Goal: Book appointment/travel/reservation

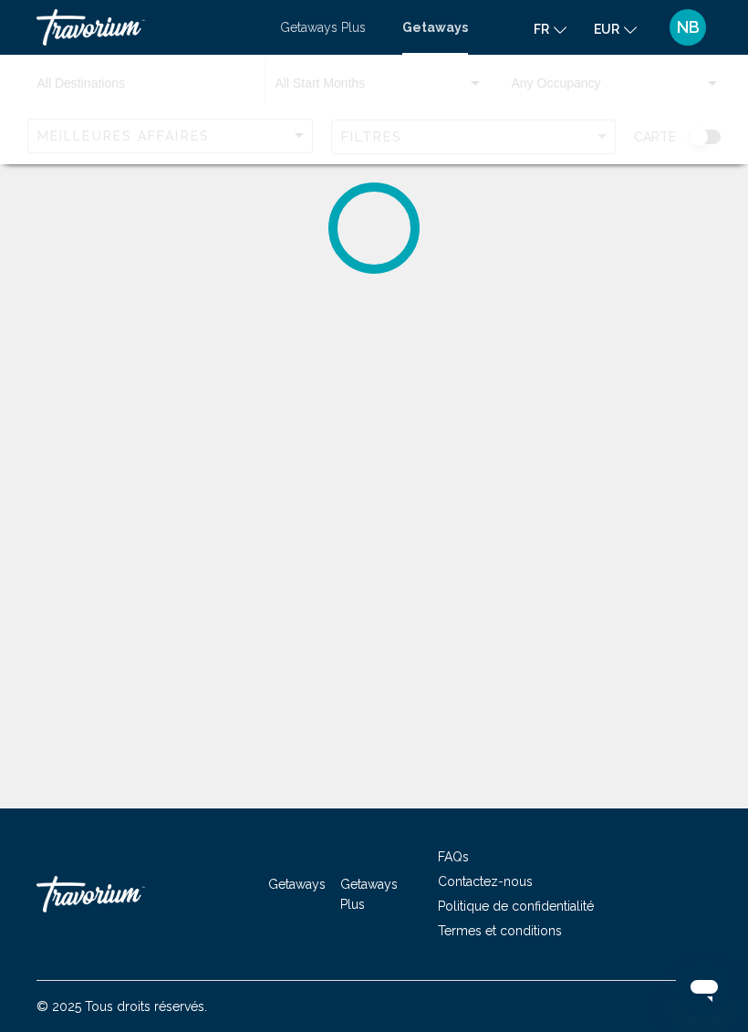
click at [452, 35] on span "Getaways" at bounding box center [435, 27] width 66 height 15
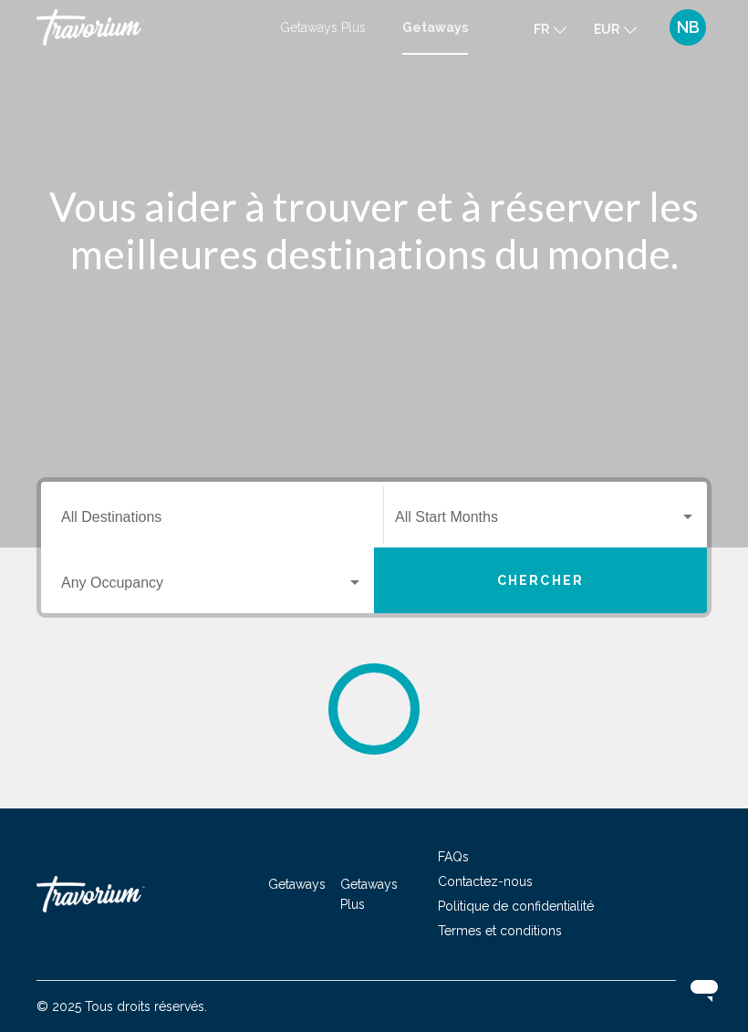
click at [569, 568] on button "Chercher" at bounding box center [540, 581] width 333 height 66
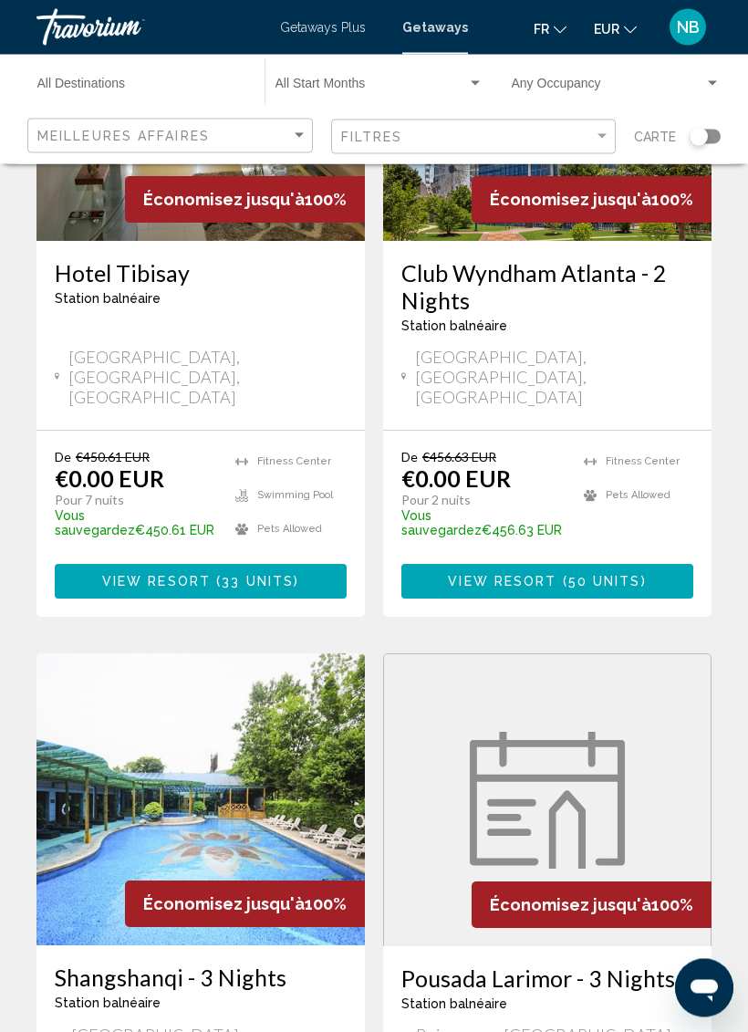
scroll to position [3446, 0]
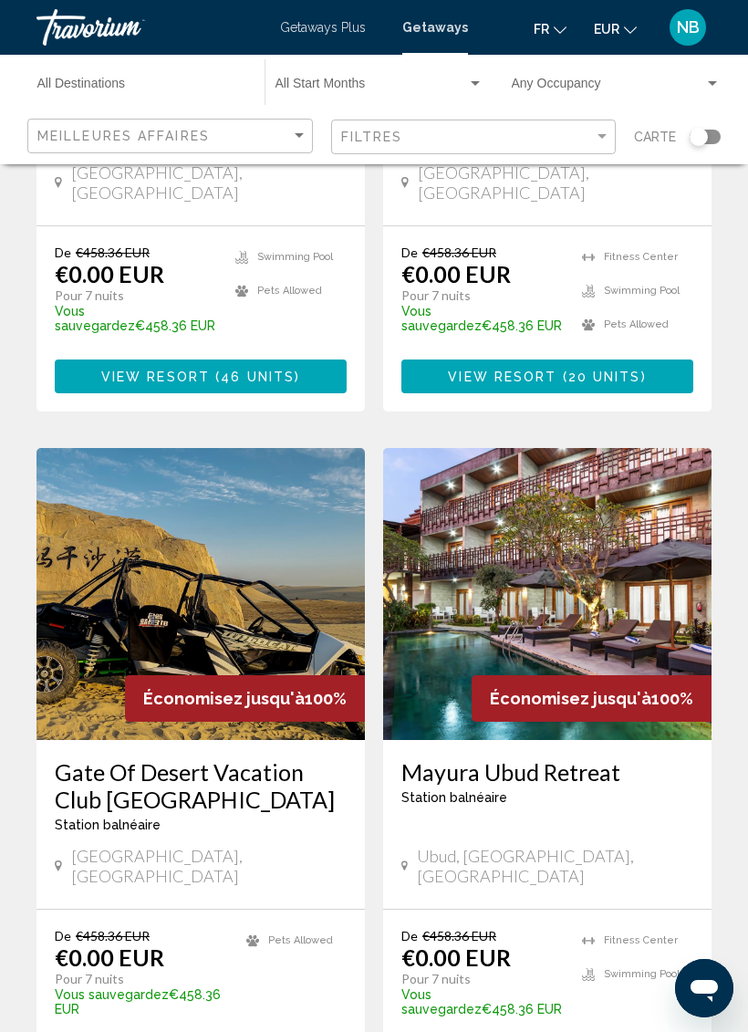
scroll to position [2566, 0]
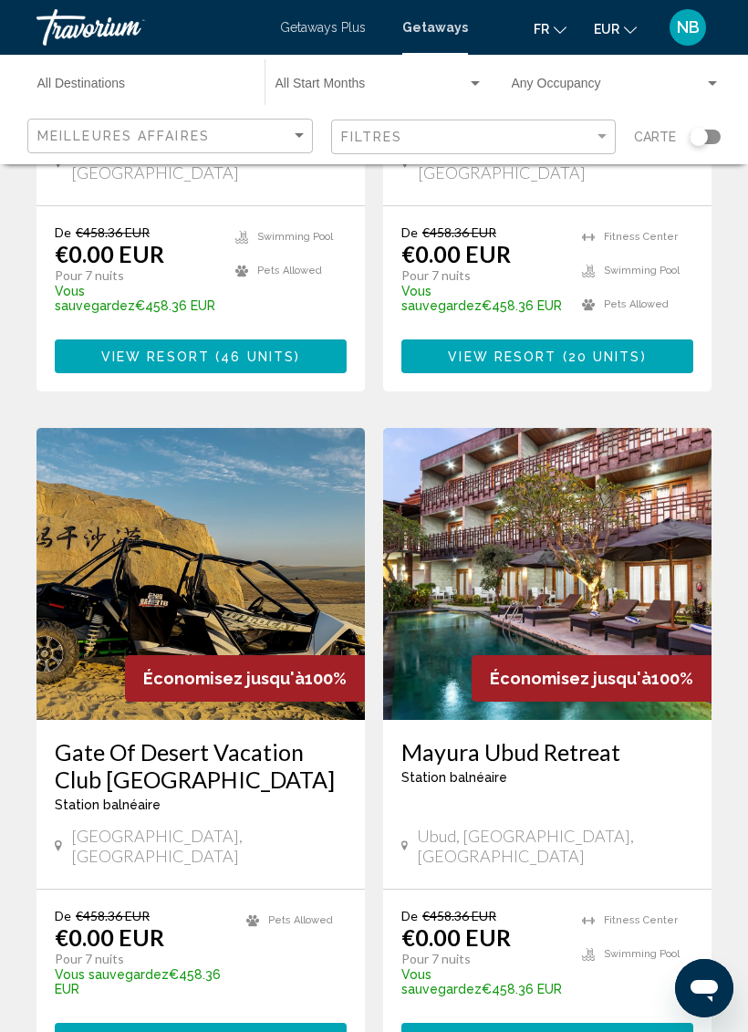
click at [575, 1031] on span "5 units" at bounding box center [604, 1041] width 63 height 15
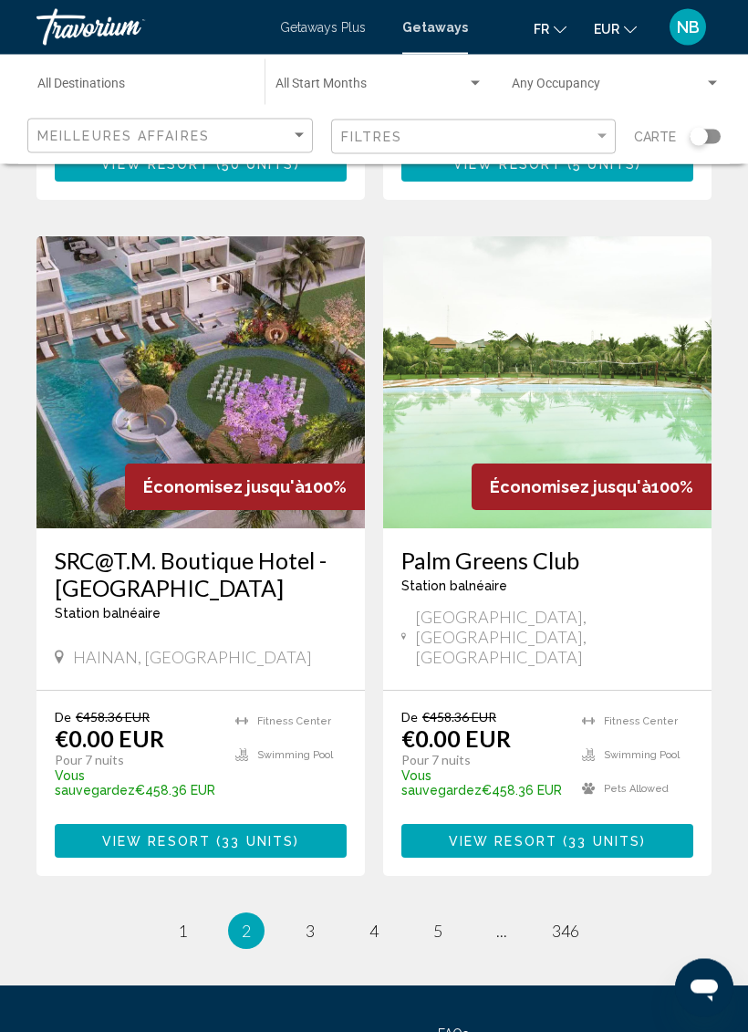
scroll to position [3442, 0]
click at [308, 915] on link "page 3" at bounding box center [311, 931] width 32 height 32
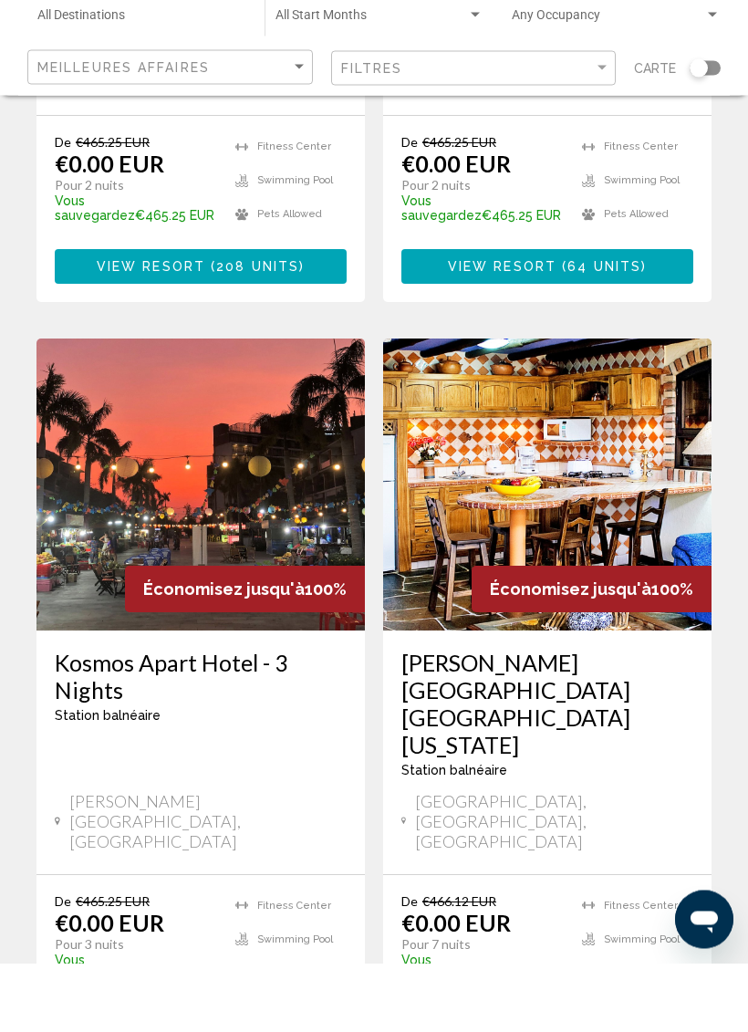
scroll to position [3501, 0]
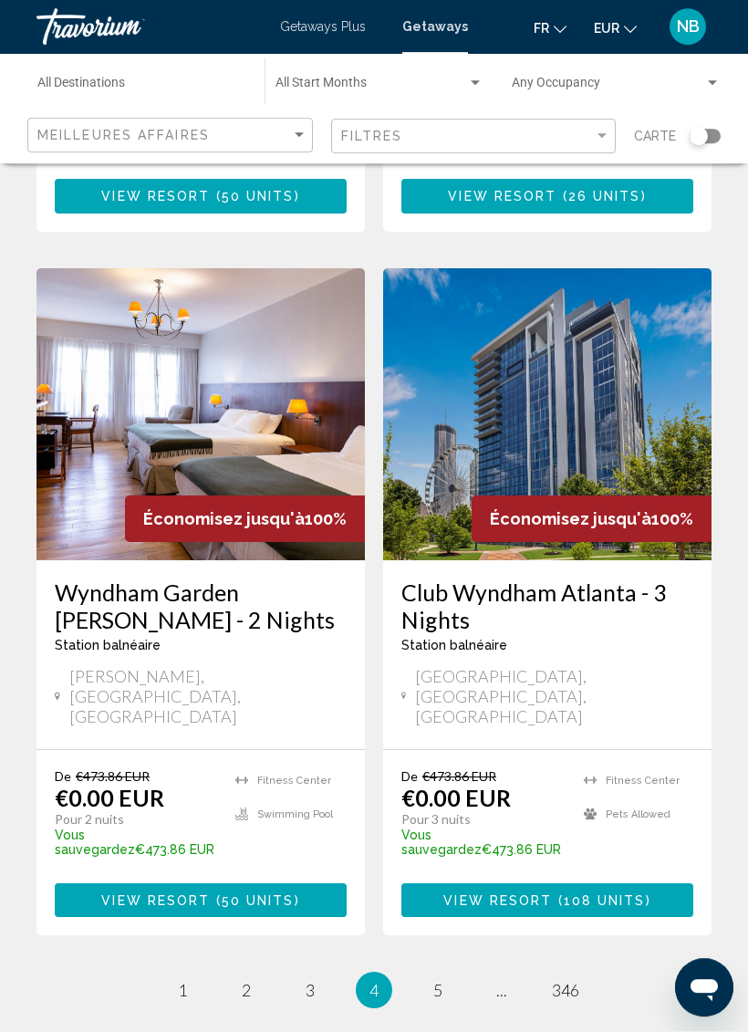
scroll to position [3466, 0]
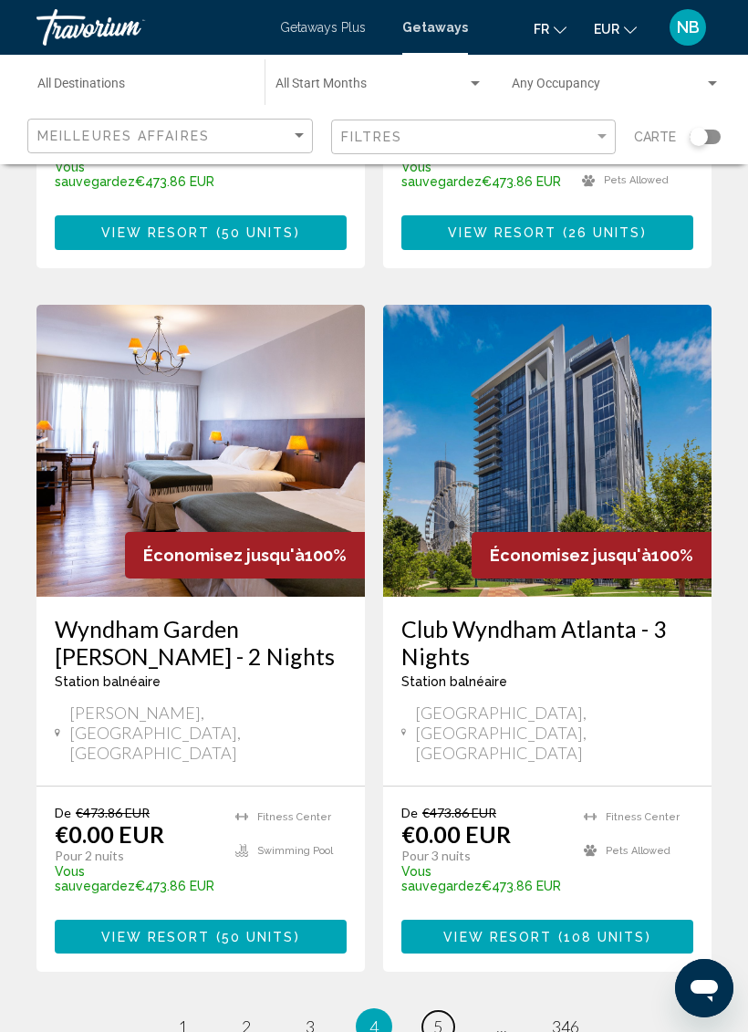
click at [433, 1017] on span "5" at bounding box center [437, 1027] width 9 height 20
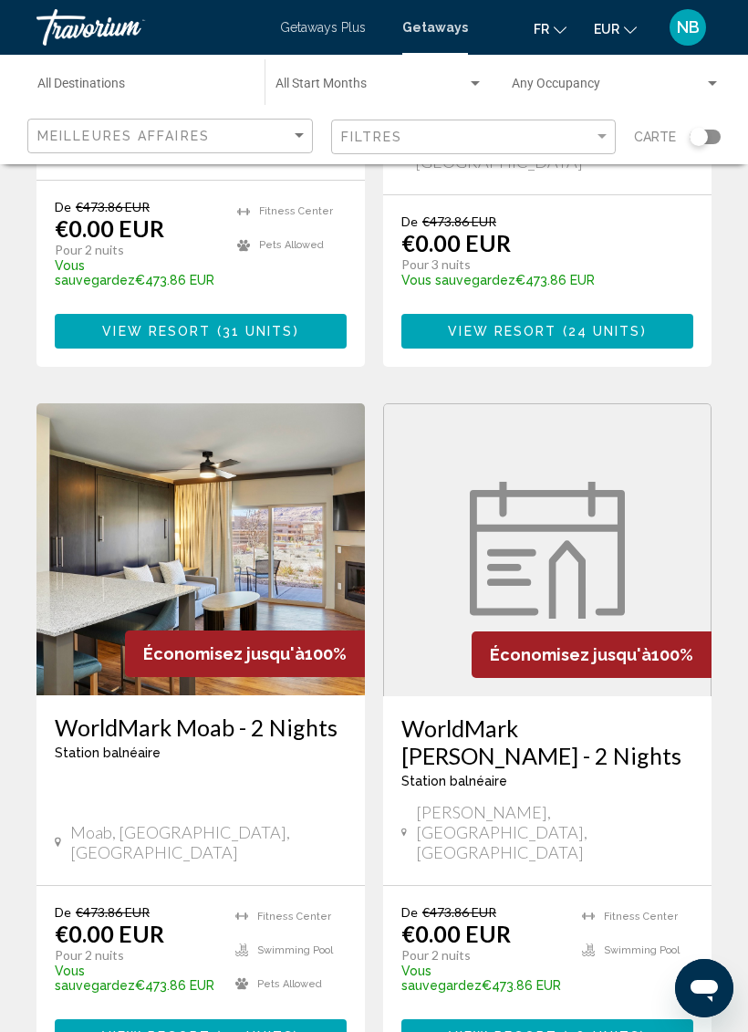
scroll to position [3398, 0]
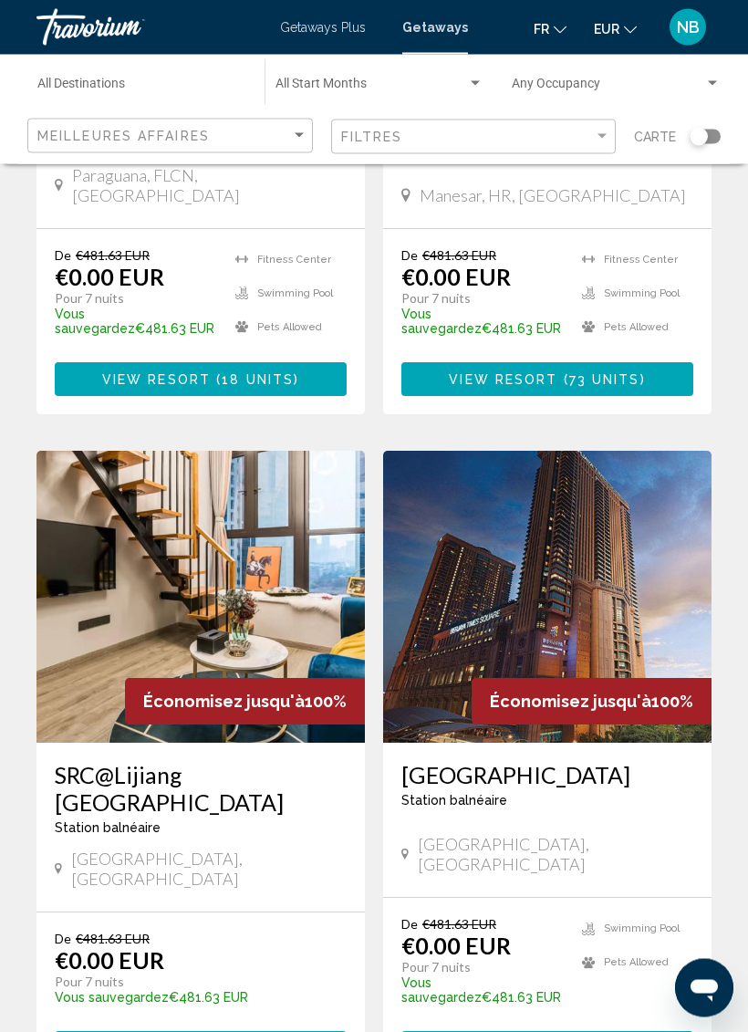
scroll to position [1922, 0]
click at [657, 486] on img "Main content" at bounding box center [547, 597] width 329 height 292
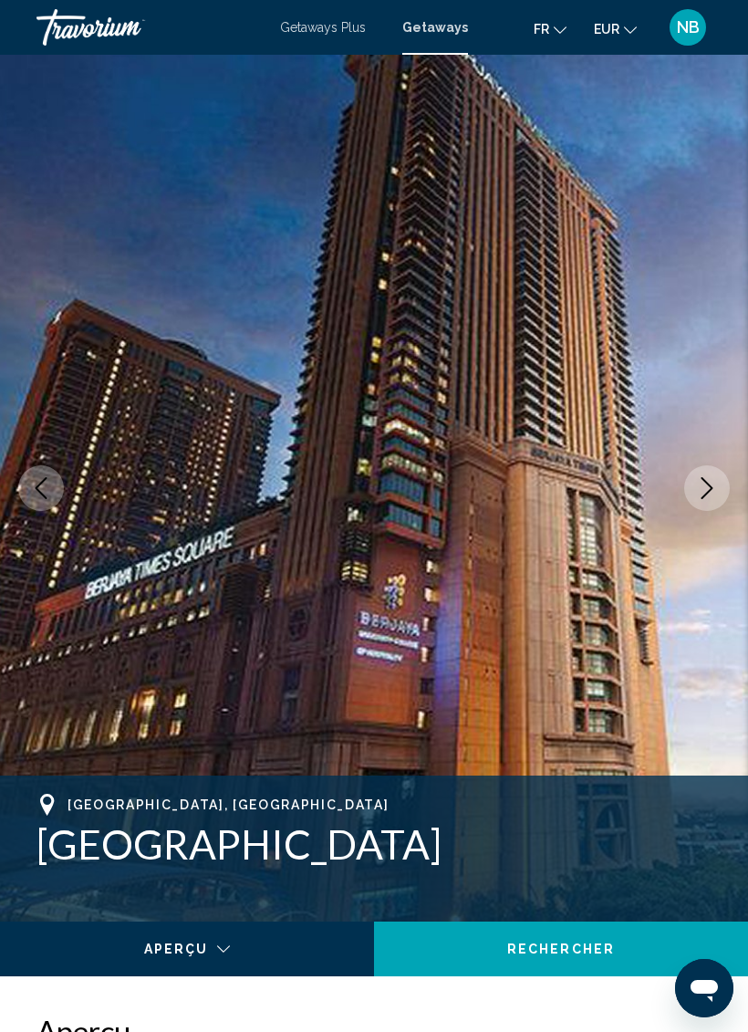
click at [709, 487] on icon "Next image" at bounding box center [707, 488] width 22 height 22
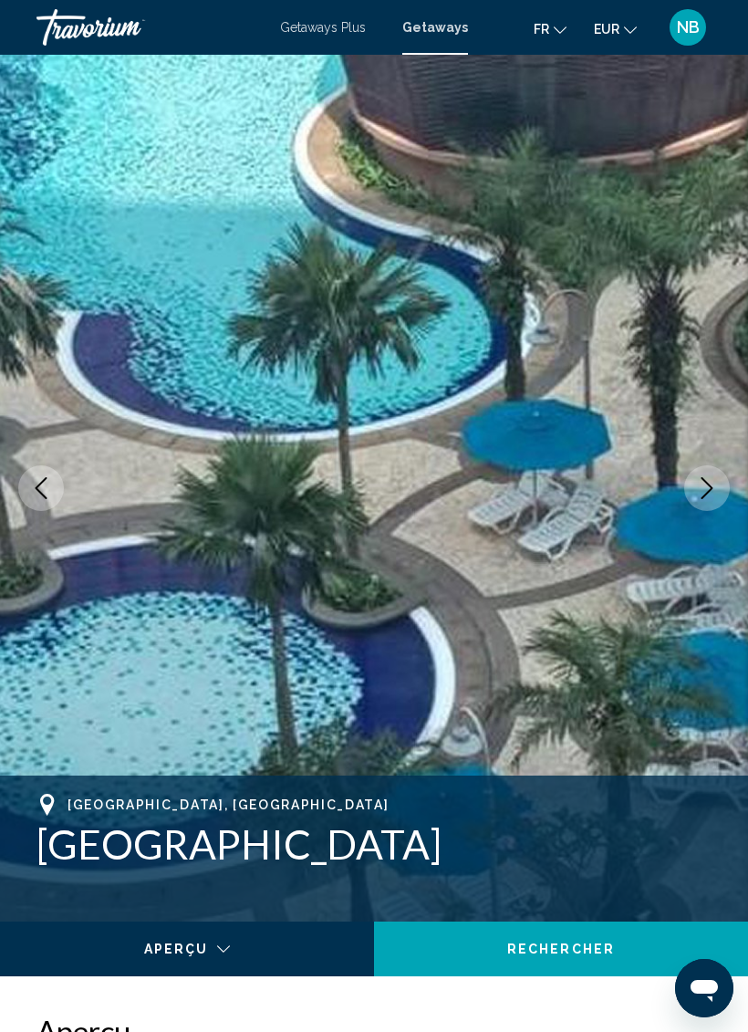
click at [705, 493] on icon "Next image" at bounding box center [707, 488] width 22 height 22
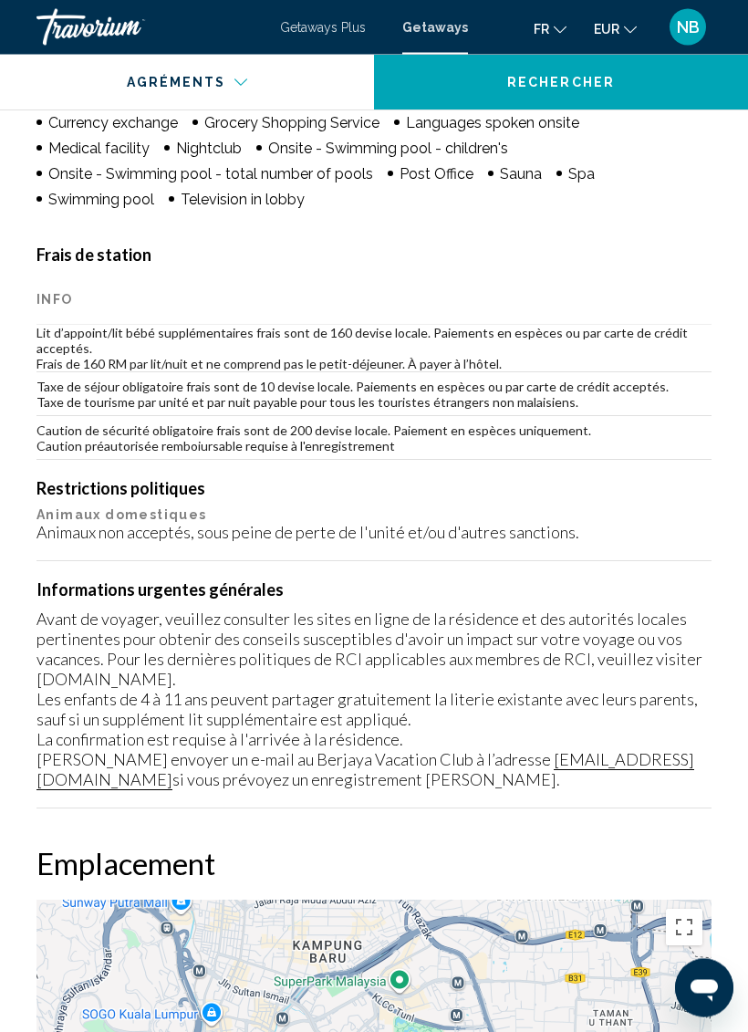
scroll to position [2212, 0]
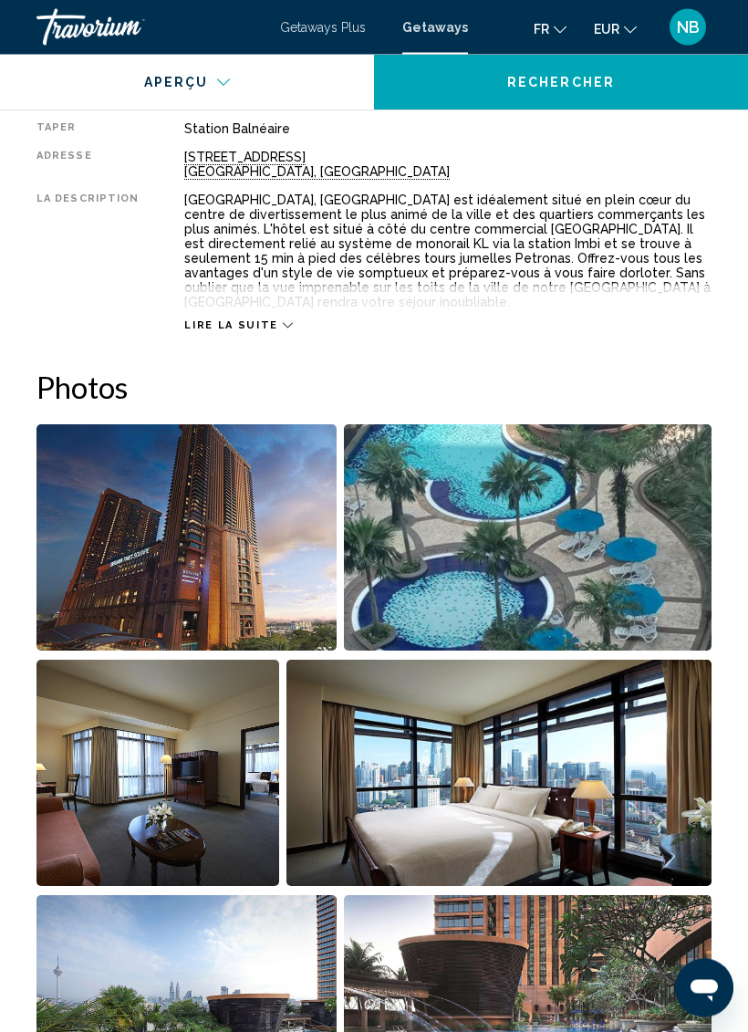
click at [623, 571] on img "Open full-screen image slider" at bounding box center [528, 538] width 369 height 226
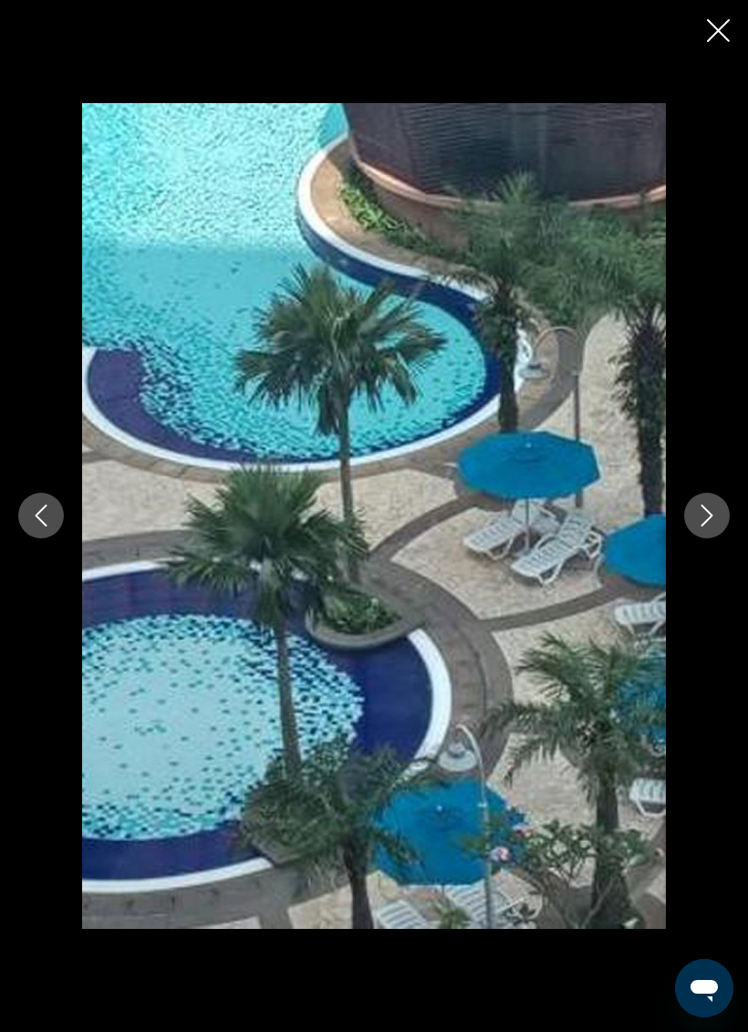
click at [700, 521] on icon "Next image" at bounding box center [707, 516] width 22 height 22
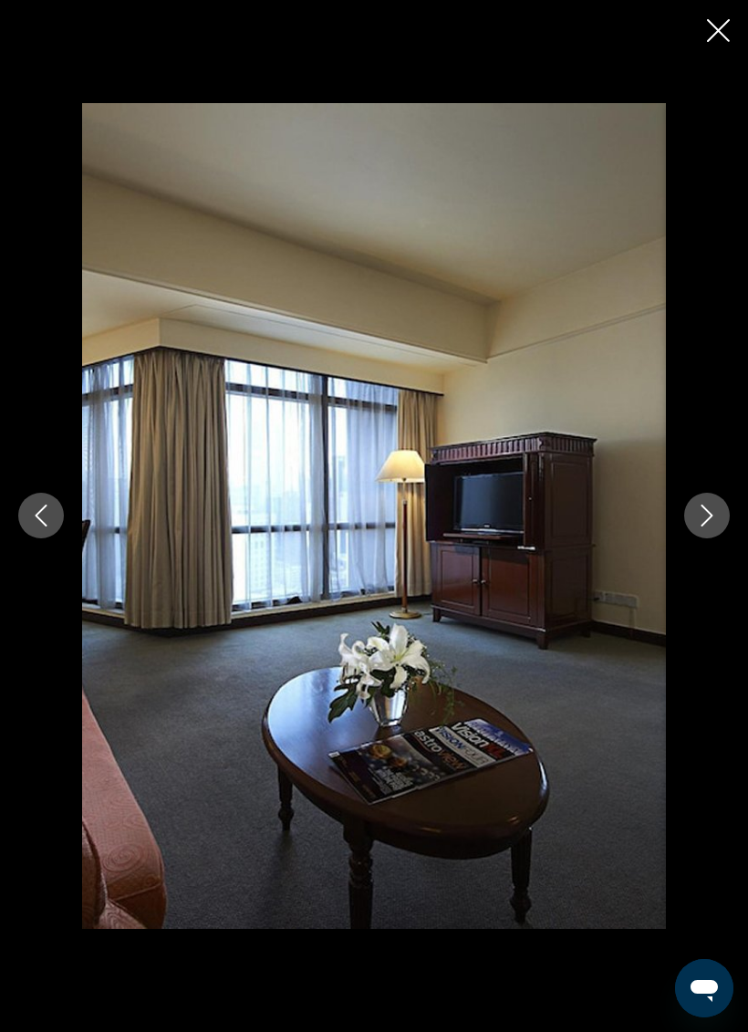
click at [705, 526] on icon "Next image" at bounding box center [708, 517] width 12 height 22
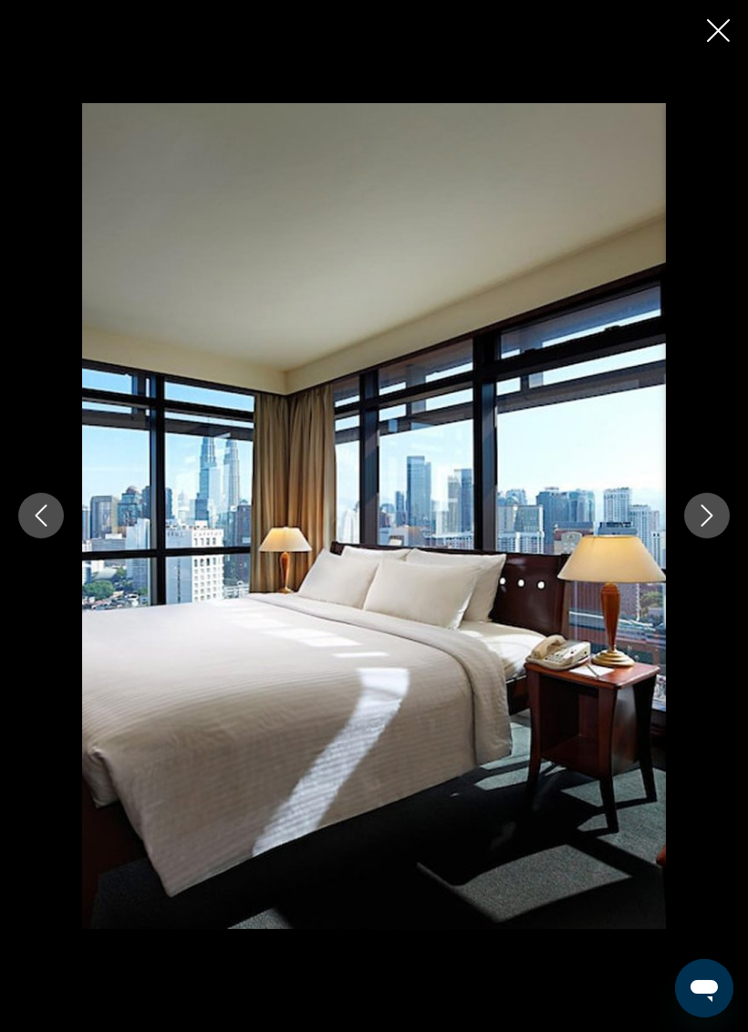
click at [703, 525] on icon "Next image" at bounding box center [707, 516] width 22 height 22
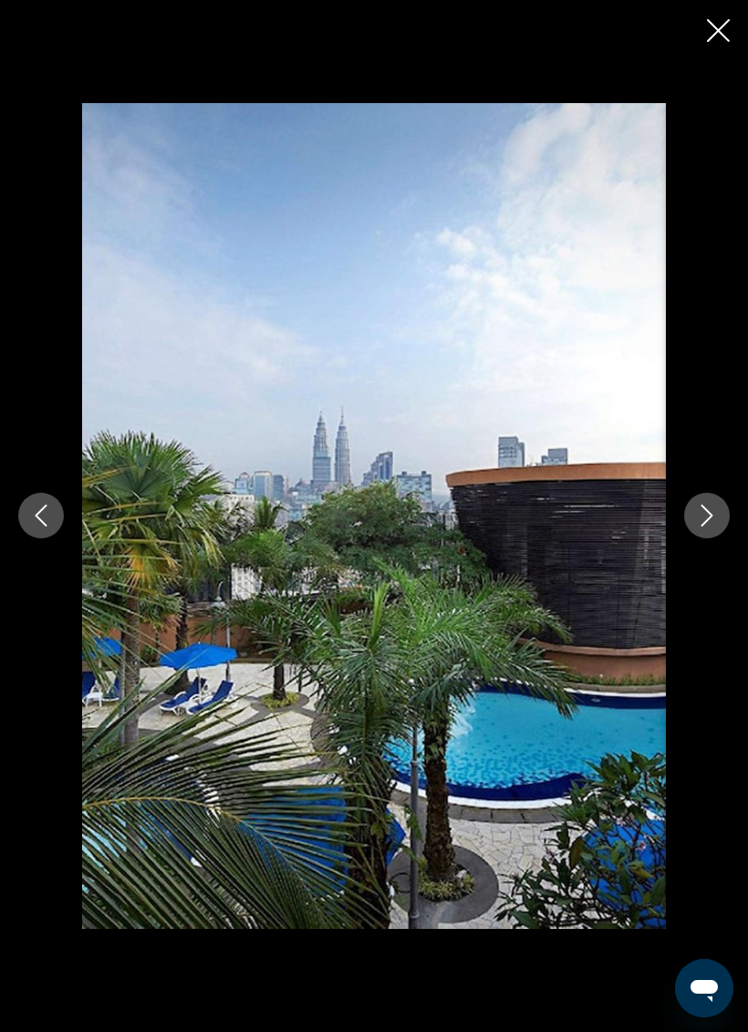
click at [697, 530] on button "Next image" at bounding box center [707, 516] width 46 height 46
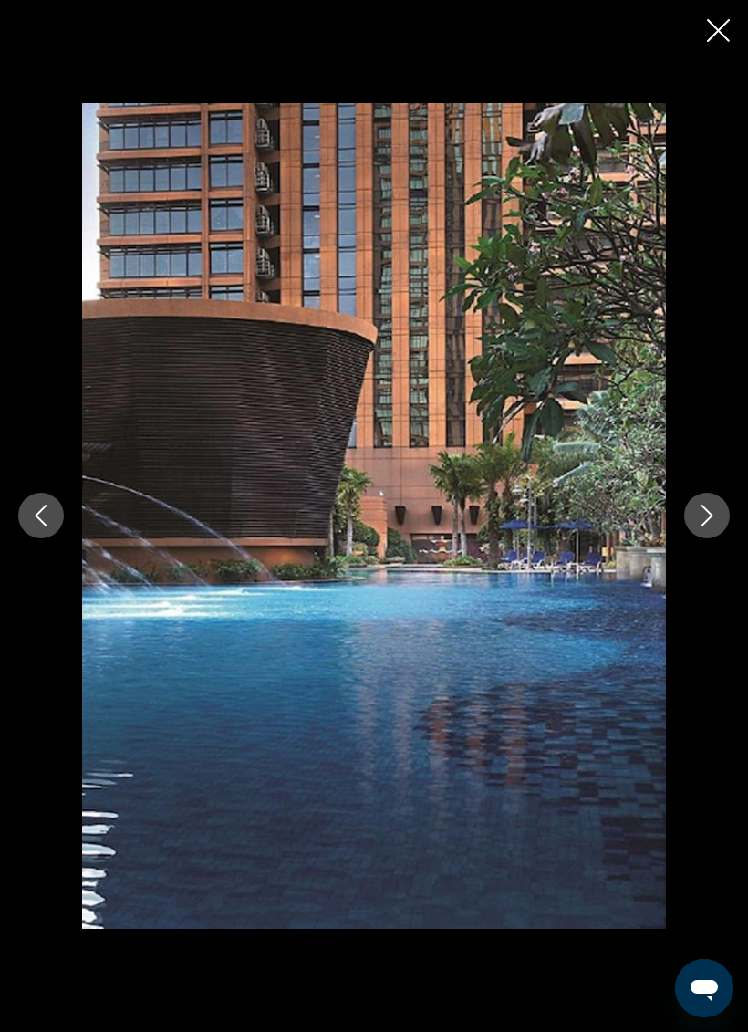
click at [697, 527] on icon "Next image" at bounding box center [707, 516] width 22 height 22
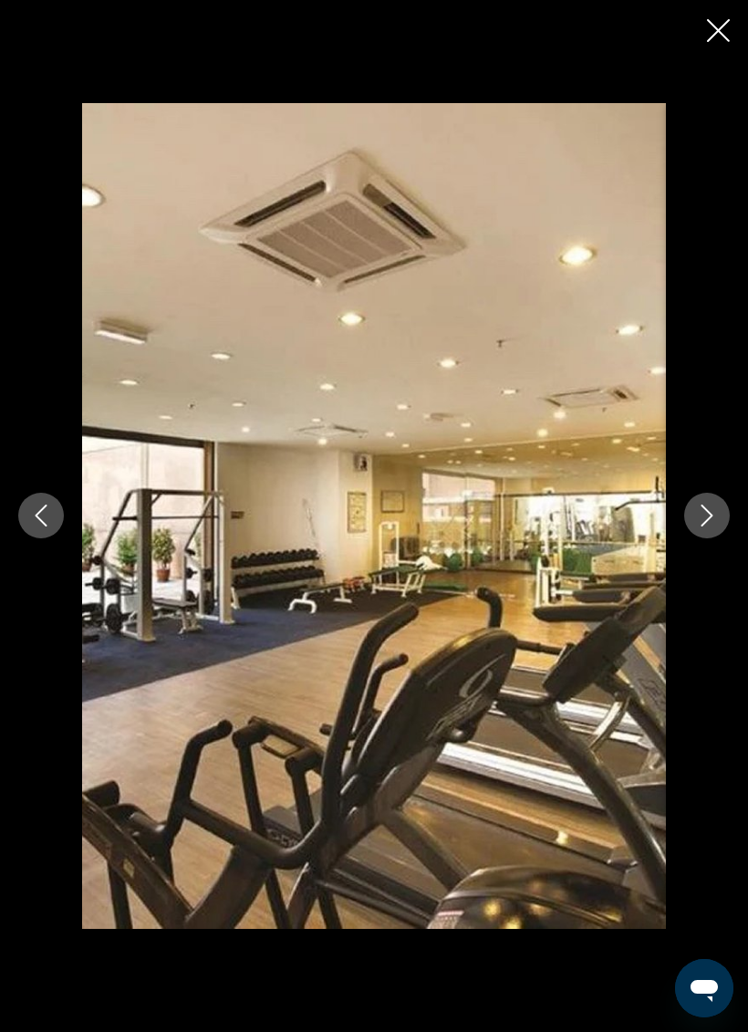
click at [694, 530] on button "Next image" at bounding box center [707, 516] width 46 height 46
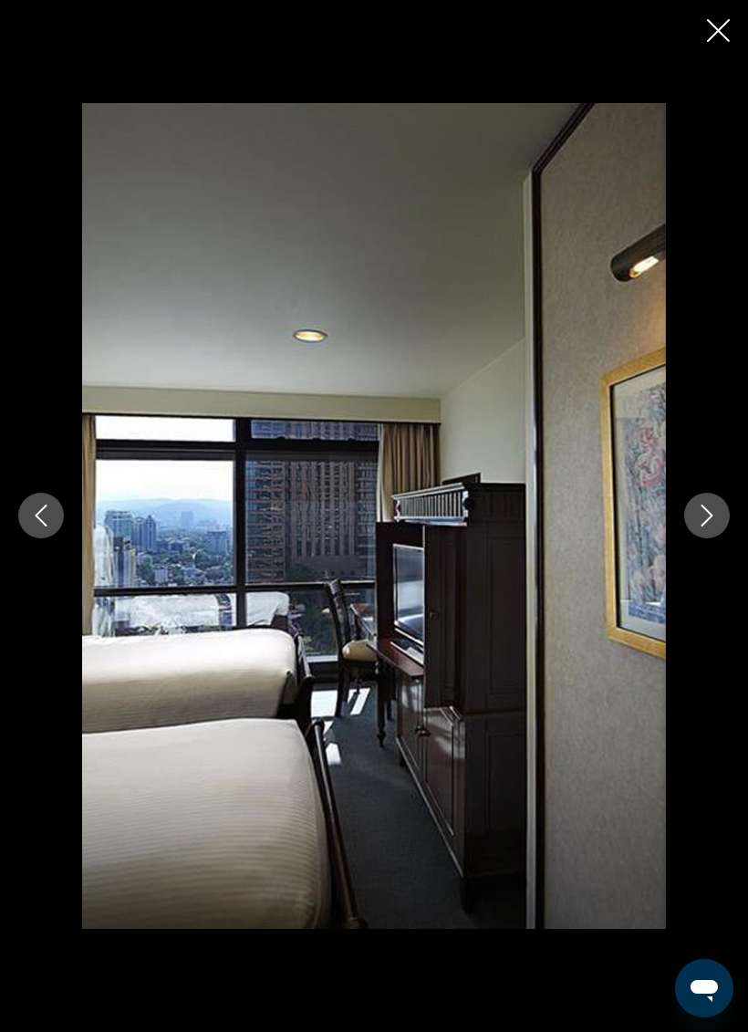
click at [694, 523] on button "Next image" at bounding box center [707, 516] width 46 height 46
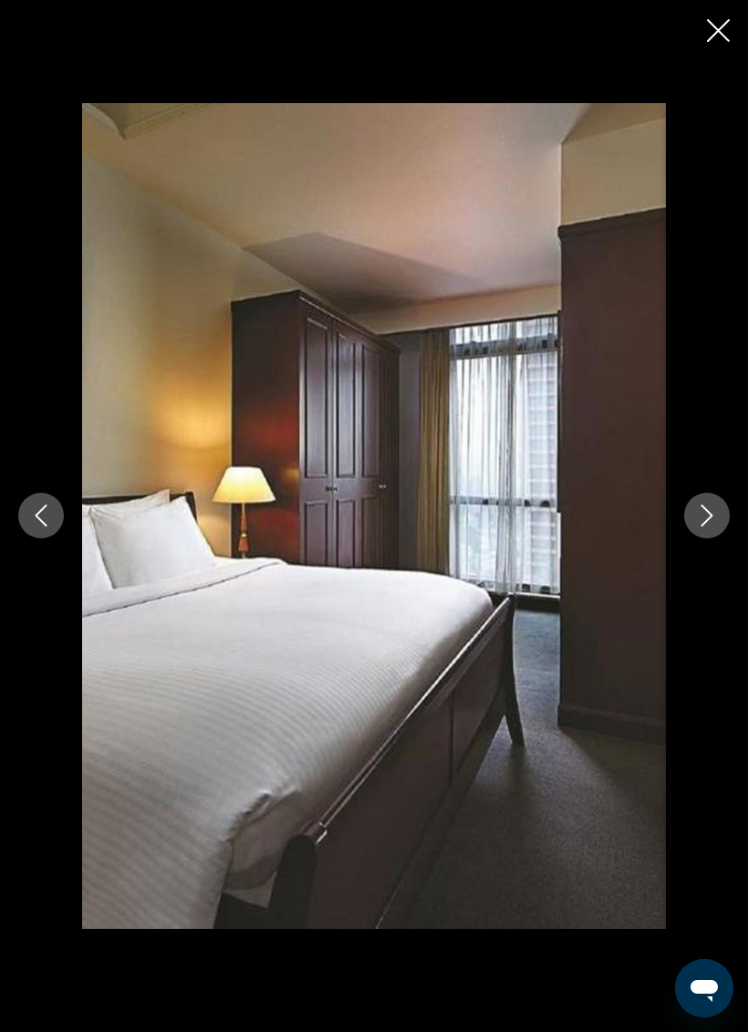
click at [696, 524] on icon "Next image" at bounding box center [707, 516] width 22 height 22
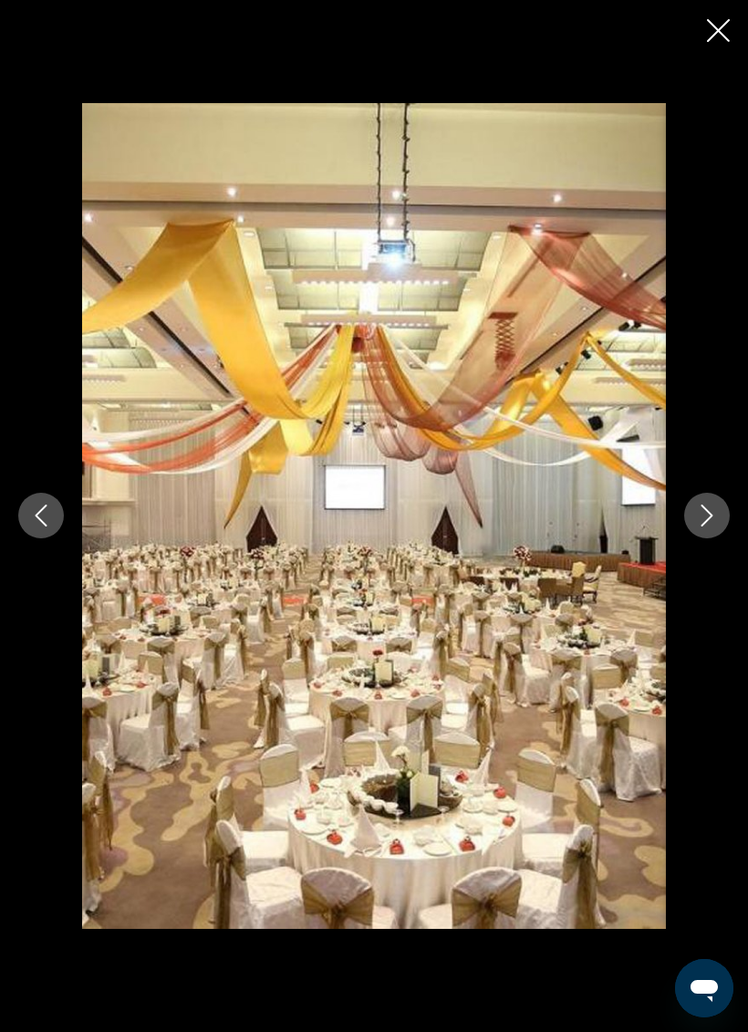
click at [694, 523] on button "Next image" at bounding box center [707, 516] width 46 height 46
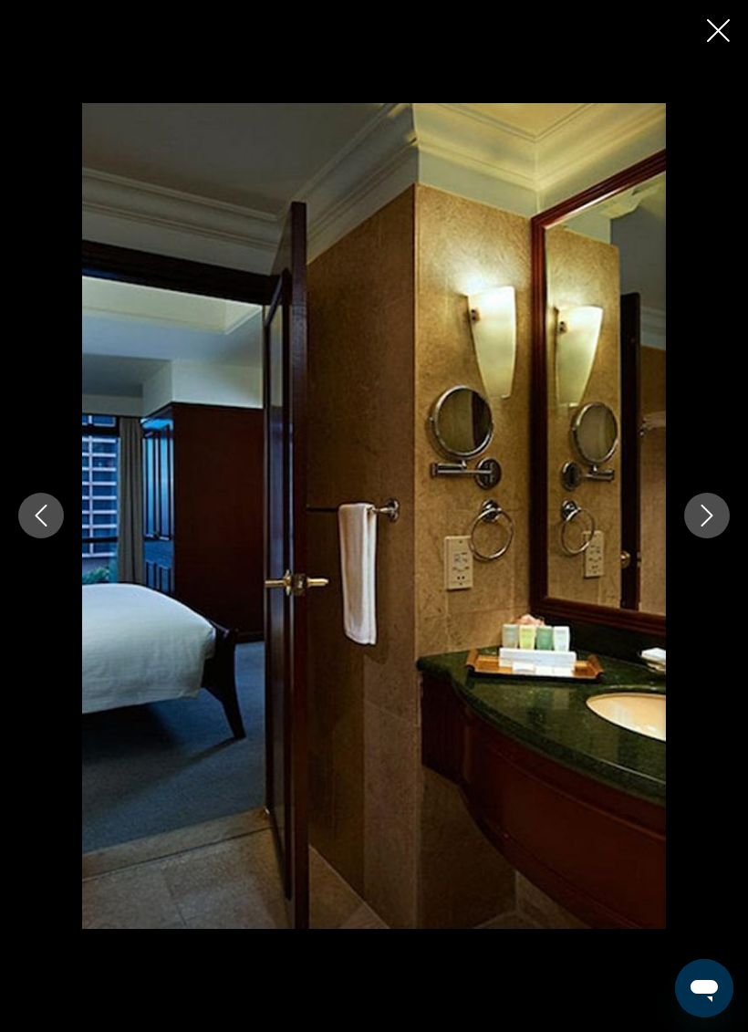
click at [693, 524] on button "Next image" at bounding box center [707, 516] width 46 height 46
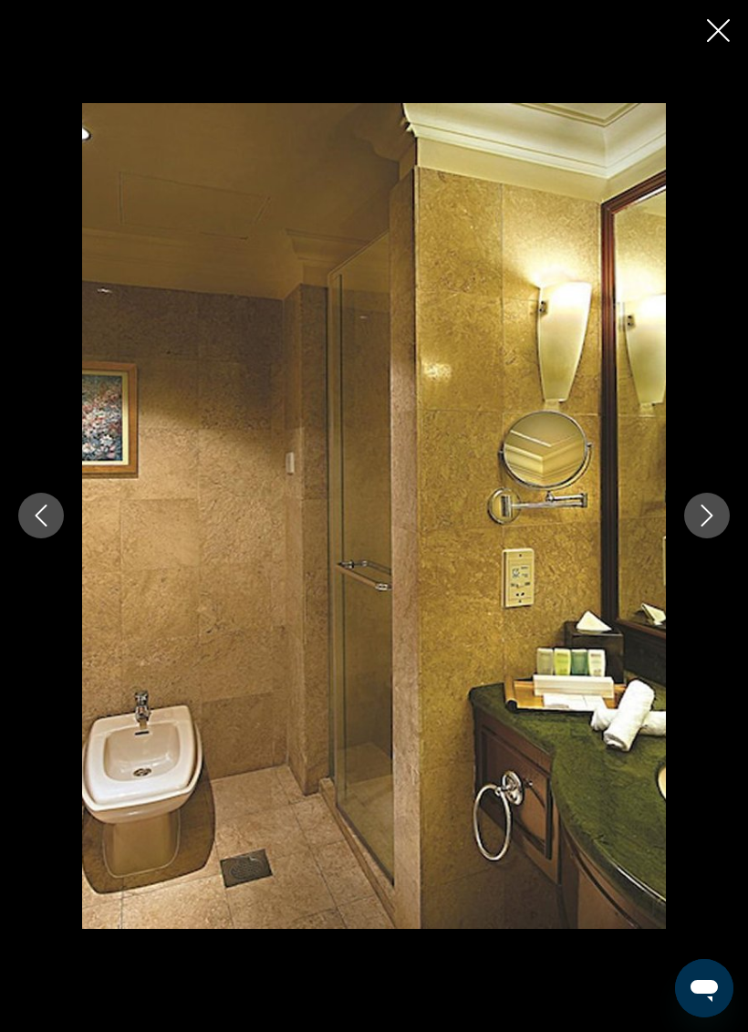
click at [697, 514] on icon "Next image" at bounding box center [707, 516] width 22 height 22
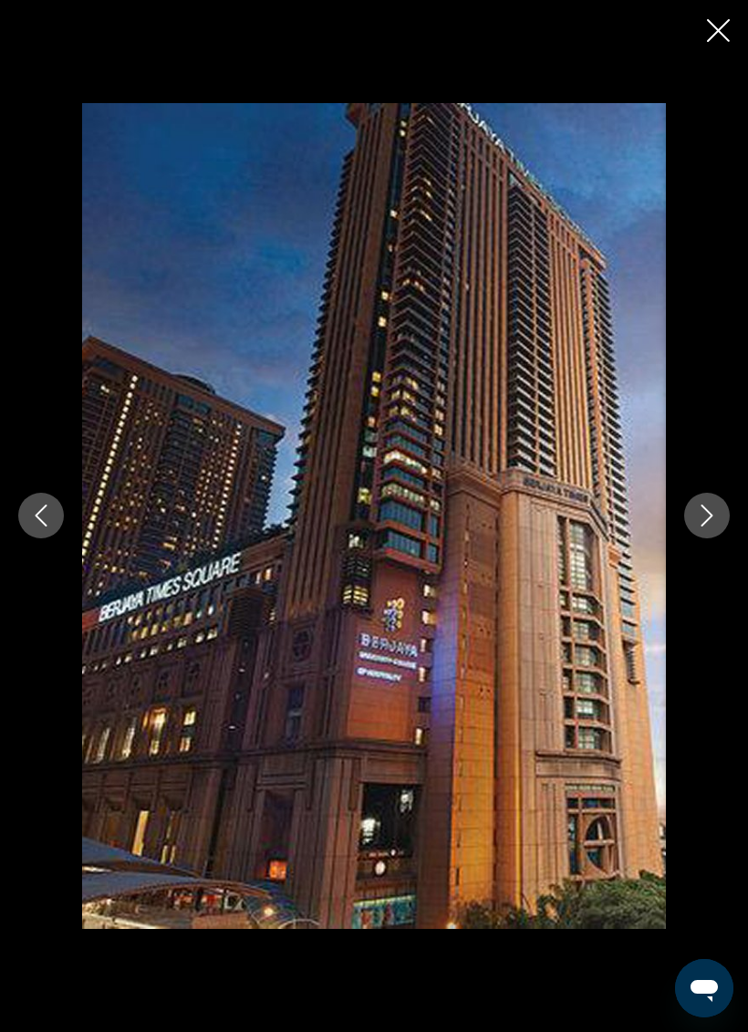
click at [715, 28] on icon "Close slideshow" at bounding box center [718, 30] width 23 height 23
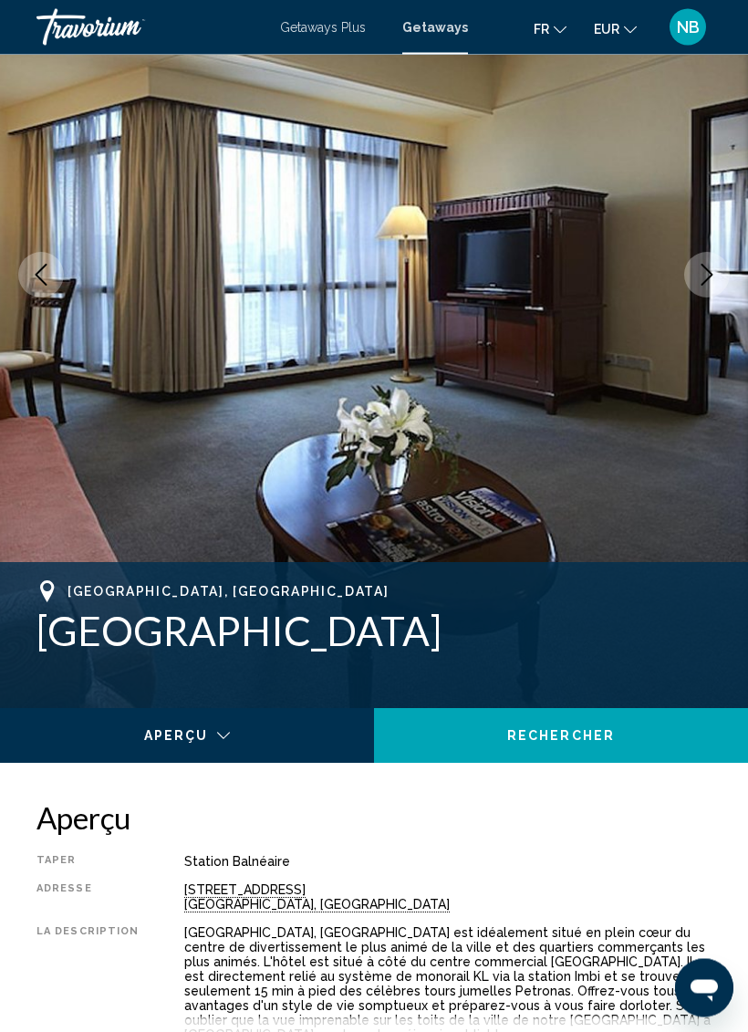
scroll to position [0, 0]
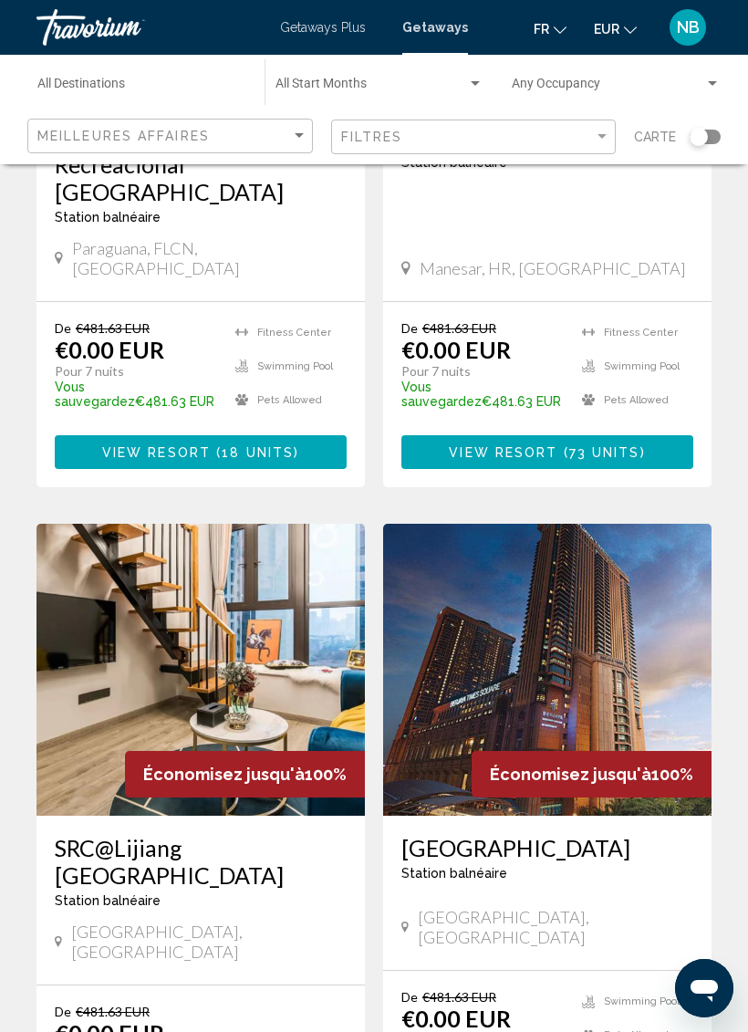
scroll to position [1878, 0]
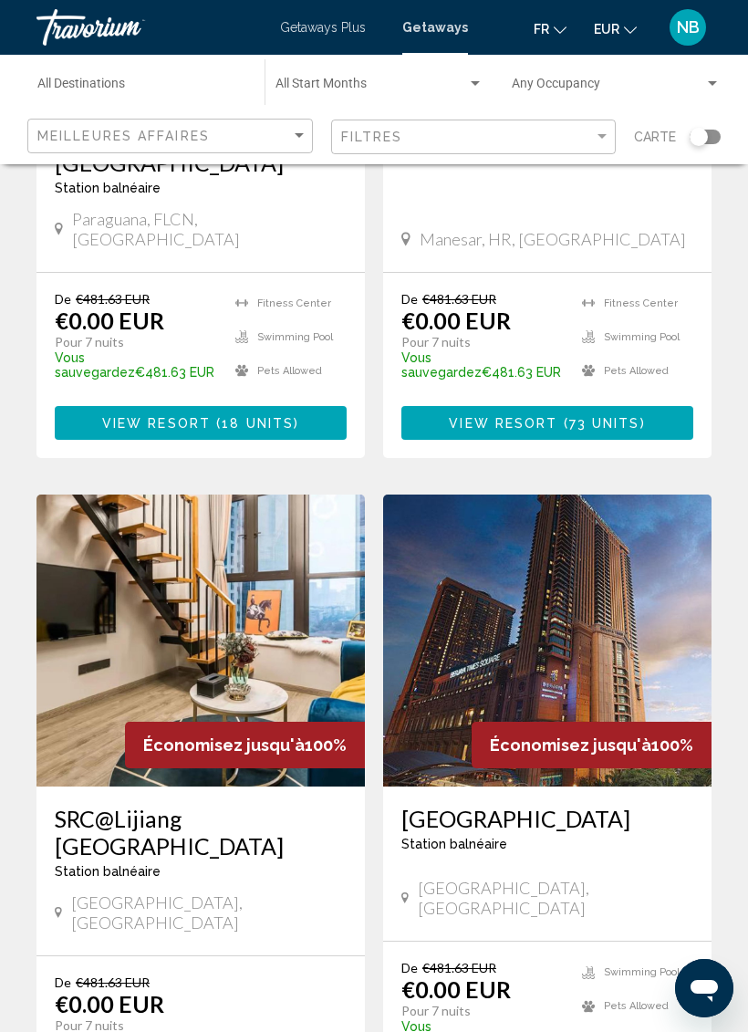
click at [636, 504] on img "Main content" at bounding box center [547, 641] width 329 height 292
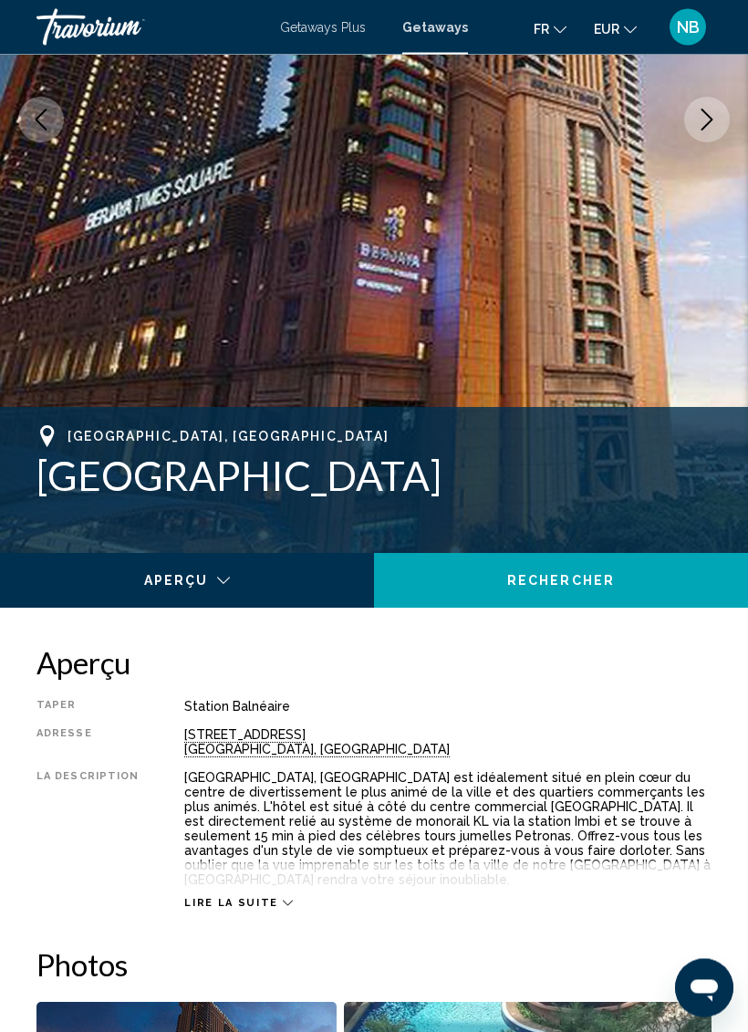
scroll to position [367, 0]
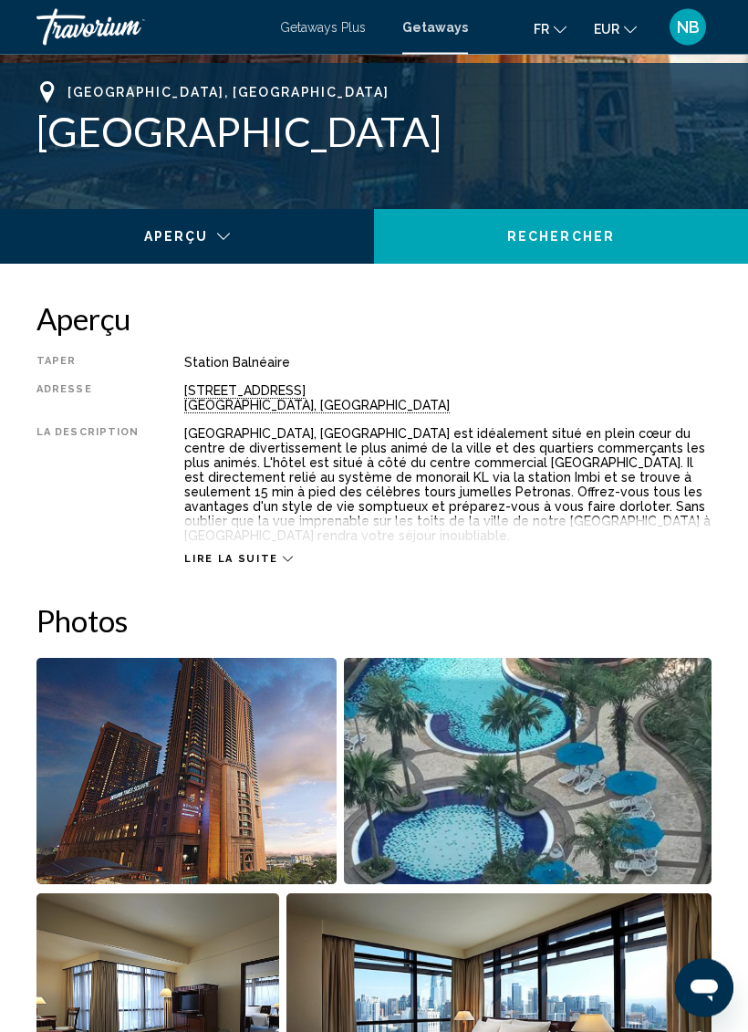
click at [209, 694] on img "Open full-screen image slider" at bounding box center [187, 772] width 300 height 226
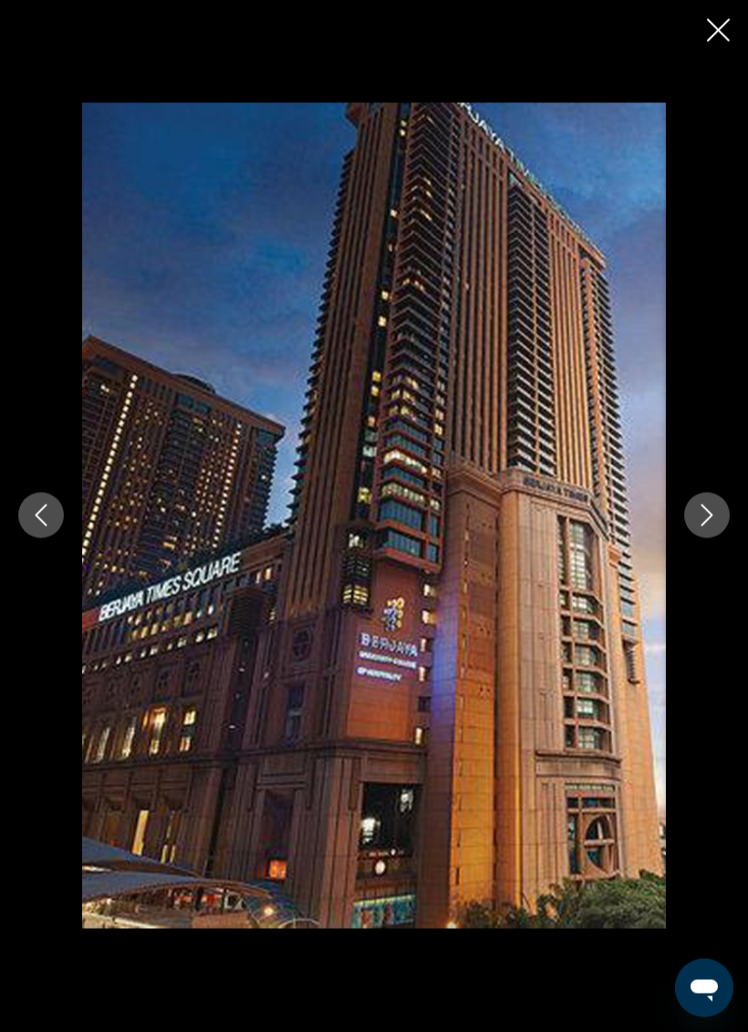
scroll to position [713, 0]
click at [693, 518] on button "Next image" at bounding box center [707, 516] width 46 height 46
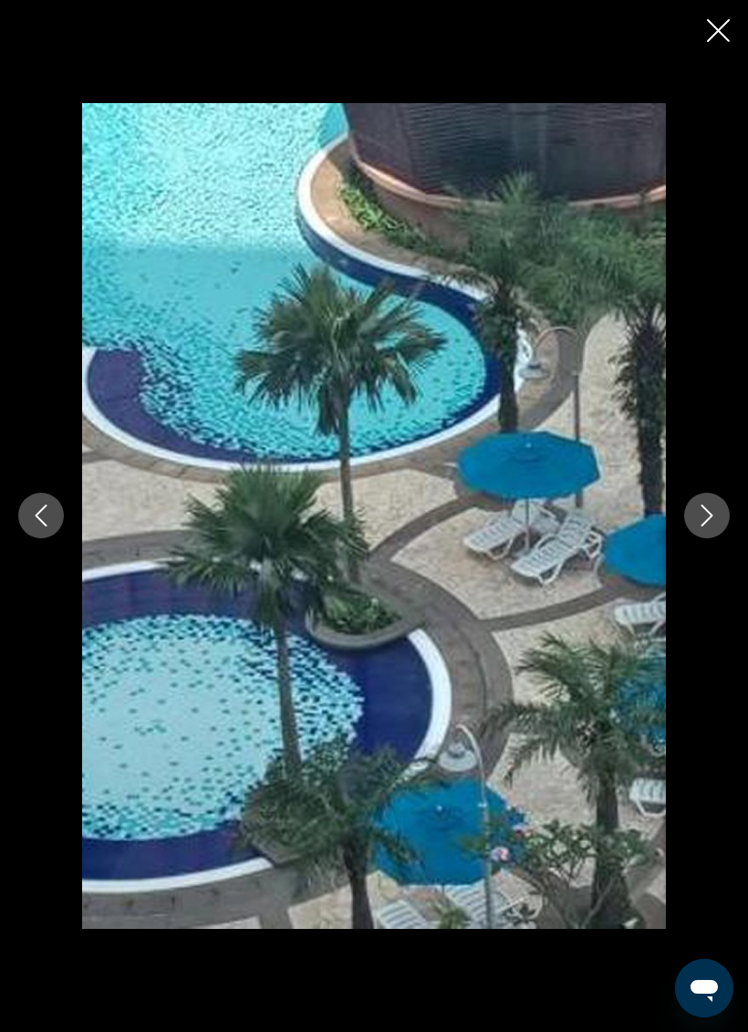
click at [687, 534] on div "Main content" at bounding box center [374, 516] width 748 height 826
click at [706, 499] on button "Next image" at bounding box center [707, 516] width 46 height 46
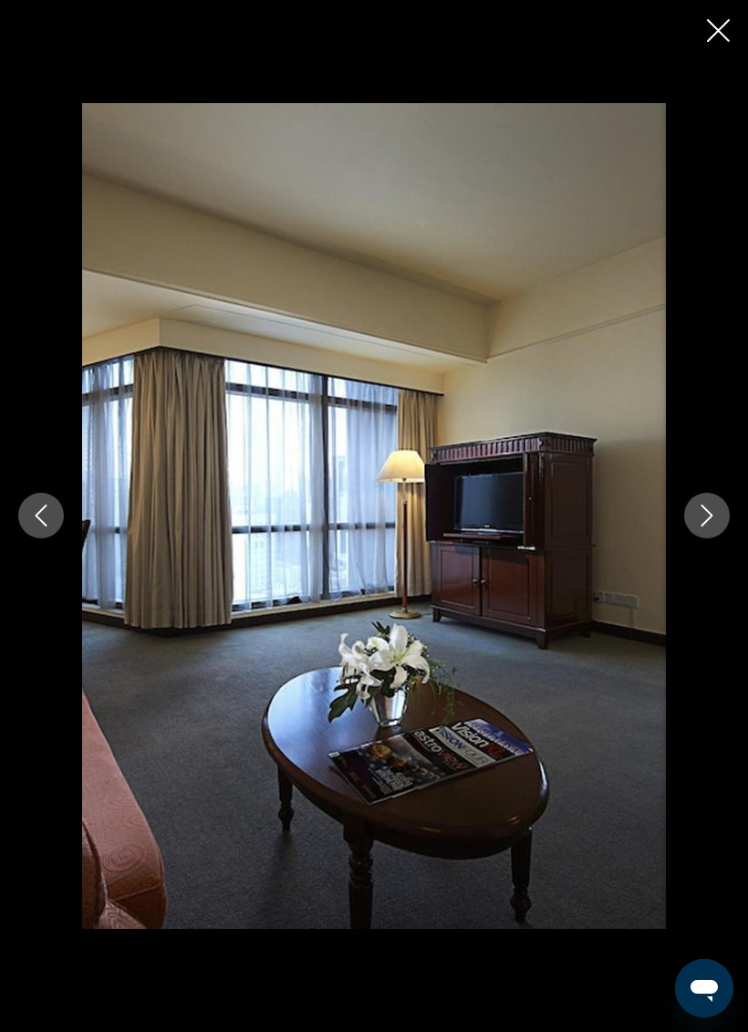
click at [705, 510] on icon "Next image" at bounding box center [707, 516] width 22 height 22
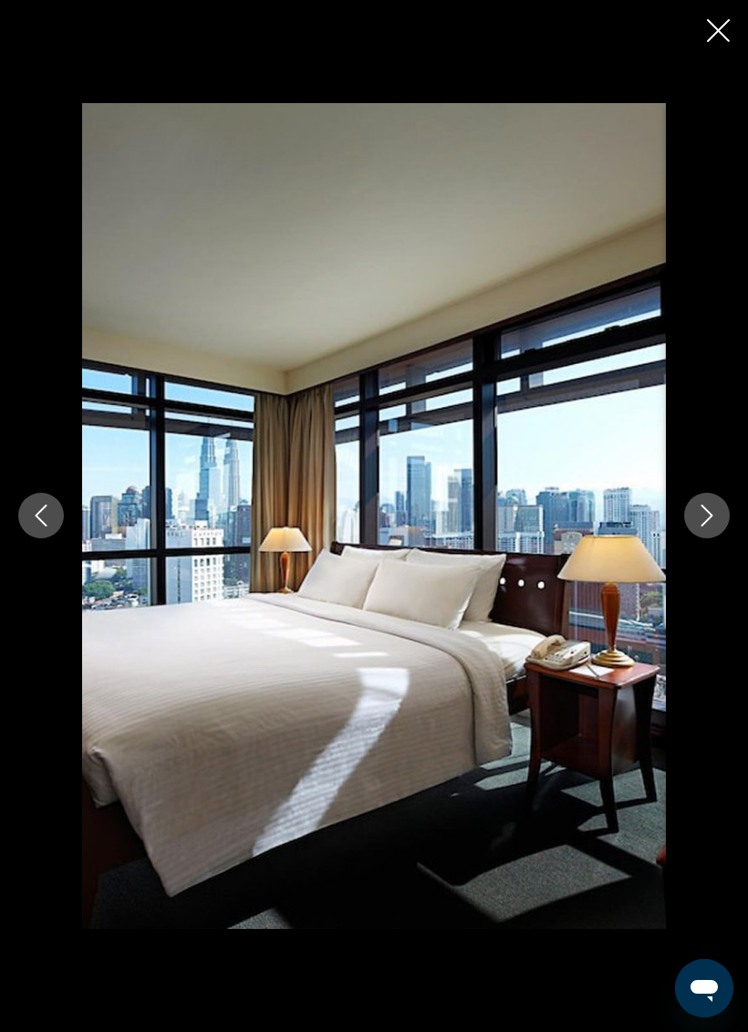
click at [704, 520] on icon "Next image" at bounding box center [707, 516] width 22 height 22
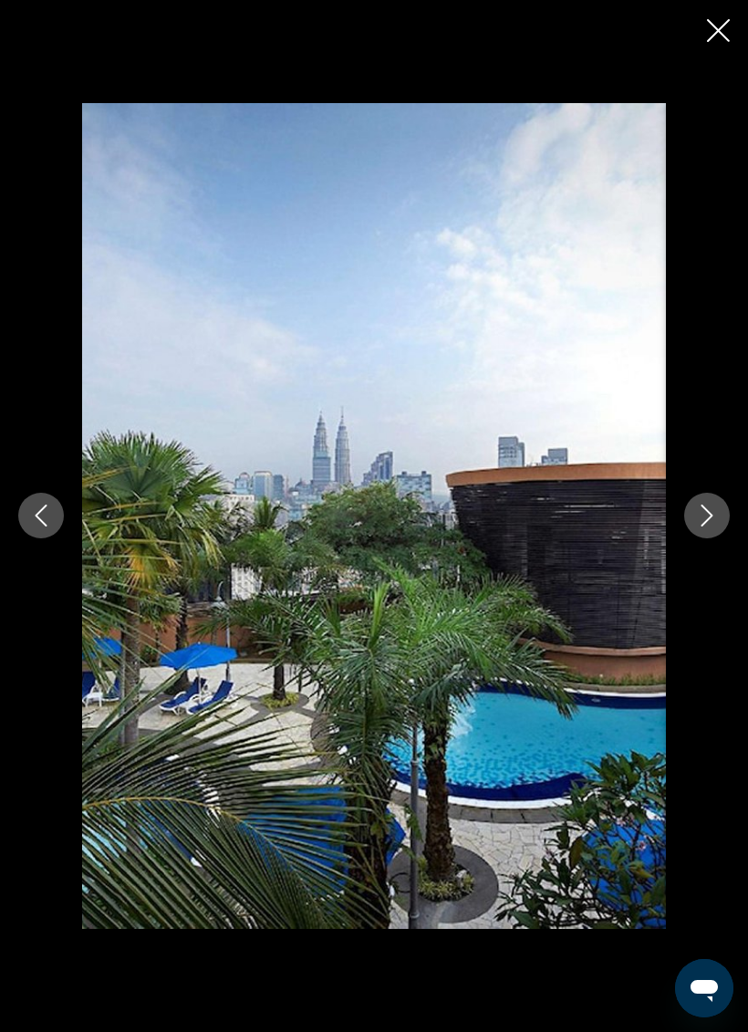
click at [710, 513] on icon "Next image" at bounding box center [707, 516] width 22 height 22
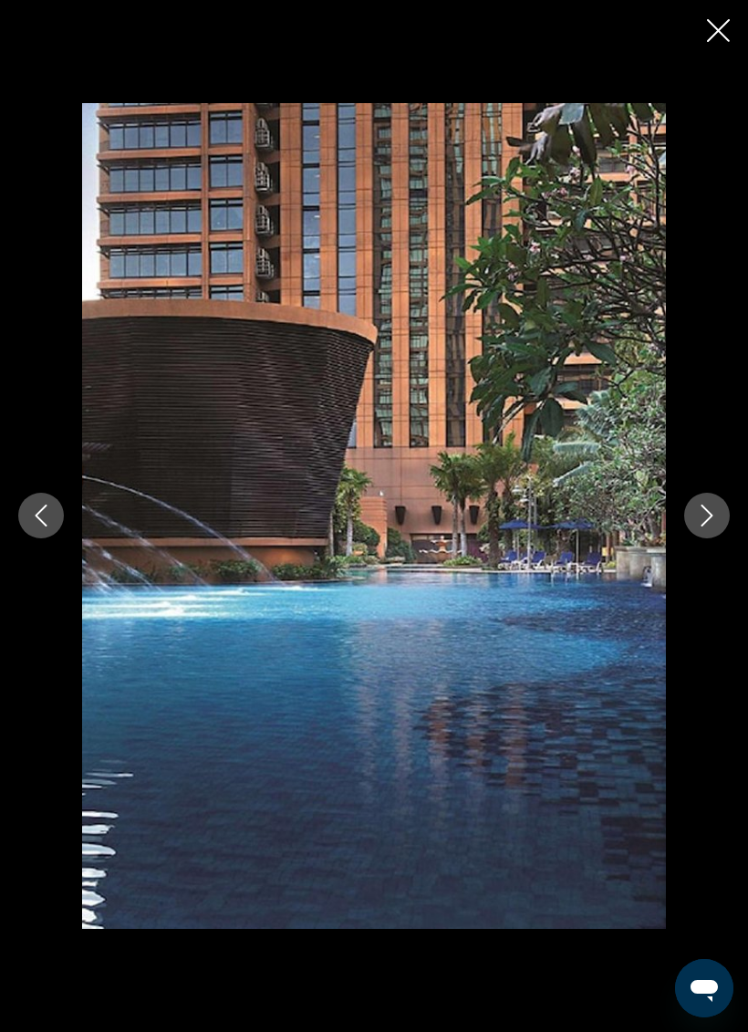
click at [705, 514] on icon "Next image" at bounding box center [707, 516] width 22 height 22
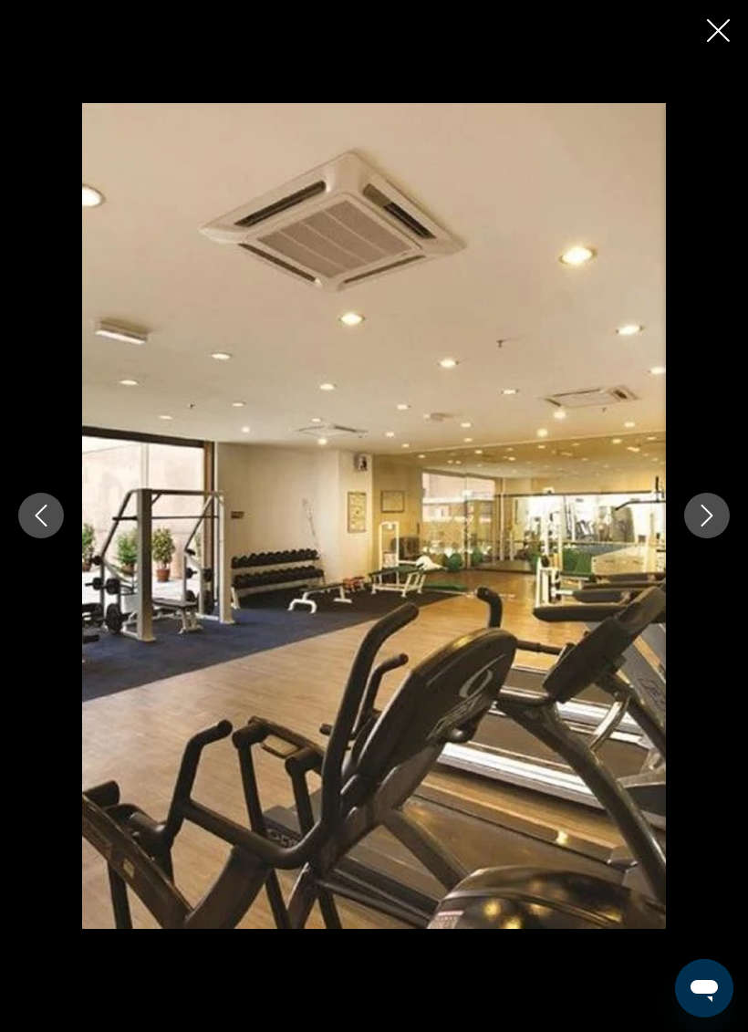
click at [708, 519] on icon "Next image" at bounding box center [707, 516] width 22 height 22
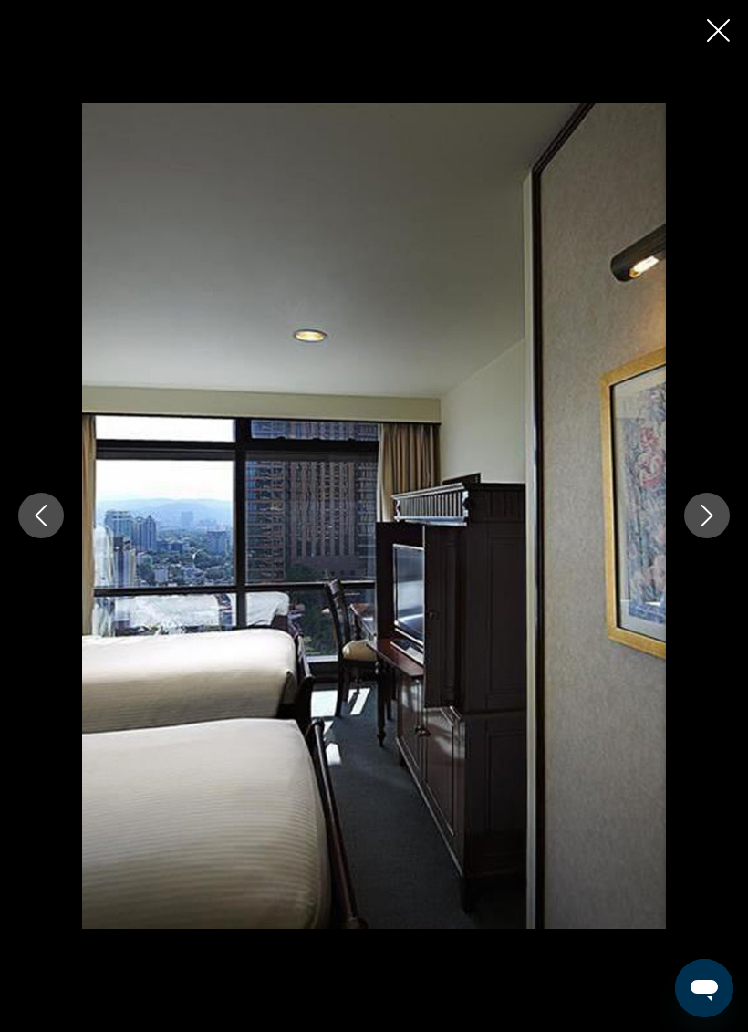
click at [705, 524] on icon "Next image" at bounding box center [707, 516] width 22 height 22
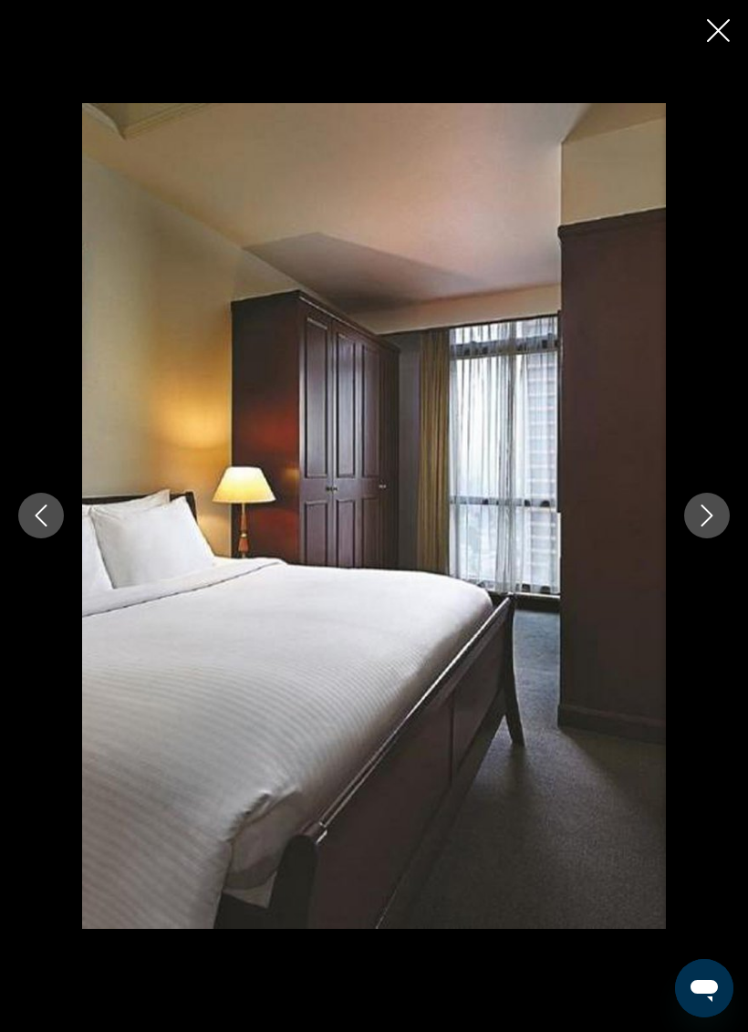
click at [713, 515] on icon "Next image" at bounding box center [707, 516] width 22 height 22
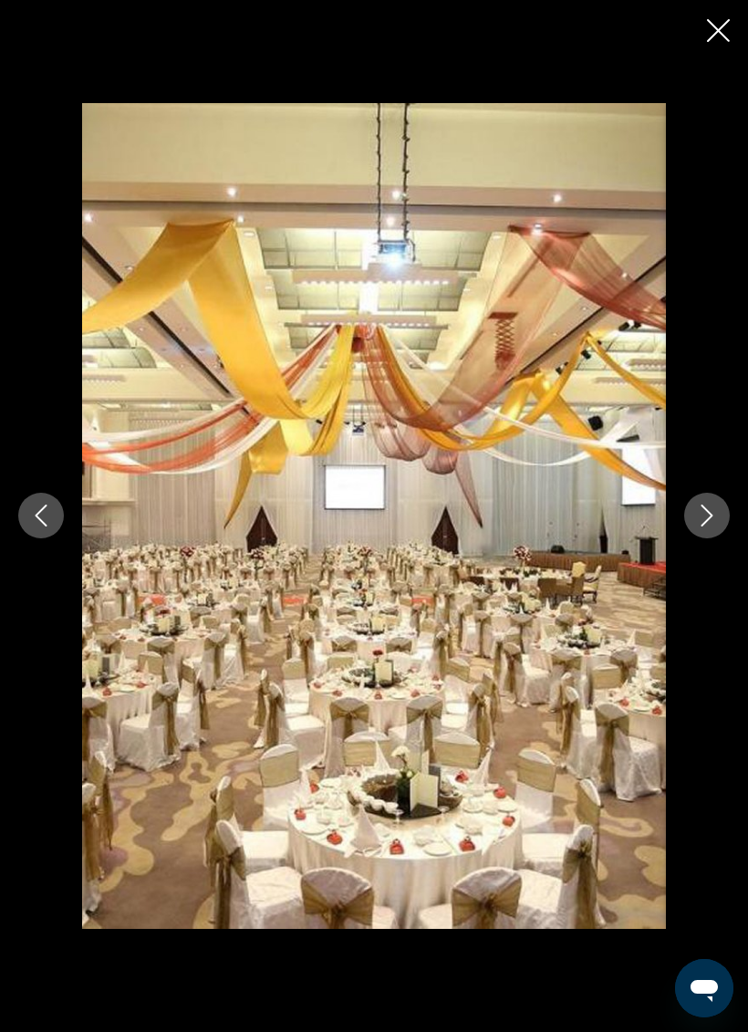
click at [710, 520] on icon "Next image" at bounding box center [708, 517] width 12 height 22
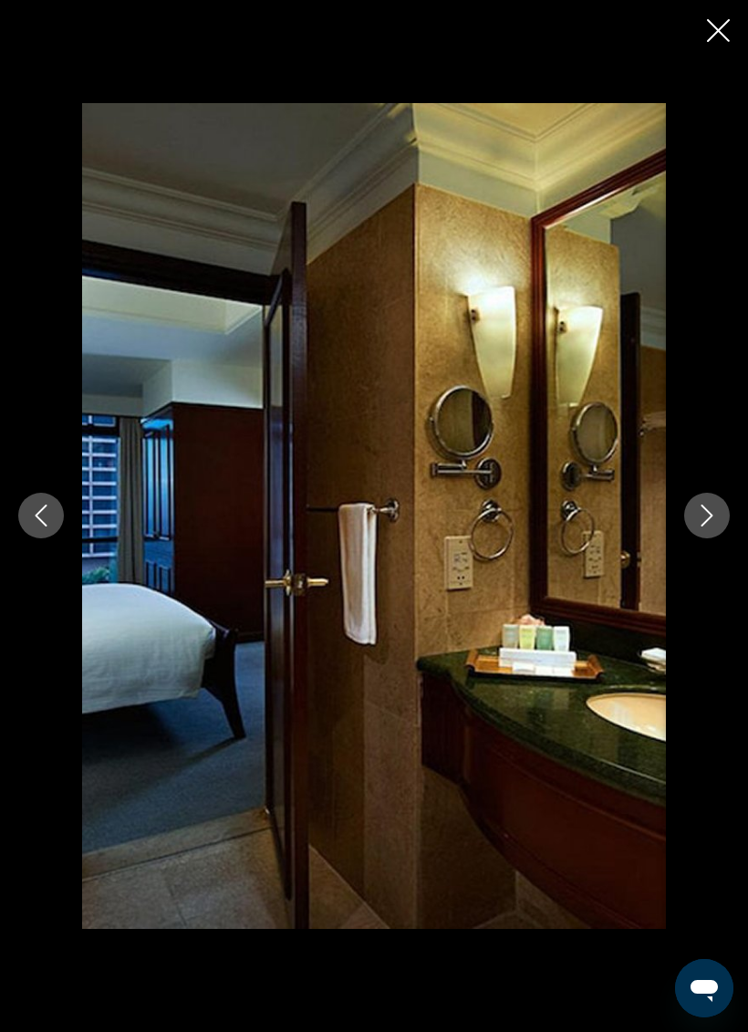
click at [711, 517] on icon "Next image" at bounding box center [708, 517] width 12 height 22
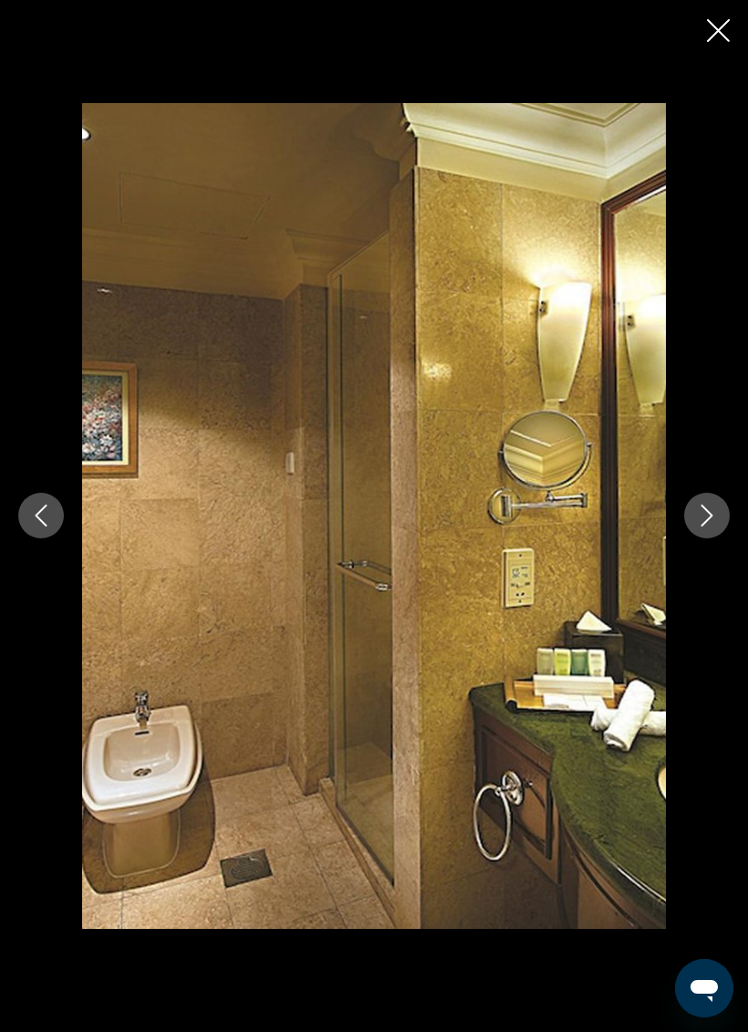
click at [711, 517] on icon "Next image" at bounding box center [708, 517] width 12 height 22
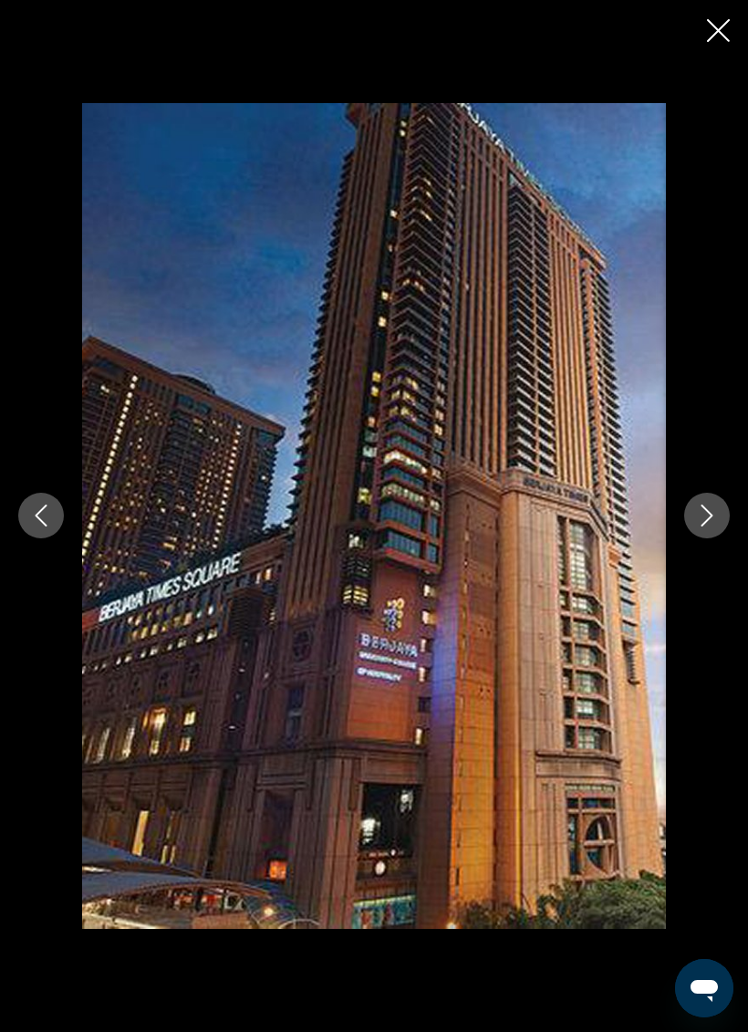
click at [715, 40] on icon "Close slideshow" at bounding box center [718, 30] width 23 height 23
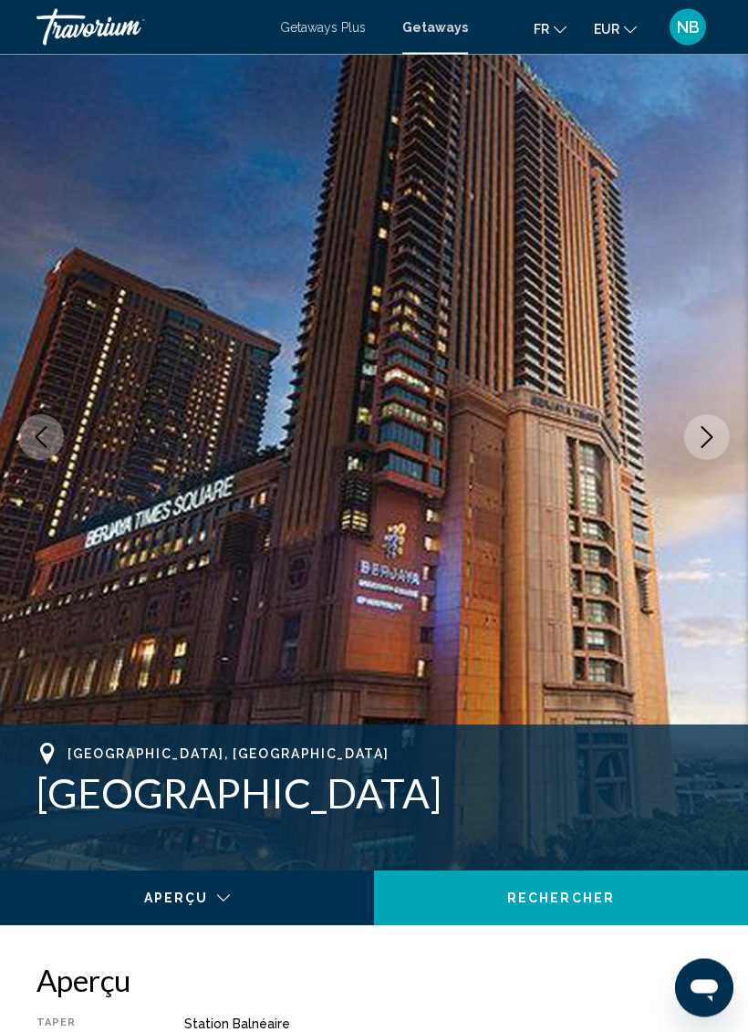
scroll to position [0, 0]
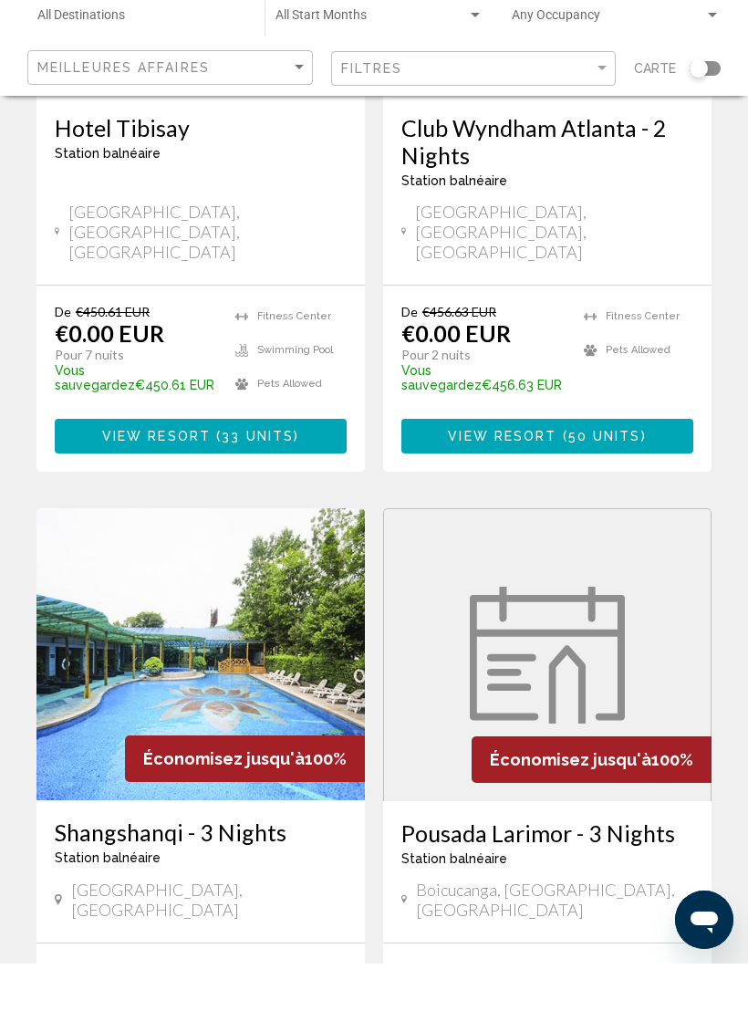
scroll to position [3450, 0]
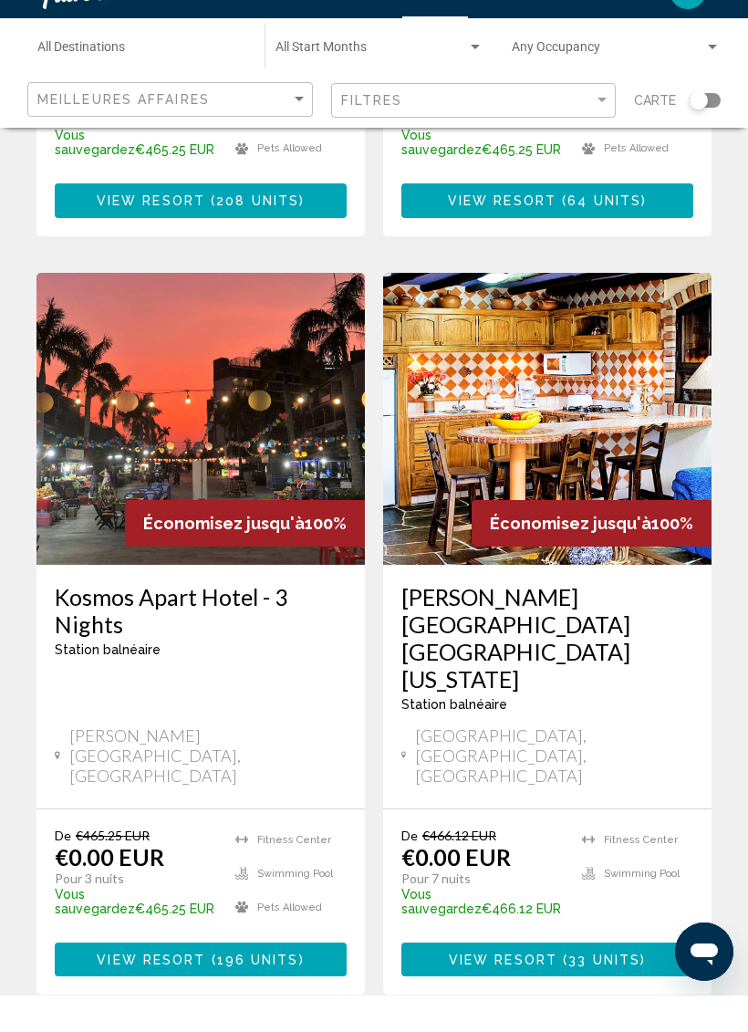
scroll to position [3505, 0]
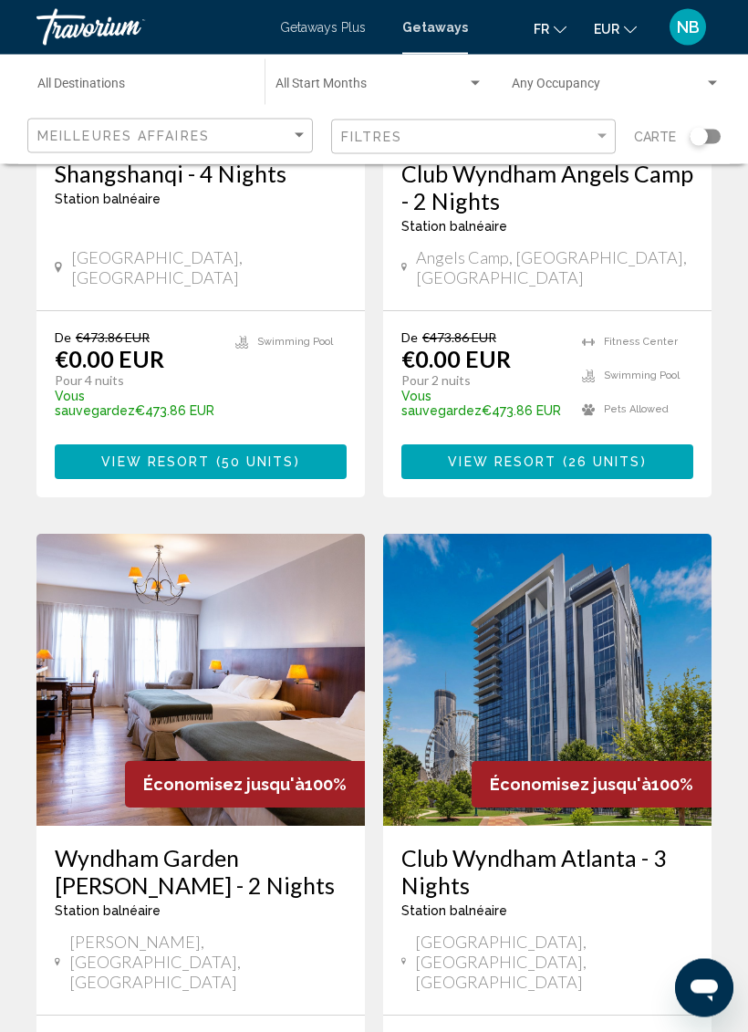
scroll to position [3502, 0]
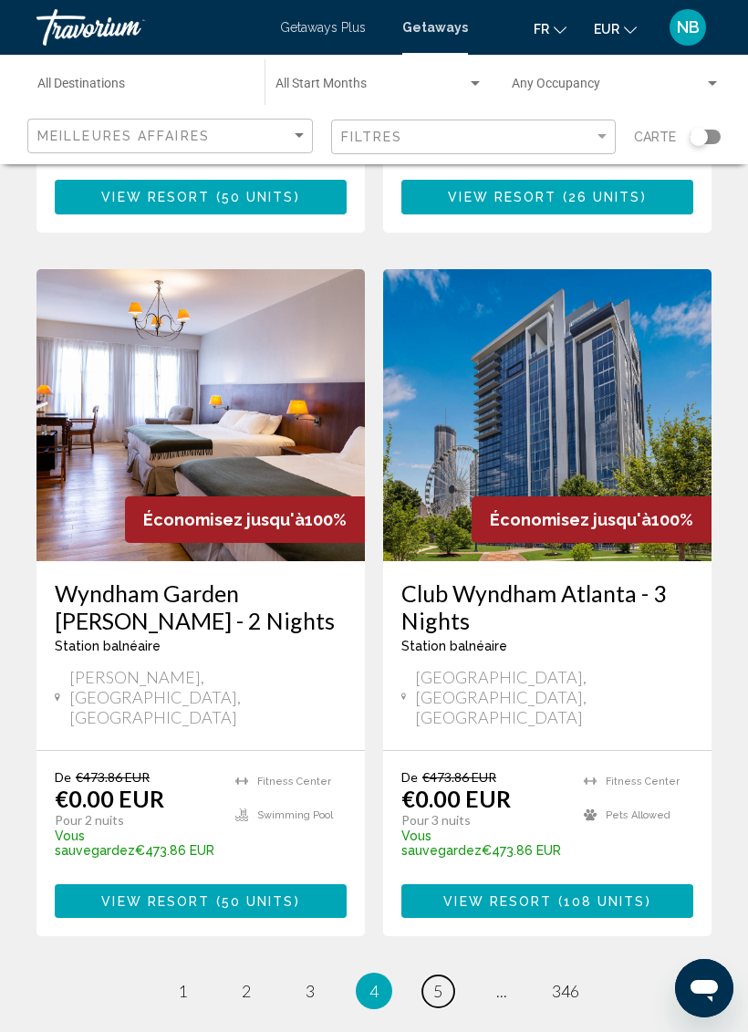
click at [440, 976] on link "page 5" at bounding box center [439, 992] width 32 height 32
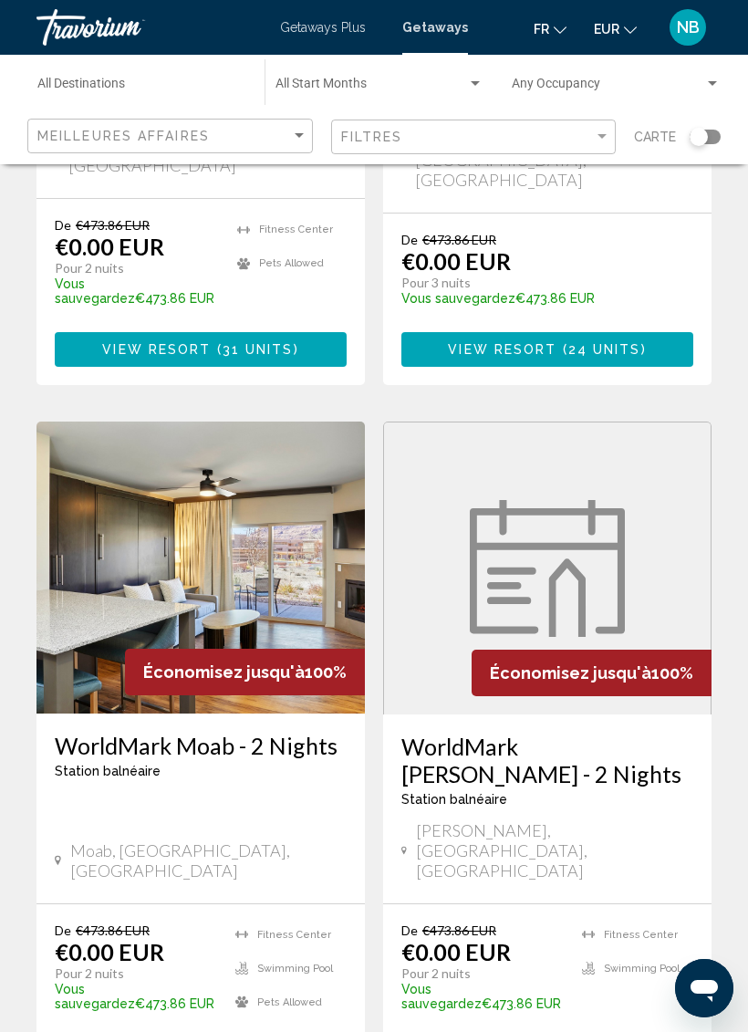
scroll to position [3422, 0]
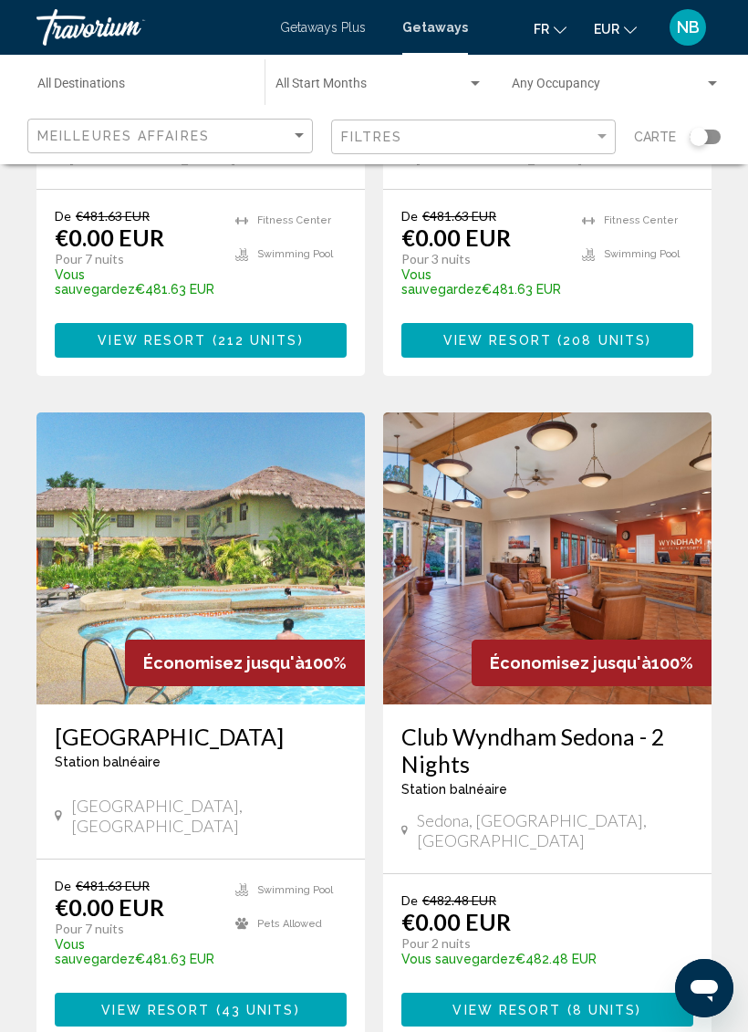
scroll to position [3338, 0]
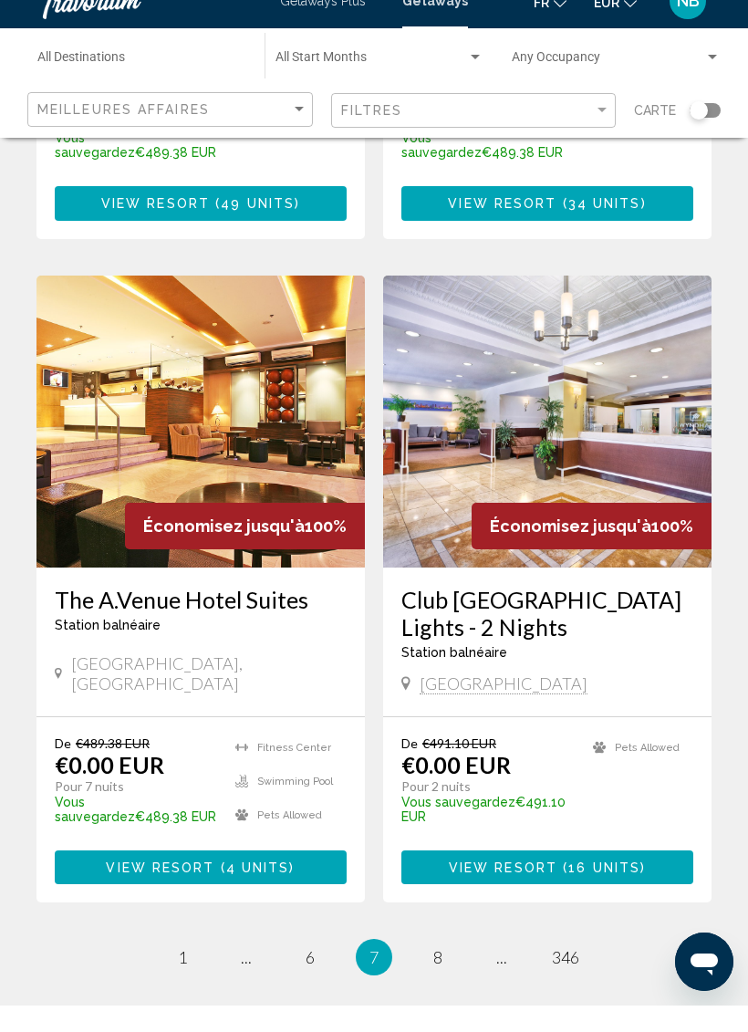
scroll to position [3394, 0]
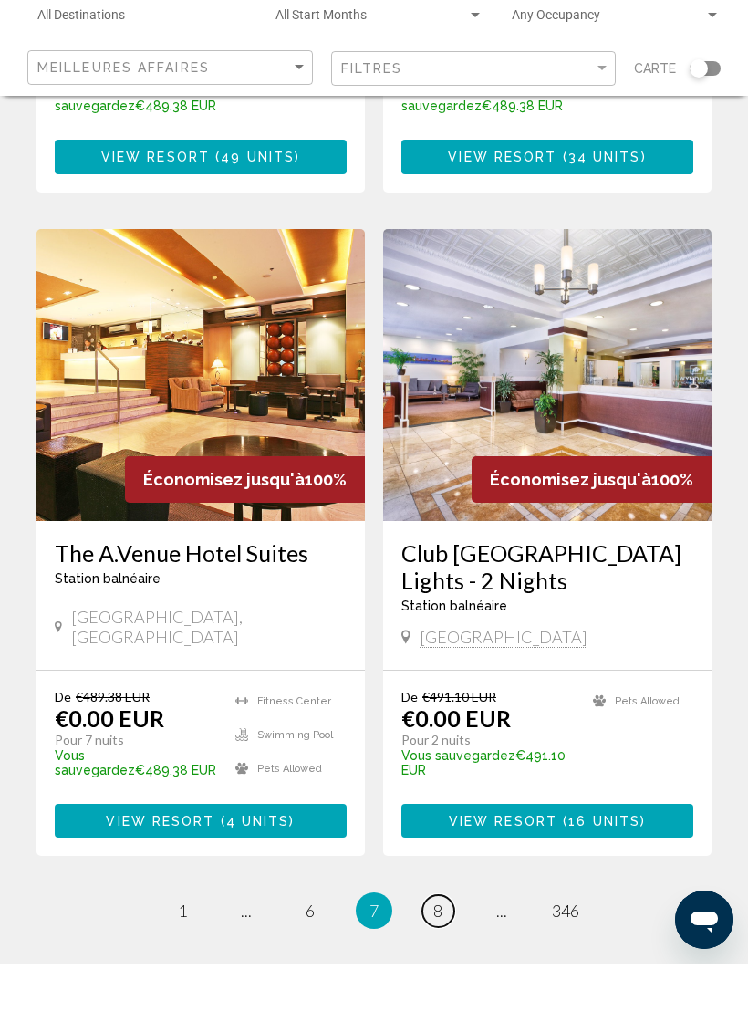
click at [435, 969] on span "8" at bounding box center [437, 979] width 9 height 20
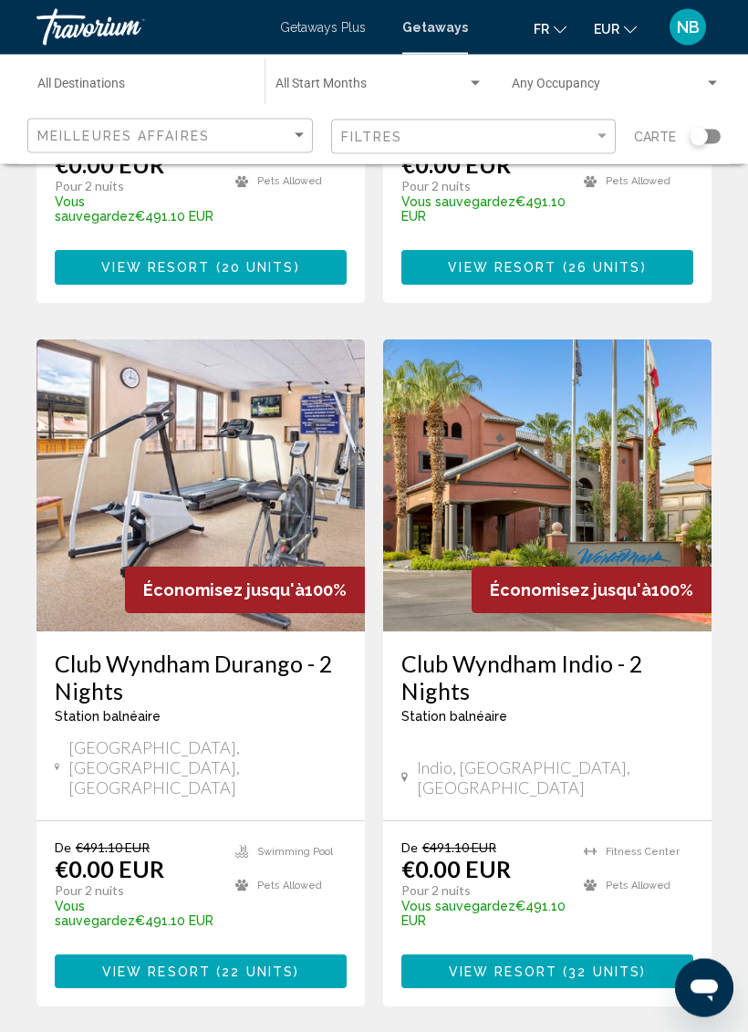
scroll to position [3455, 0]
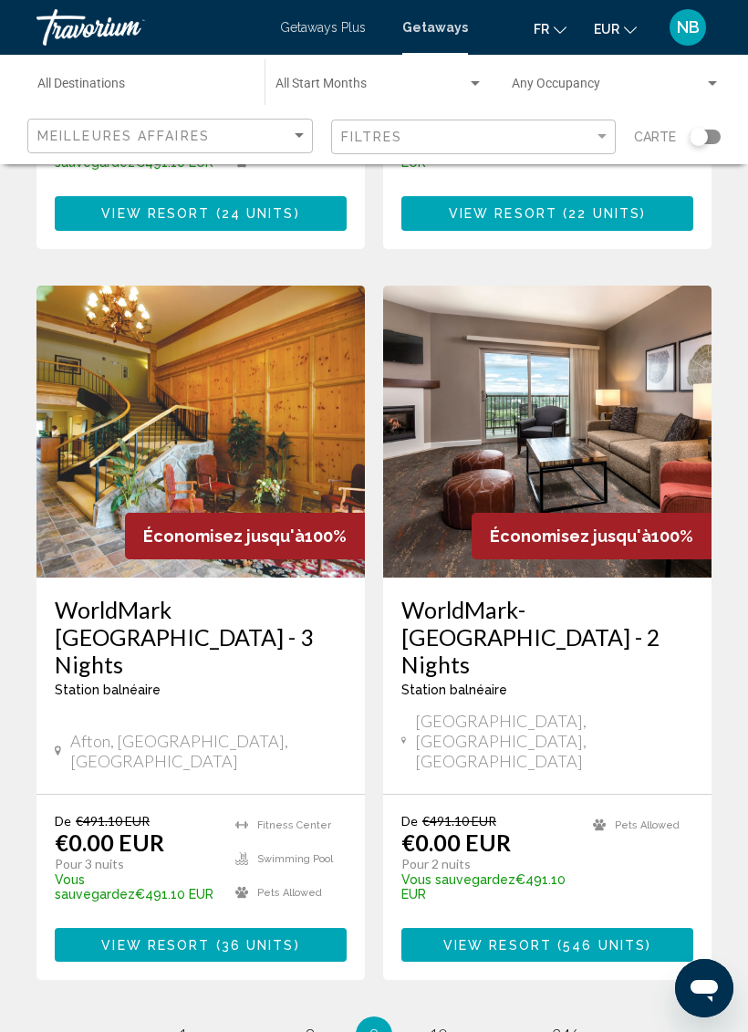
scroll to position [3546, 0]
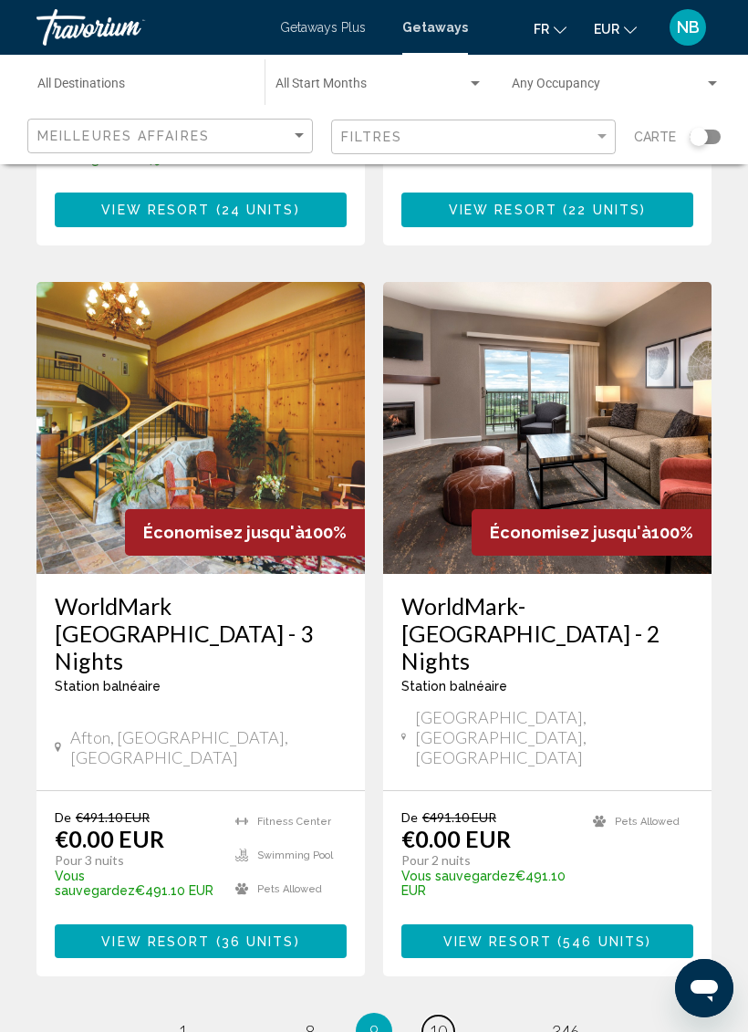
click at [432, 1021] on span "10" at bounding box center [438, 1031] width 18 height 20
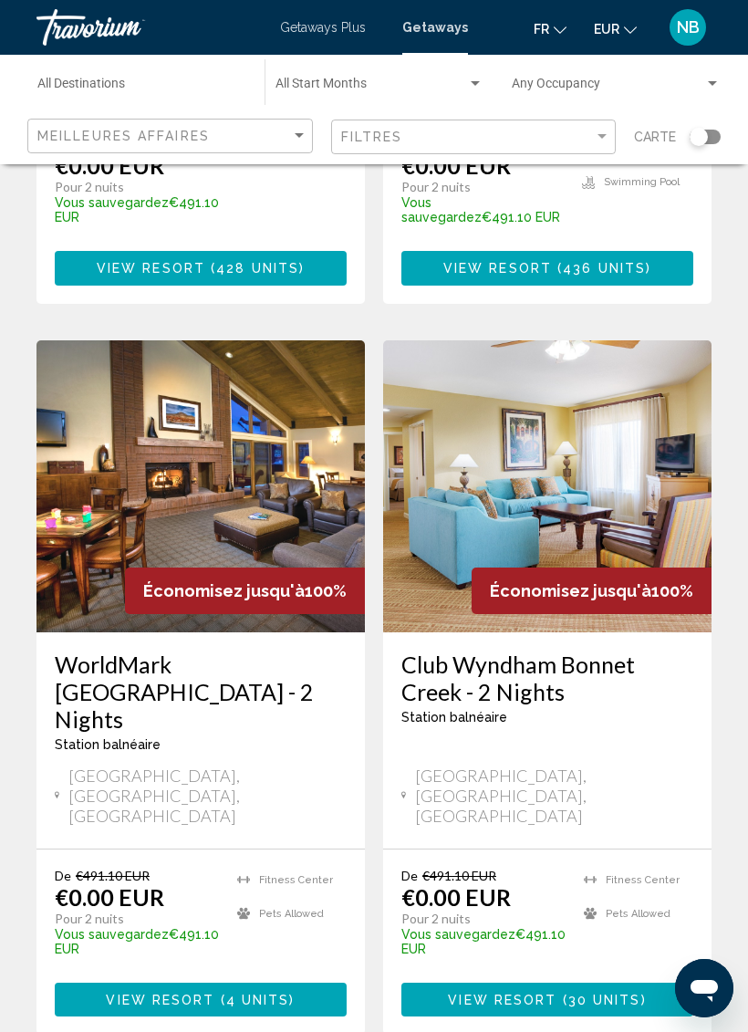
scroll to position [3492, 0]
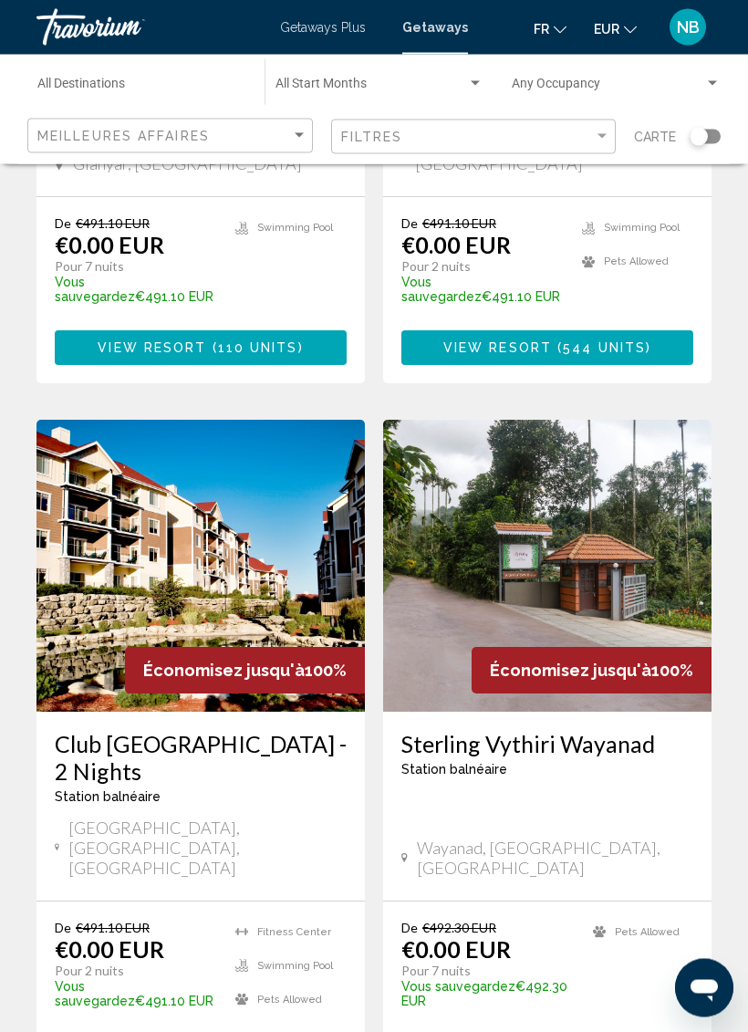
scroll to position [3449, 0]
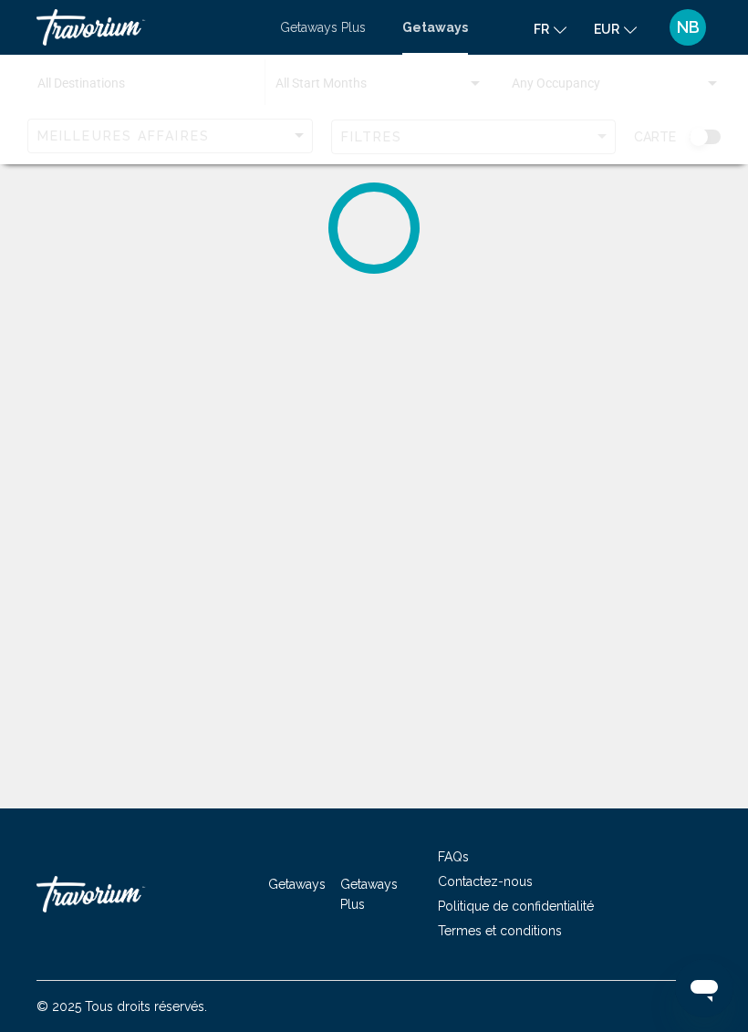
click at [729, 548] on div "Destination All Destinations Start Month All Start Months Occupancy Any Occupan…" at bounding box center [374, 587] width 748 height 809
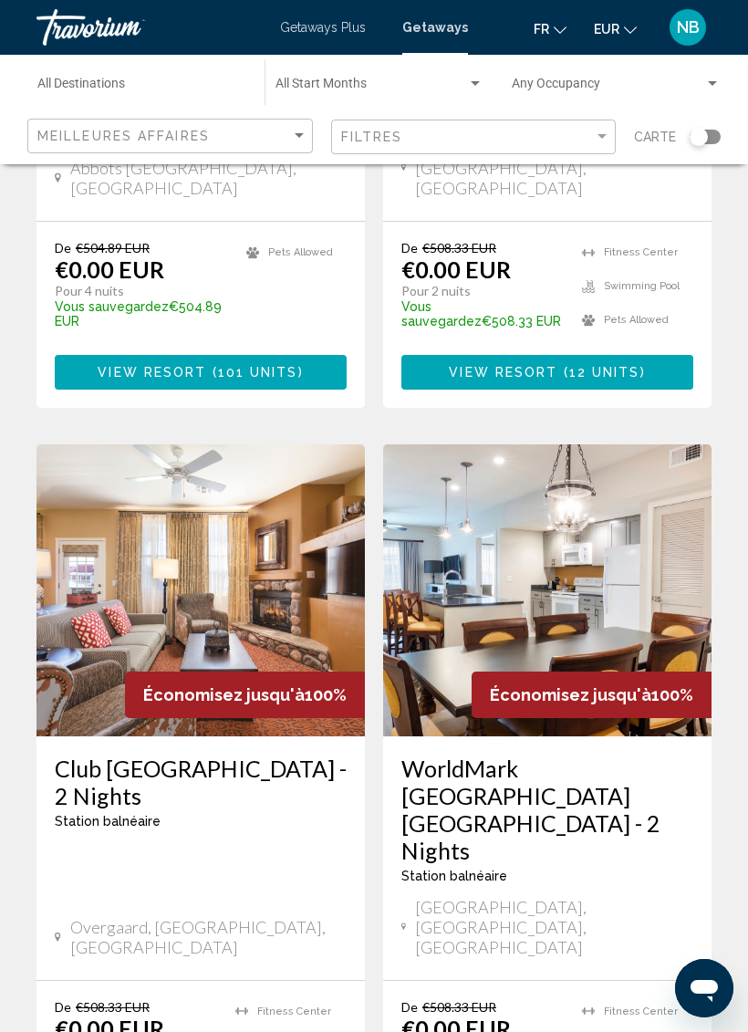
scroll to position [3437, 0]
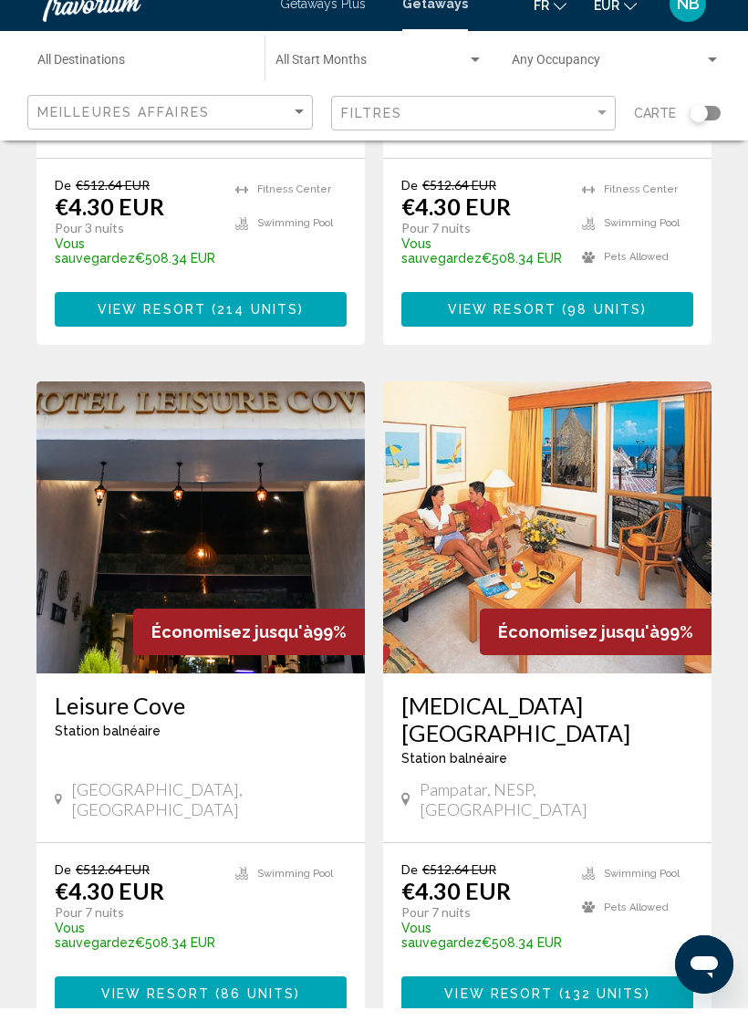
scroll to position [3476, 0]
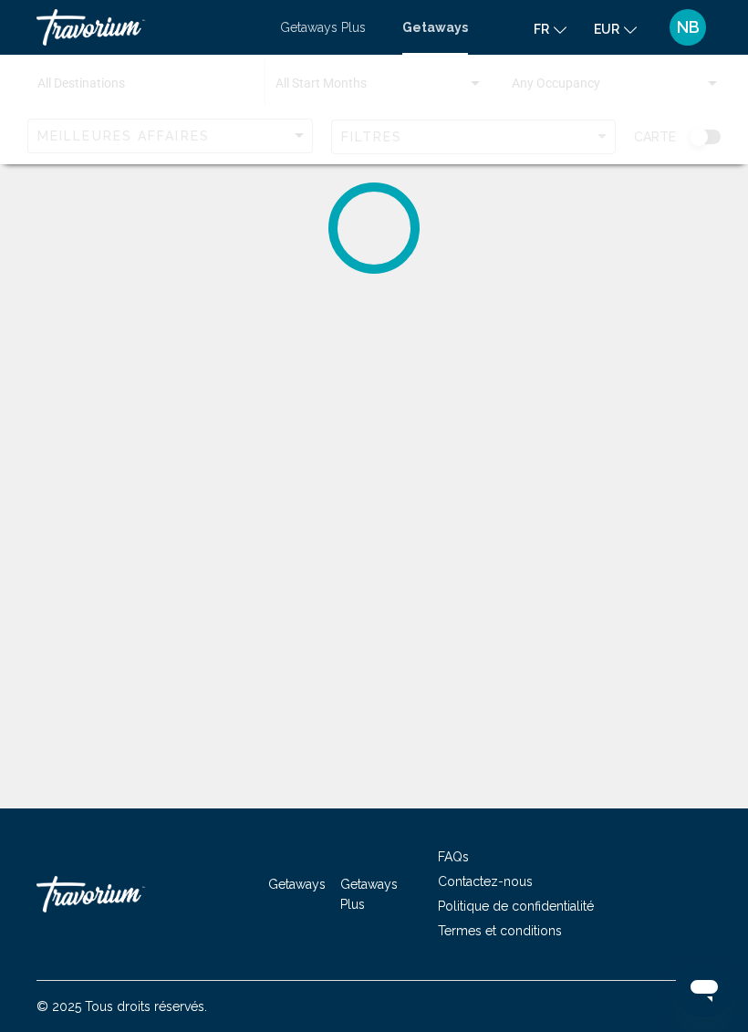
click at [81, 922] on div "Travorium" at bounding box center [128, 894] width 183 height 55
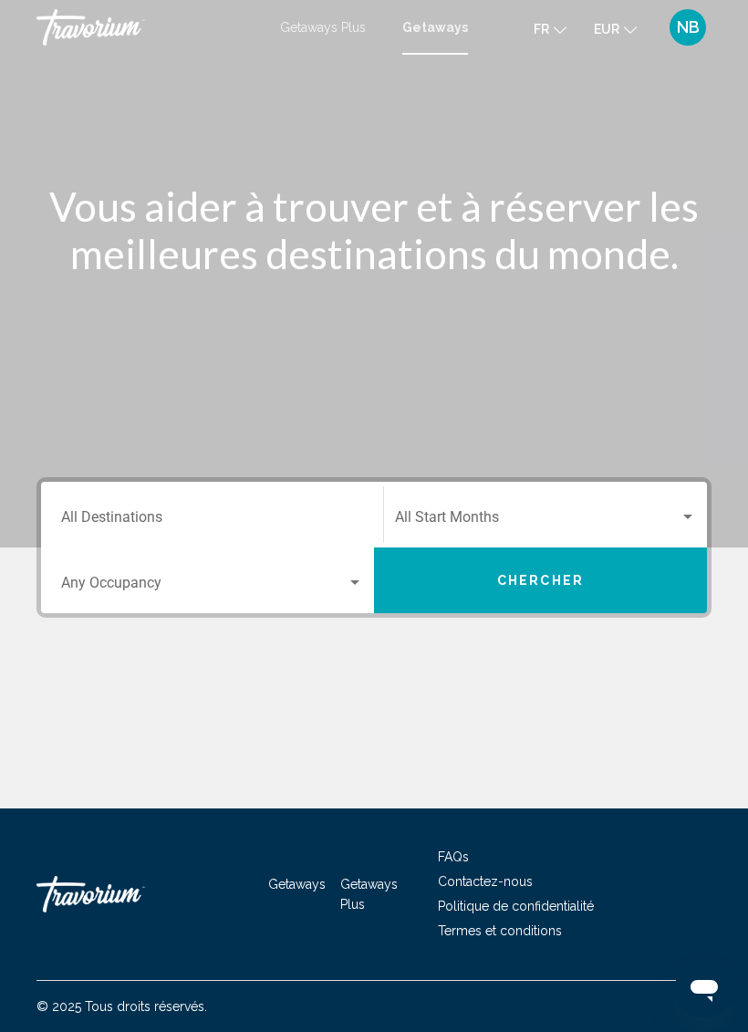
click at [350, 25] on span "Getaways Plus" at bounding box center [323, 27] width 86 height 15
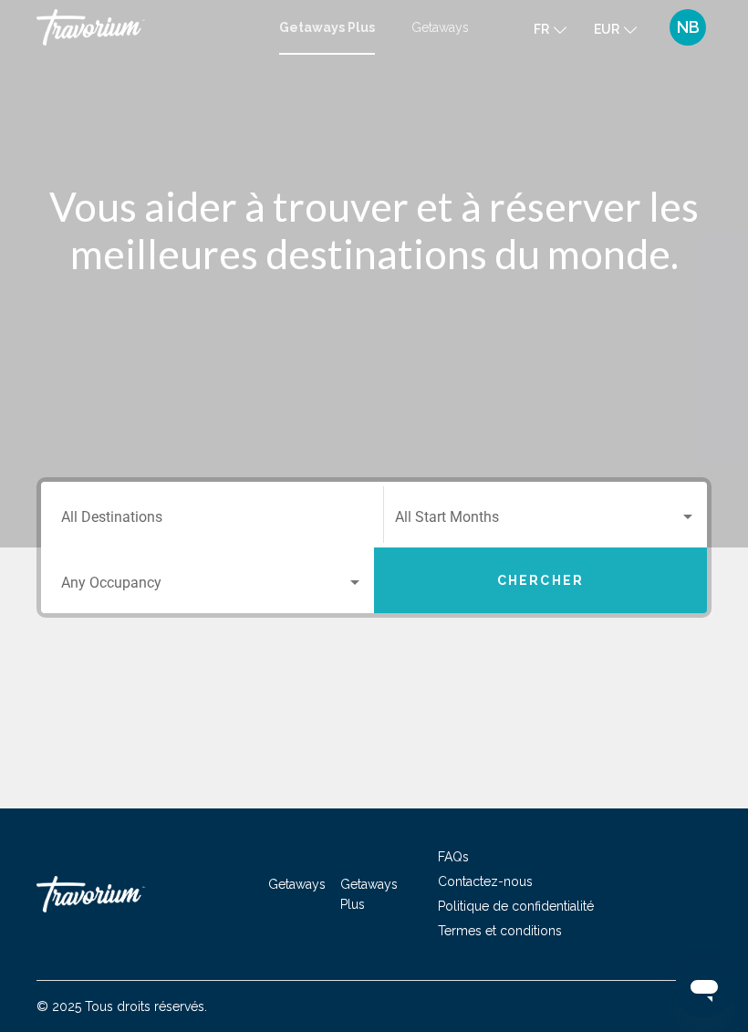
click at [623, 586] on button "Chercher" at bounding box center [540, 581] width 333 height 66
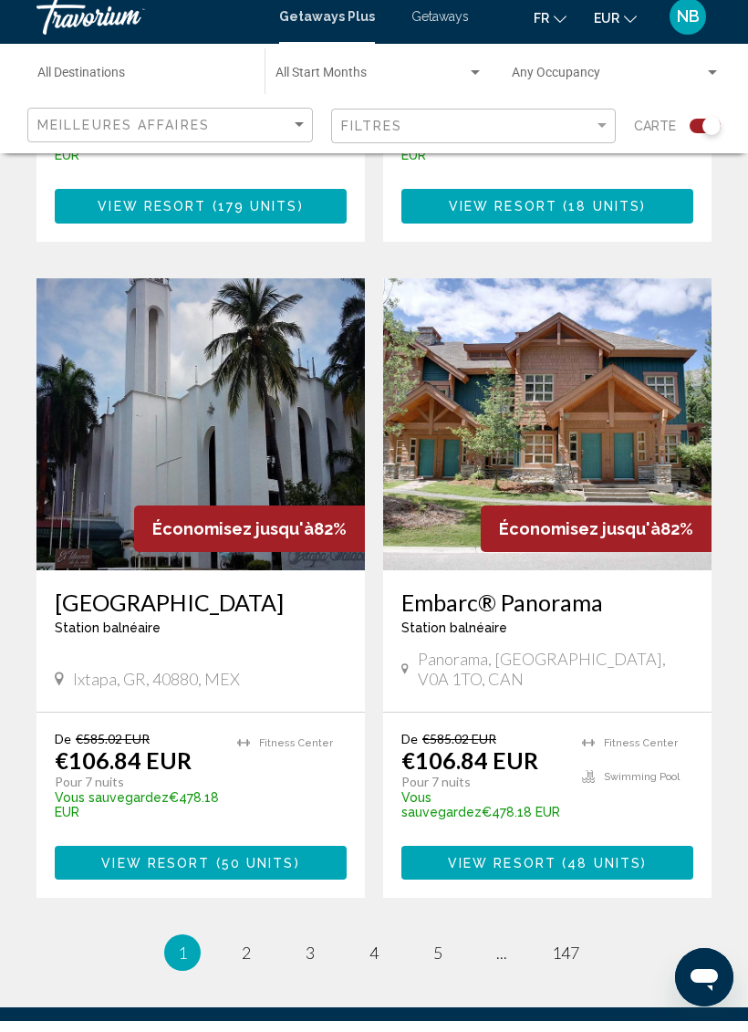
scroll to position [3810, 0]
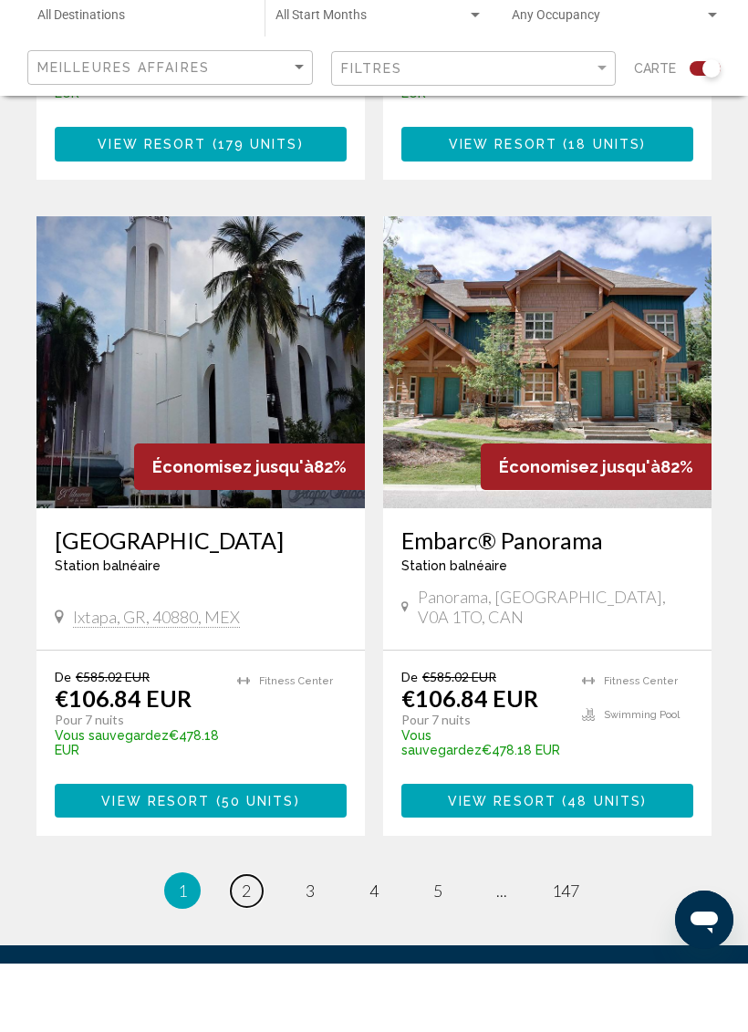
click at [254, 944] on link "page 2" at bounding box center [247, 960] width 32 height 32
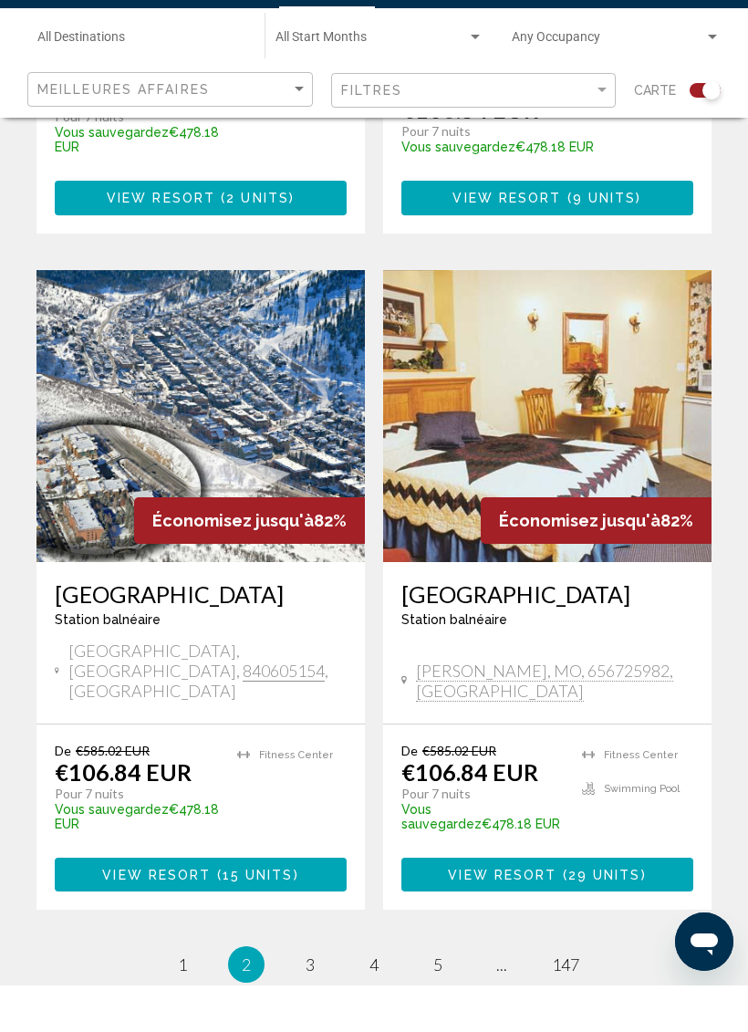
scroll to position [3870, 0]
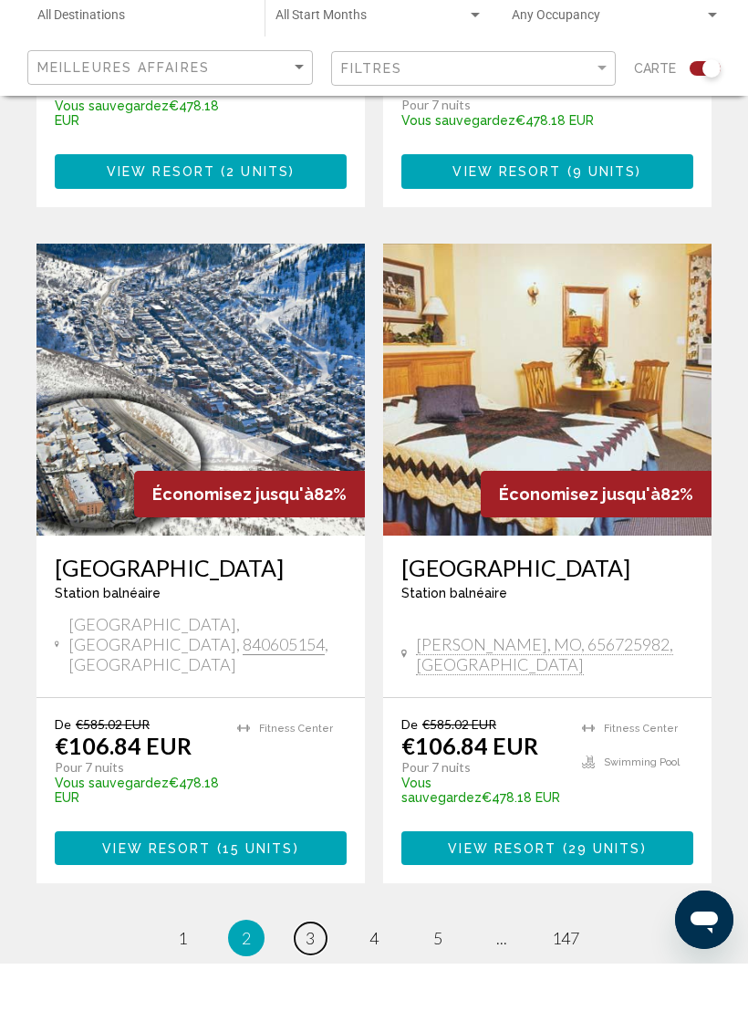
click at [303, 991] on link "page 3" at bounding box center [311, 1007] width 32 height 32
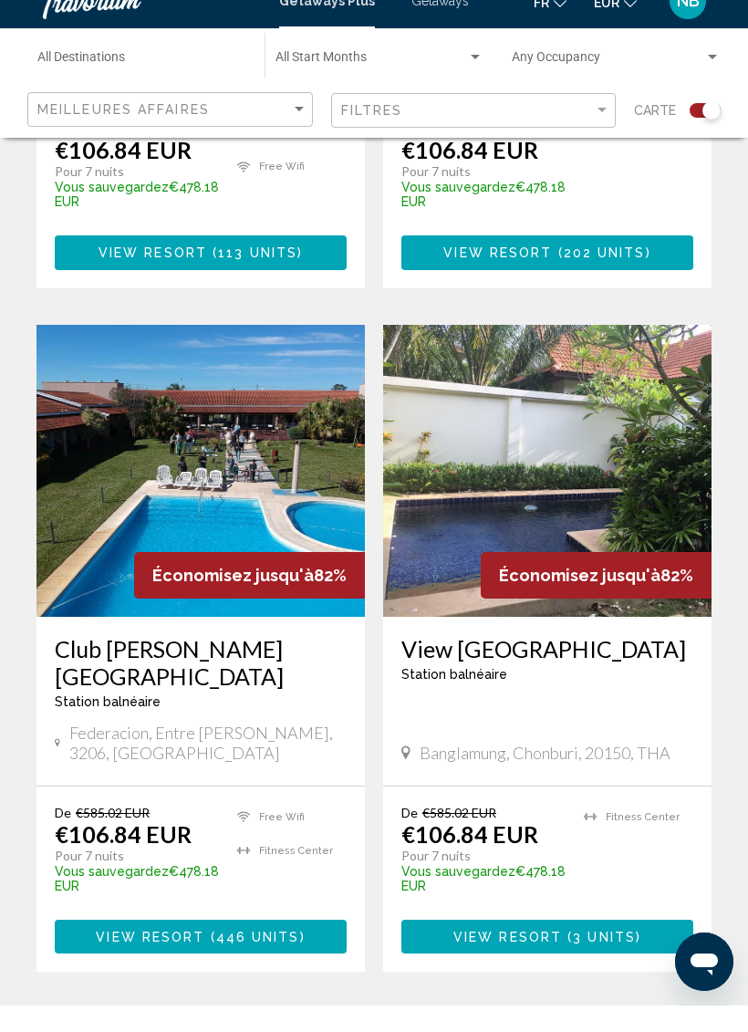
scroll to position [3783, 0]
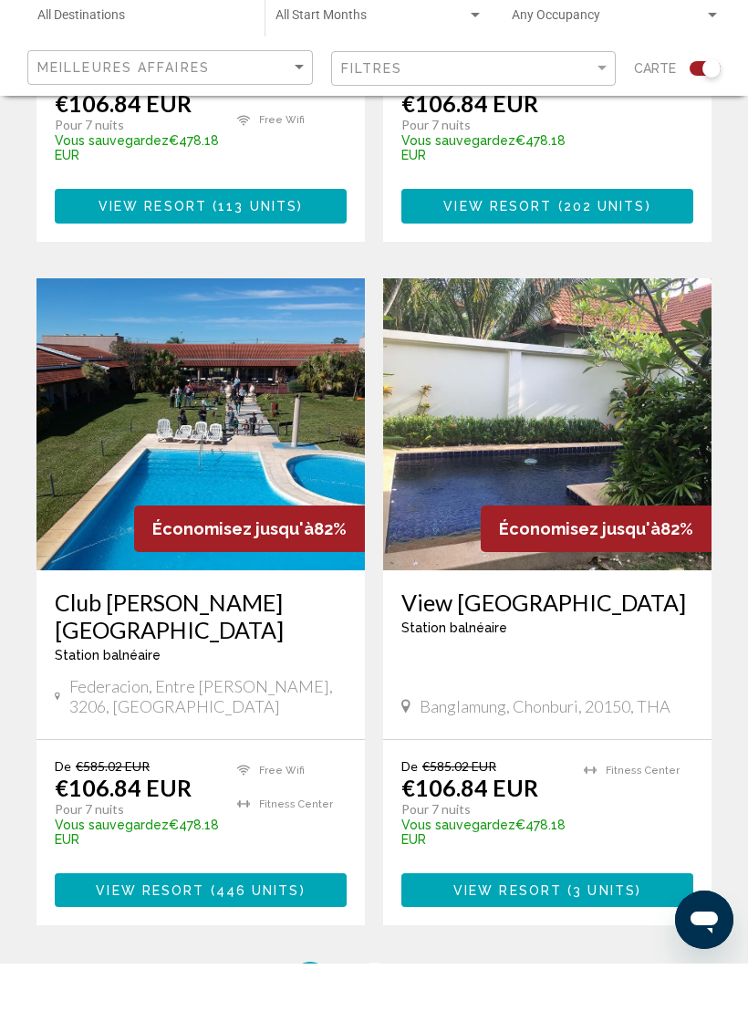
click at [381, 1031] on link "page 4" at bounding box center [375, 1049] width 32 height 32
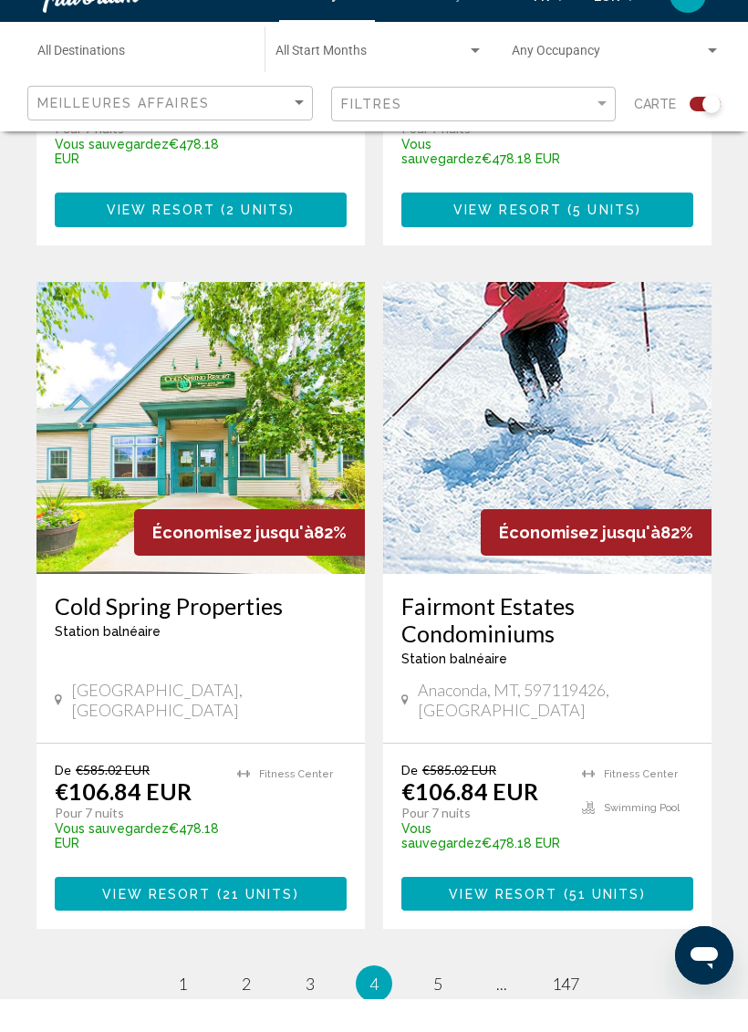
scroll to position [3750, 0]
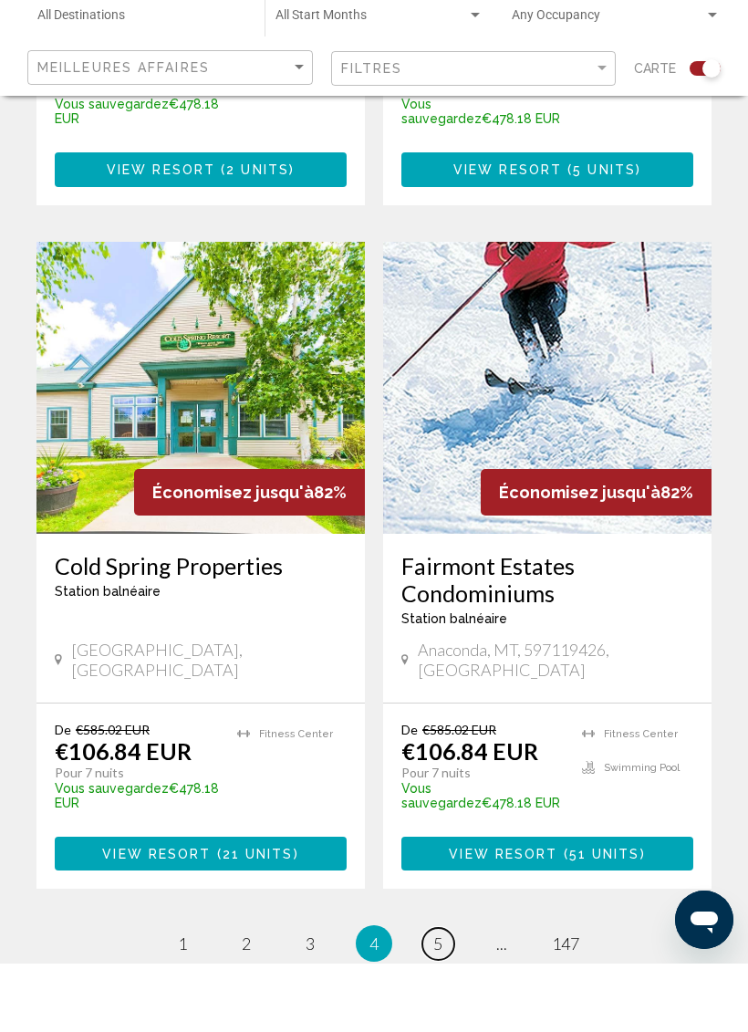
click at [440, 1002] on span "5" at bounding box center [437, 1012] width 9 height 20
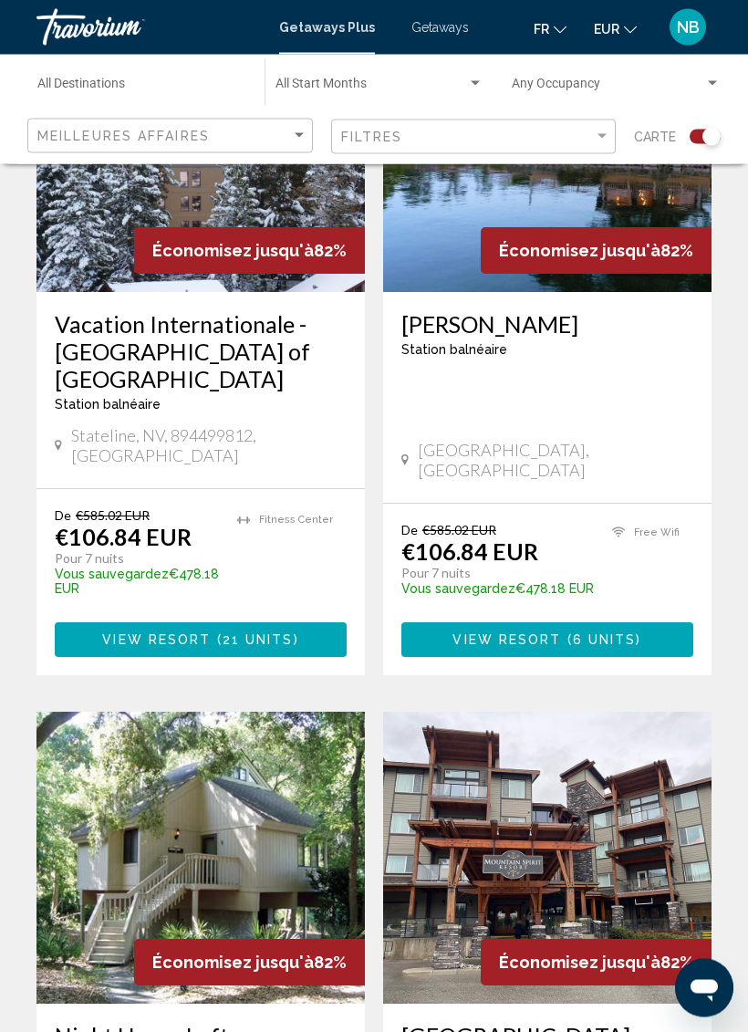
scroll to position [1328, 0]
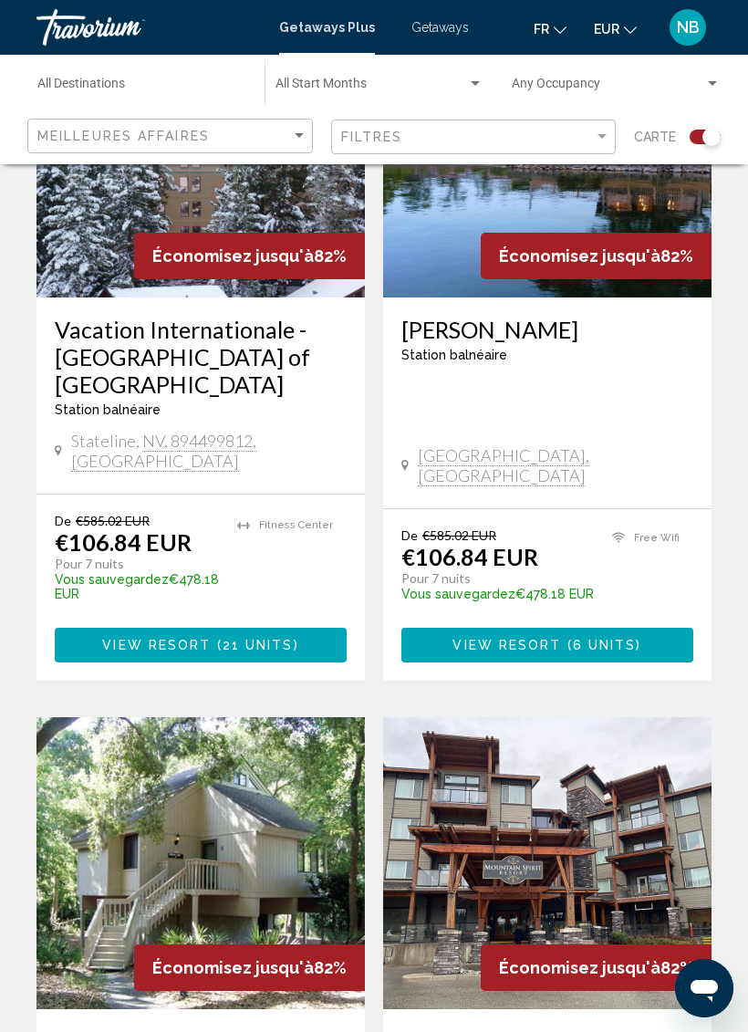
click at [181, 80] on input "Destination All Destinations" at bounding box center [141, 87] width 209 height 15
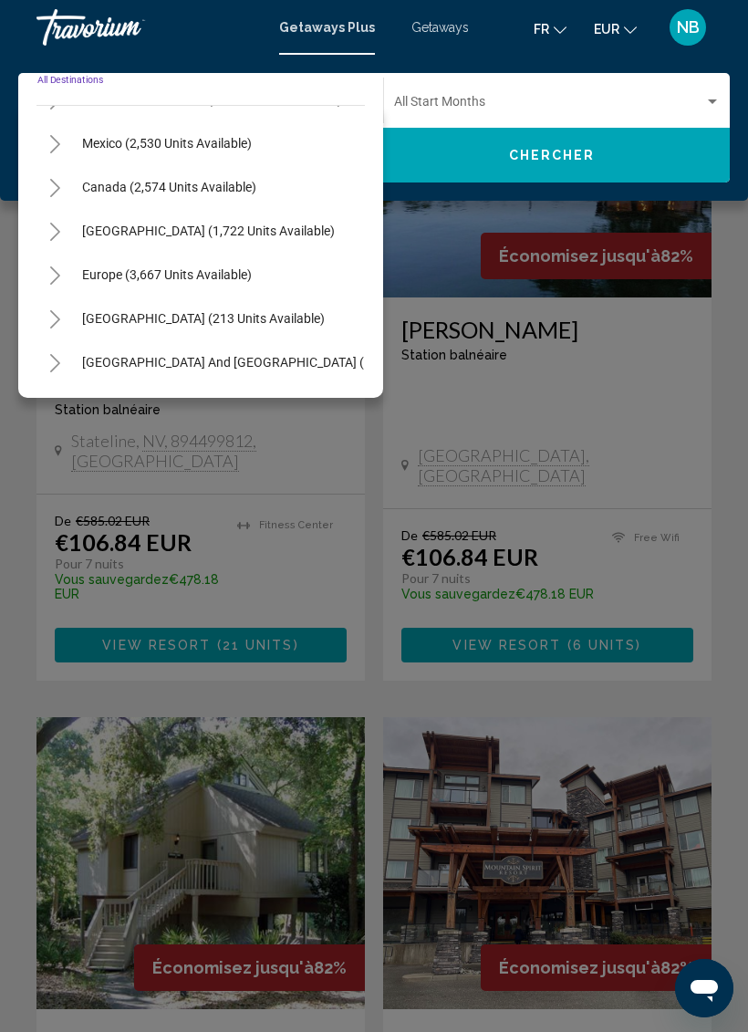
scroll to position [83, 0]
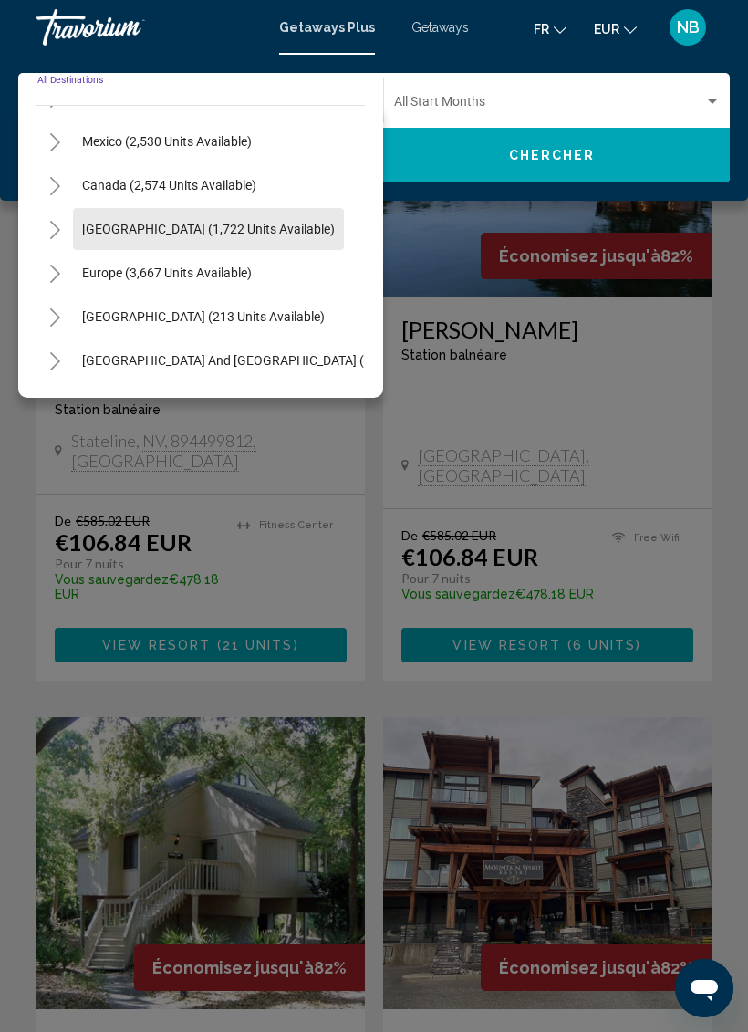
click at [131, 223] on span "[GEOGRAPHIC_DATA] (1,722 units available)" at bounding box center [208, 229] width 253 height 15
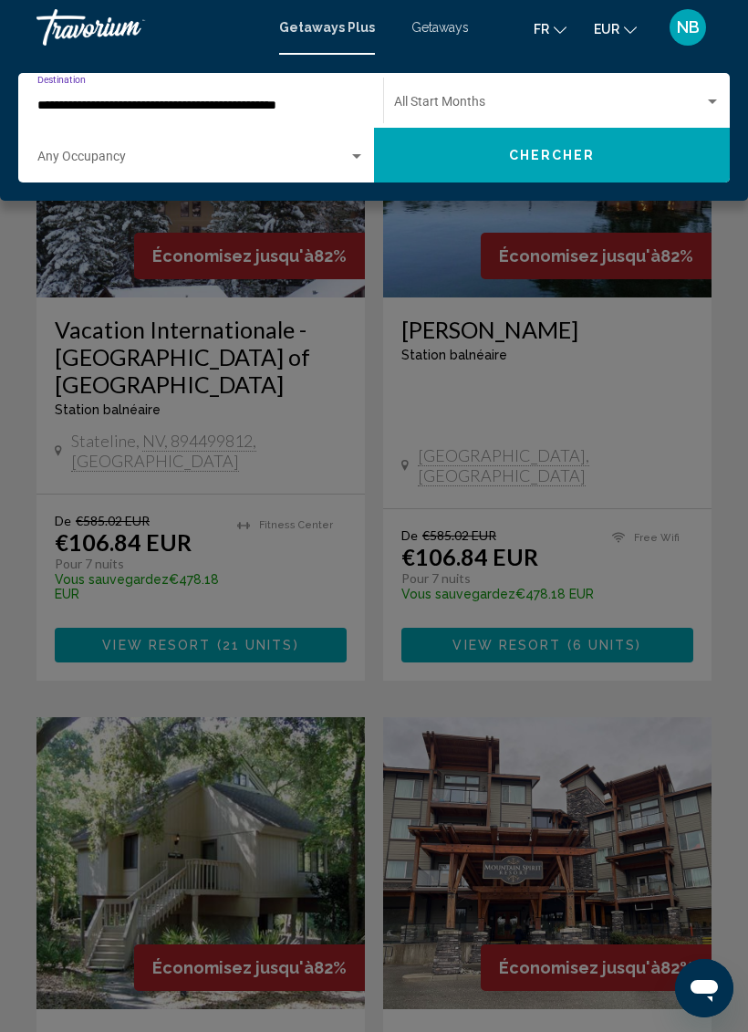
click at [497, 155] on button "Chercher" at bounding box center [552, 155] width 356 height 55
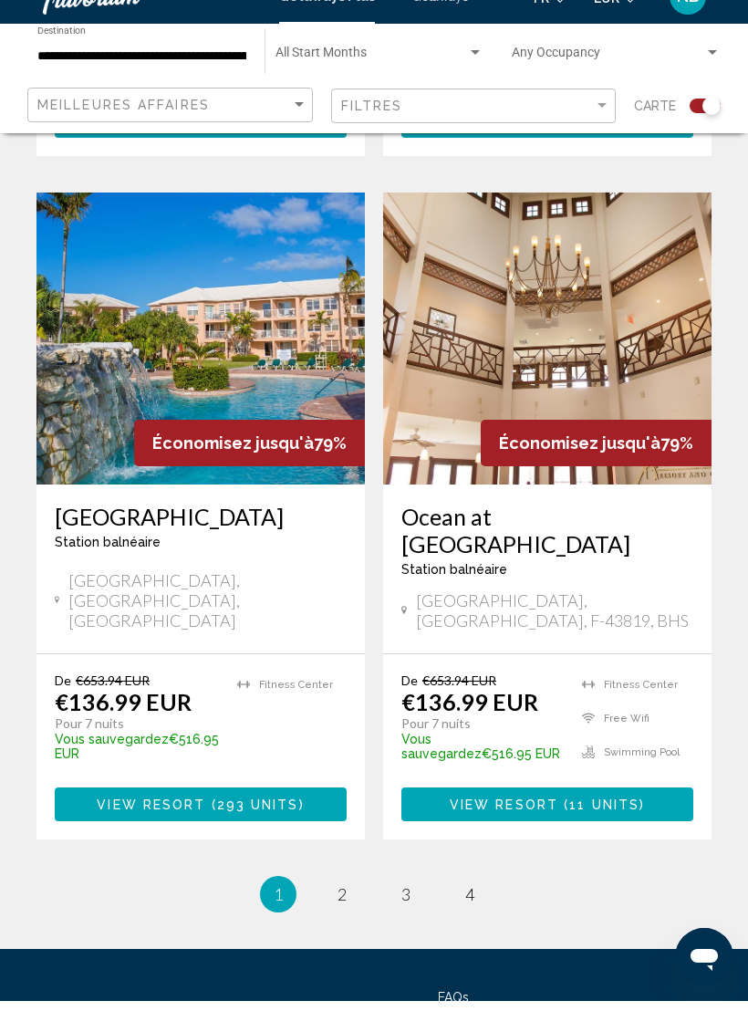
scroll to position [3865, 0]
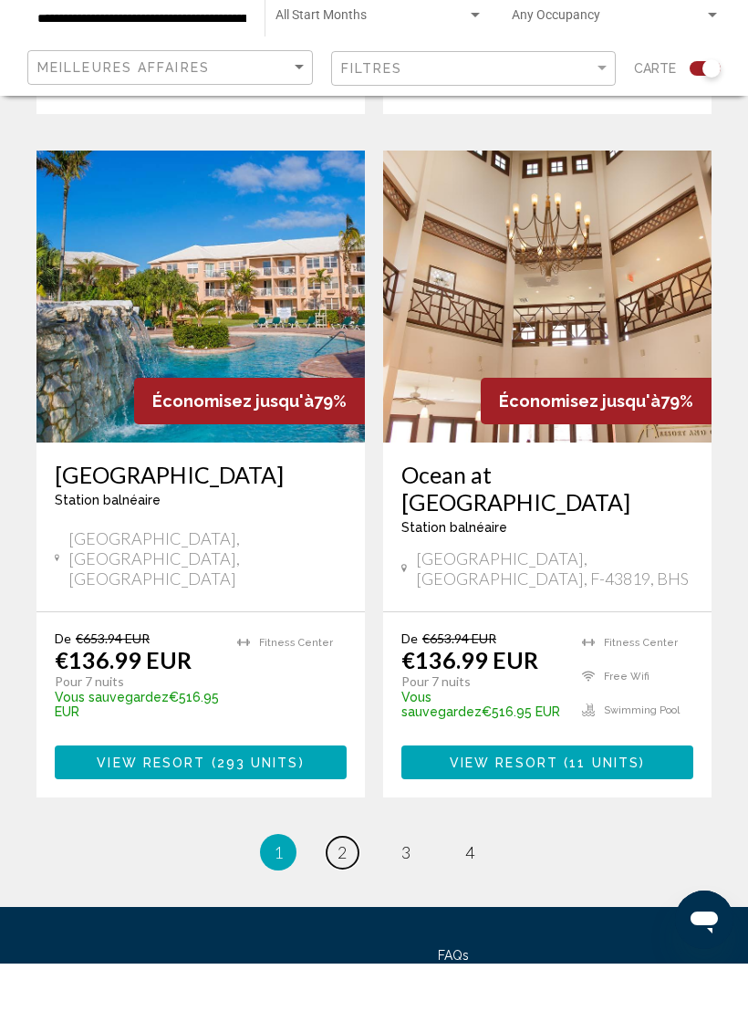
click at [348, 905] on link "page 2" at bounding box center [343, 921] width 32 height 32
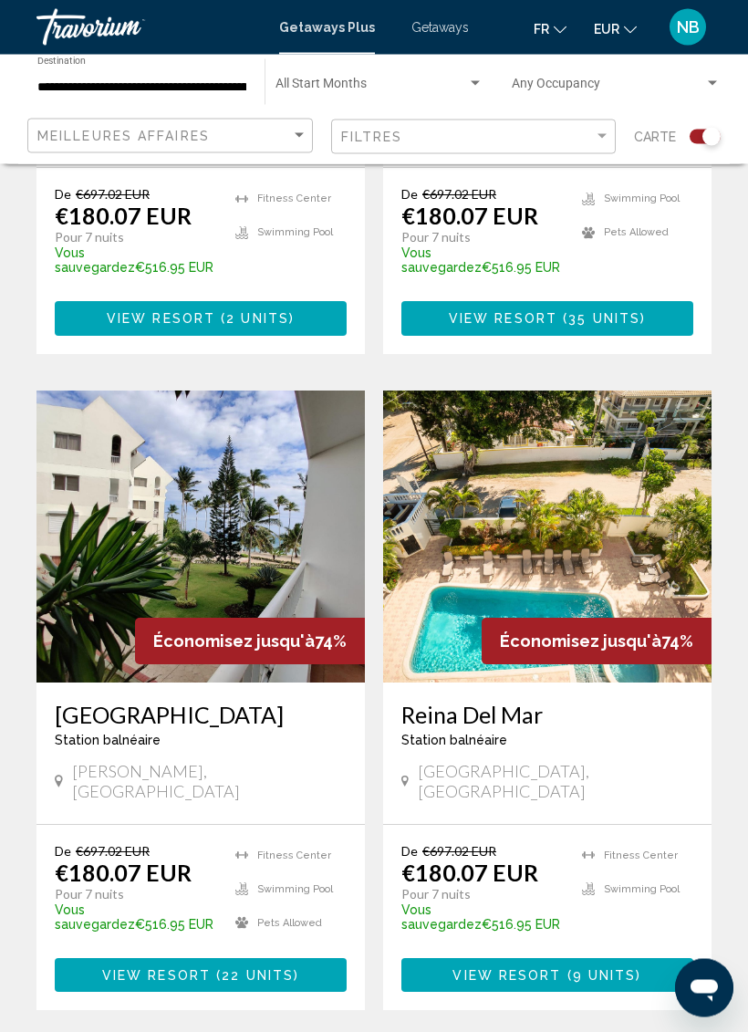
scroll to position [3711, 0]
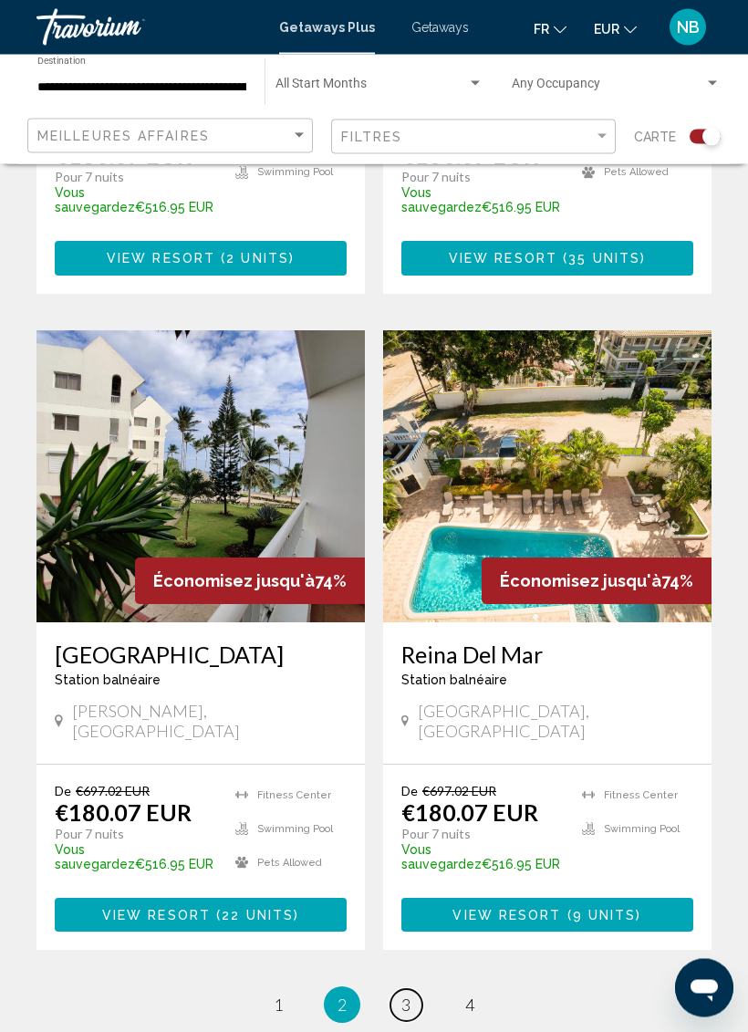
click at [415, 990] on link "page 3" at bounding box center [407, 1006] width 32 height 32
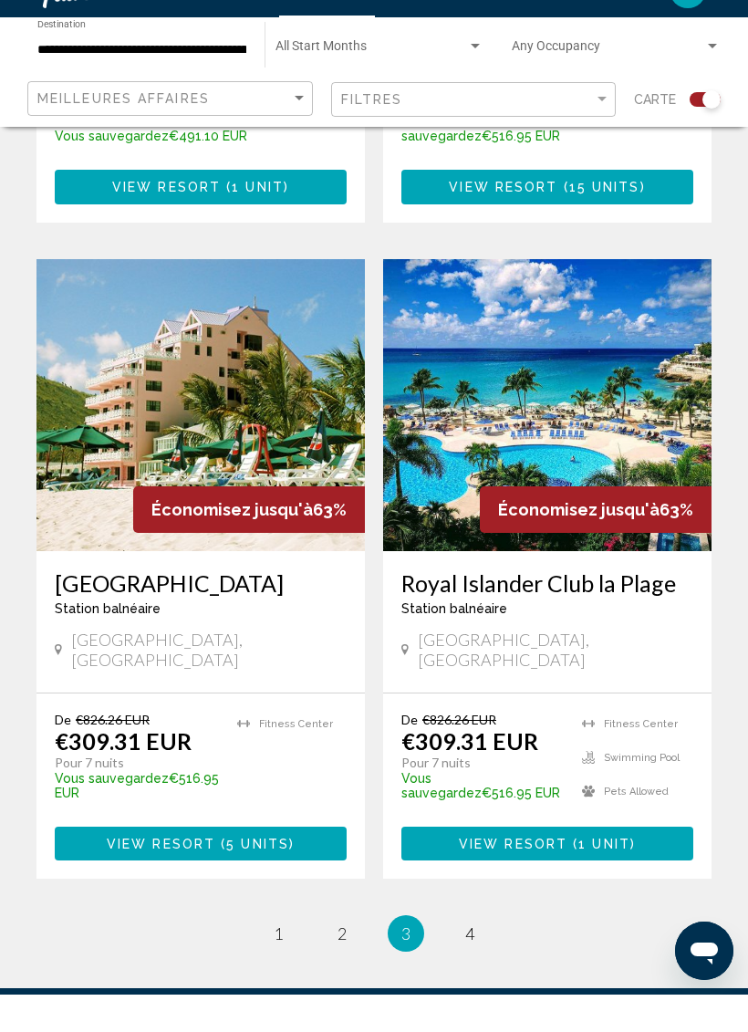
scroll to position [3770, 0]
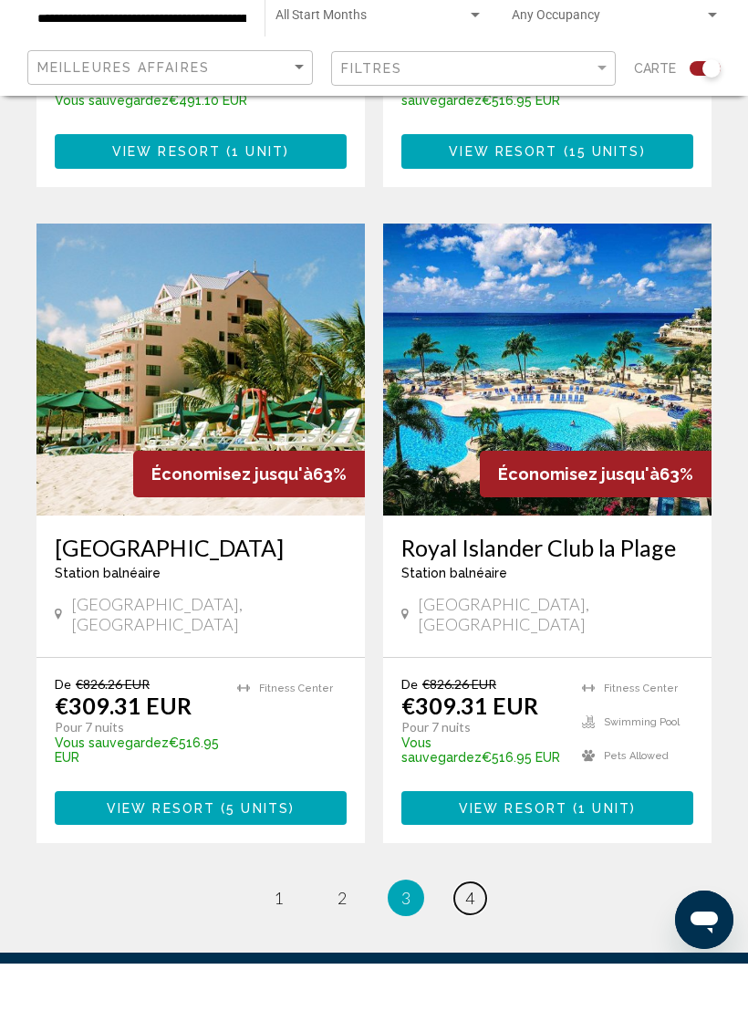
click at [475, 951] on link "page 4" at bounding box center [470, 967] width 32 height 32
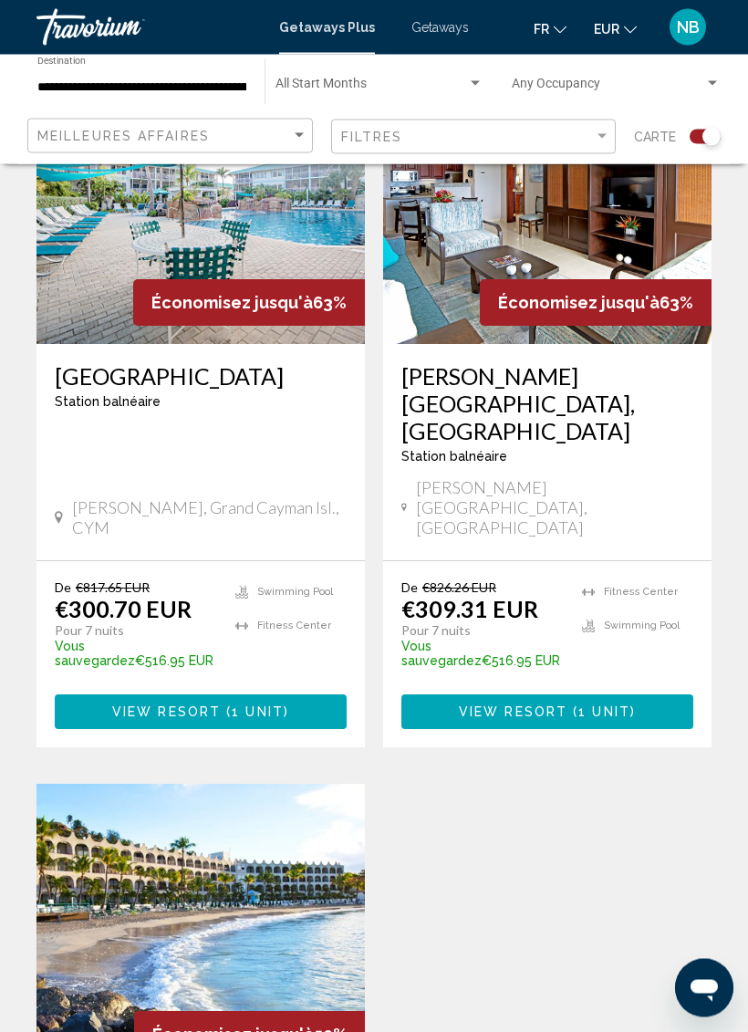
scroll to position [1210, 0]
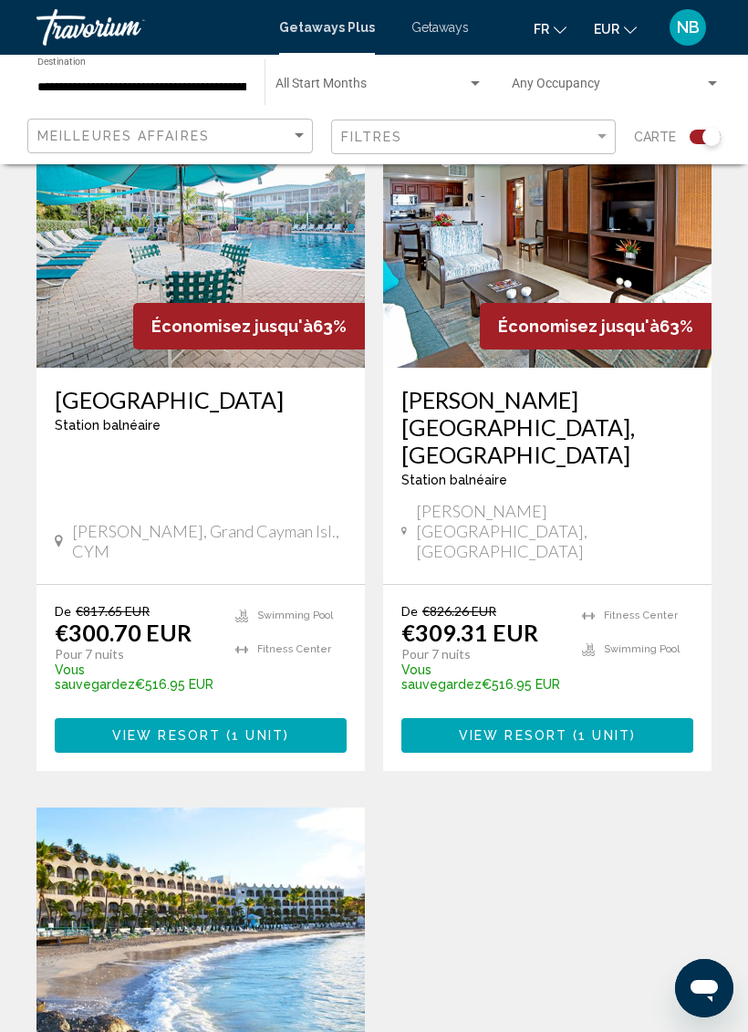
click at [215, 92] on input "**********" at bounding box center [141, 87] width 209 height 15
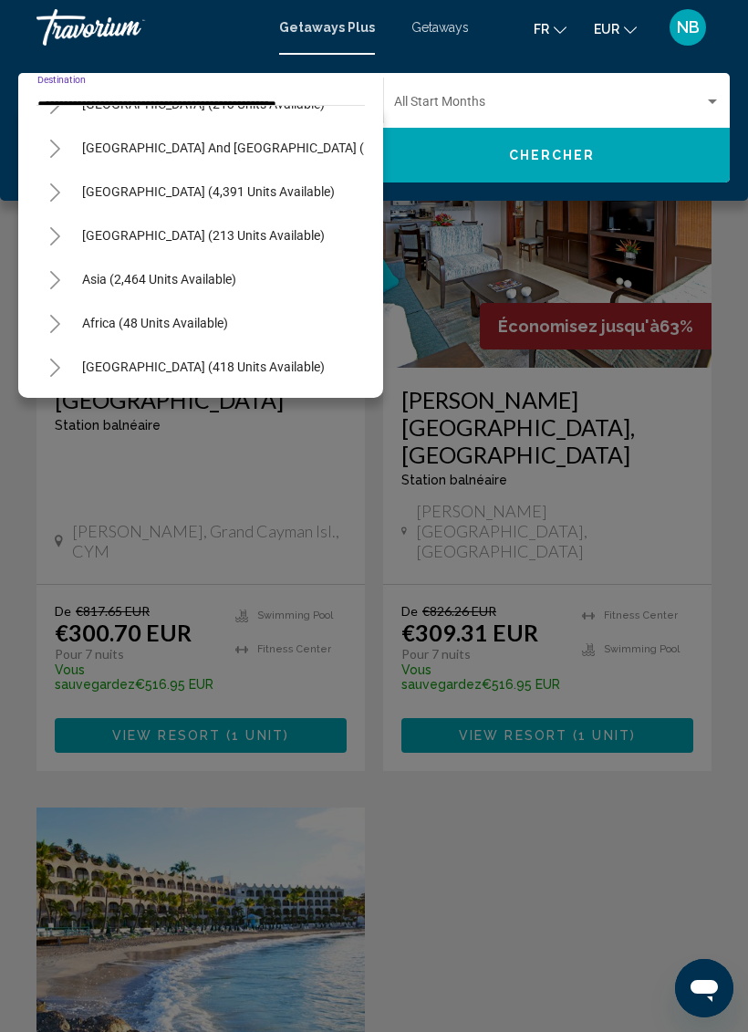
scroll to position [646, 0]
click at [220, 320] on span "Africa (48 units available)" at bounding box center [155, 323] width 146 height 15
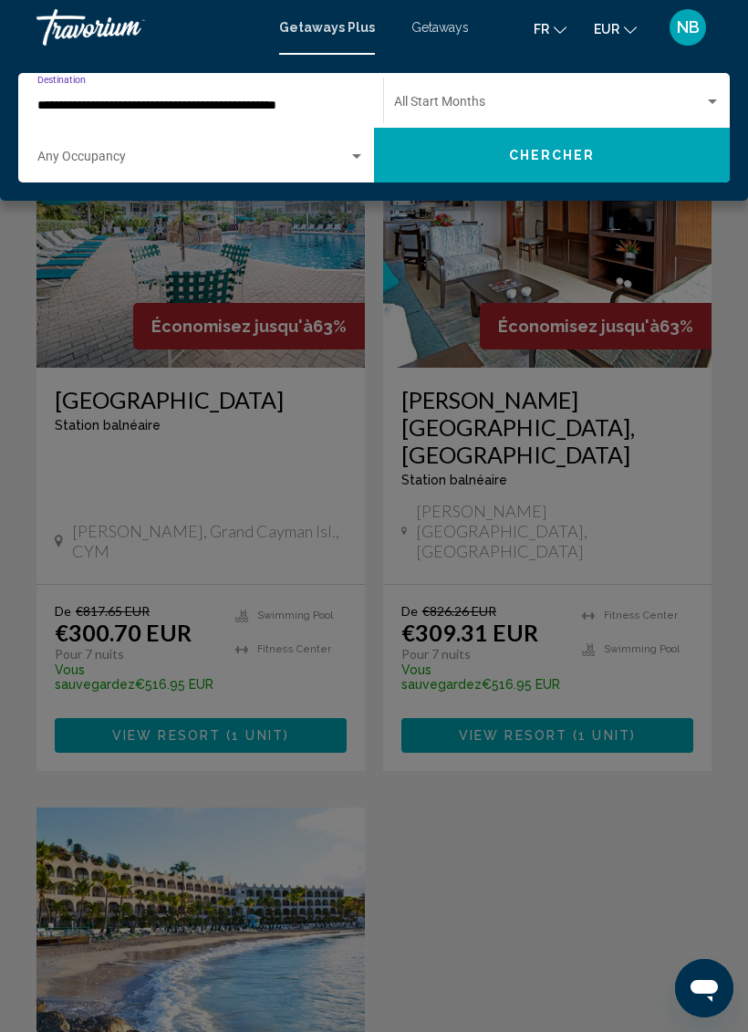
type input "**********"
click at [471, 163] on button "Chercher" at bounding box center [552, 155] width 356 height 55
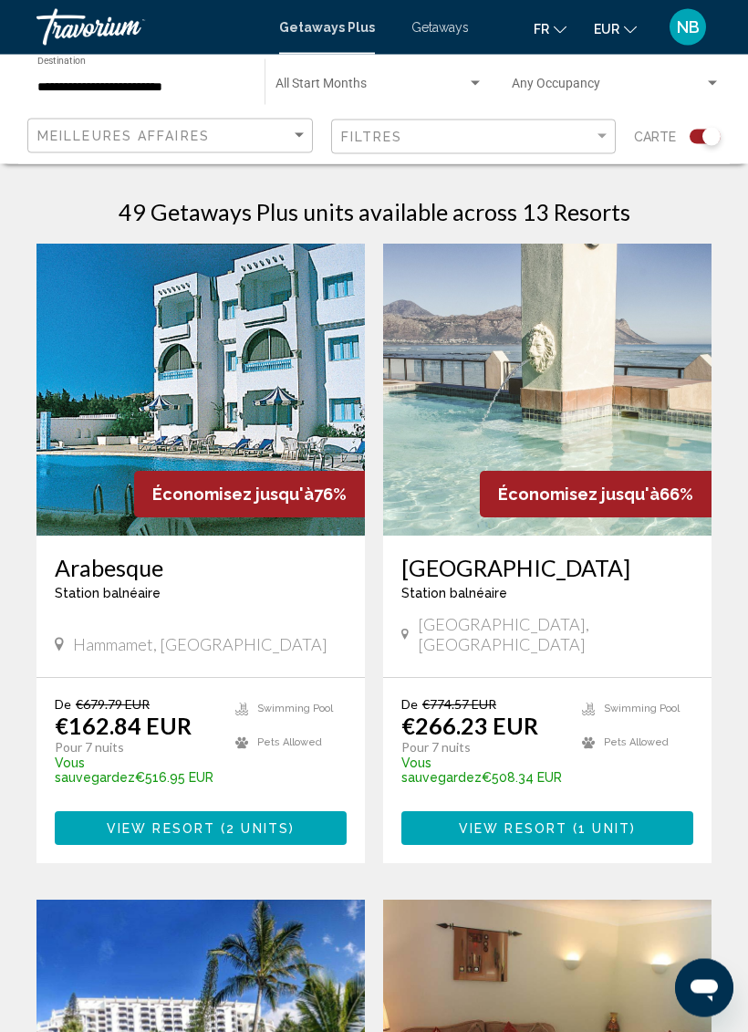
scroll to position [395, 0]
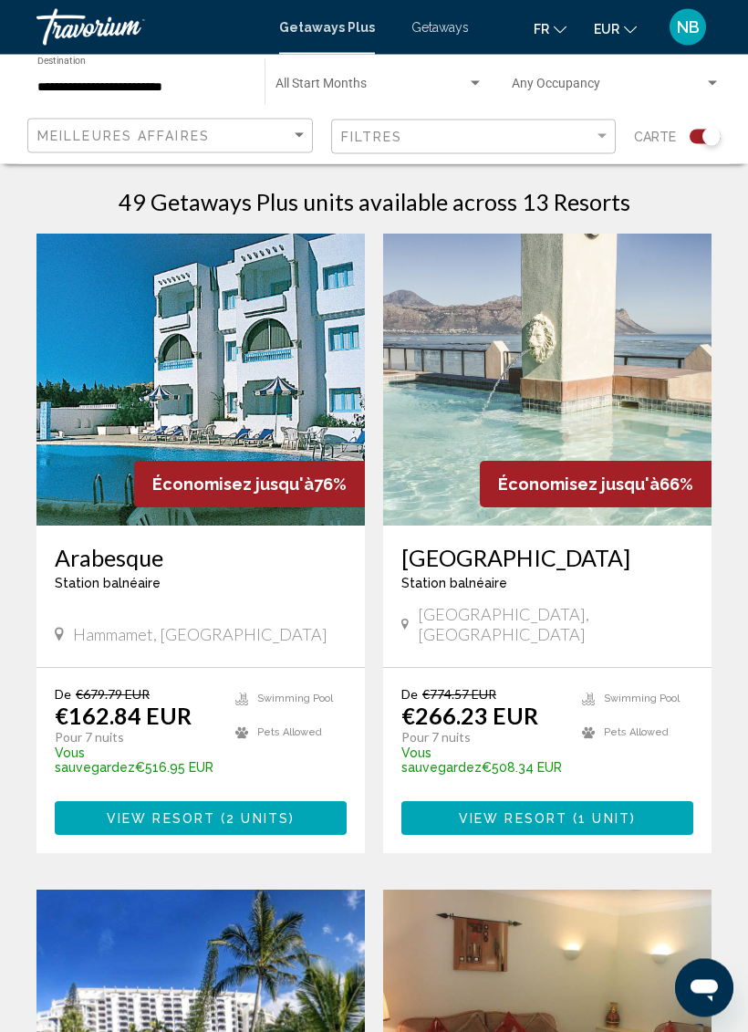
click at [92, 802] on button "View Resort ( 2 units )" at bounding box center [201, 819] width 292 height 34
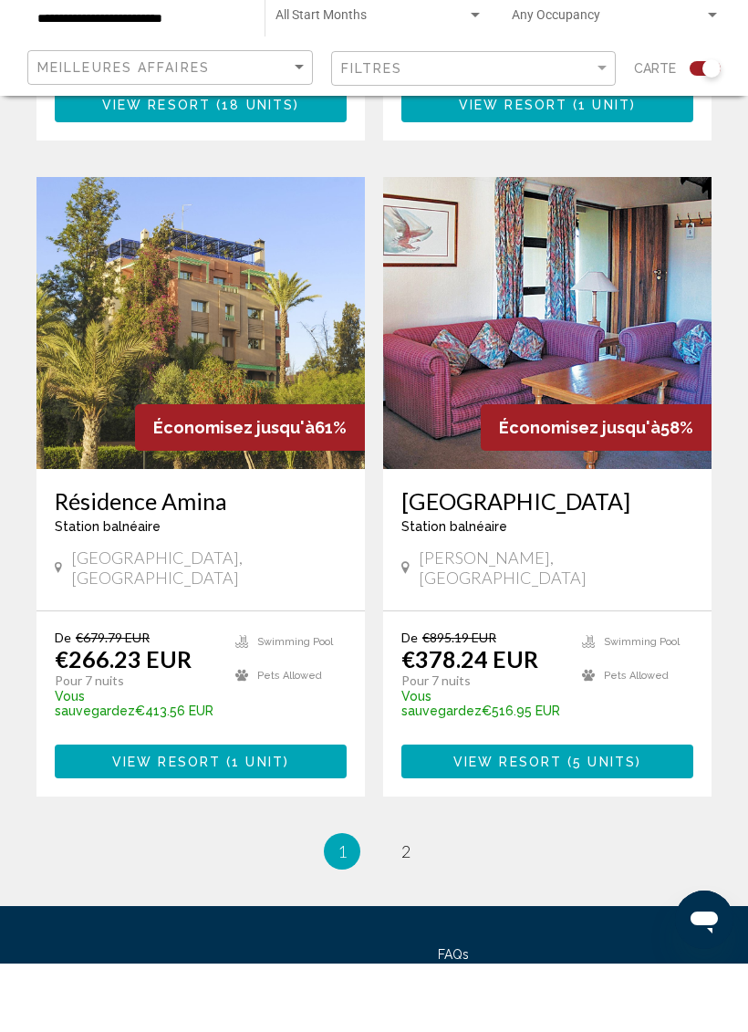
scroll to position [3722, 0]
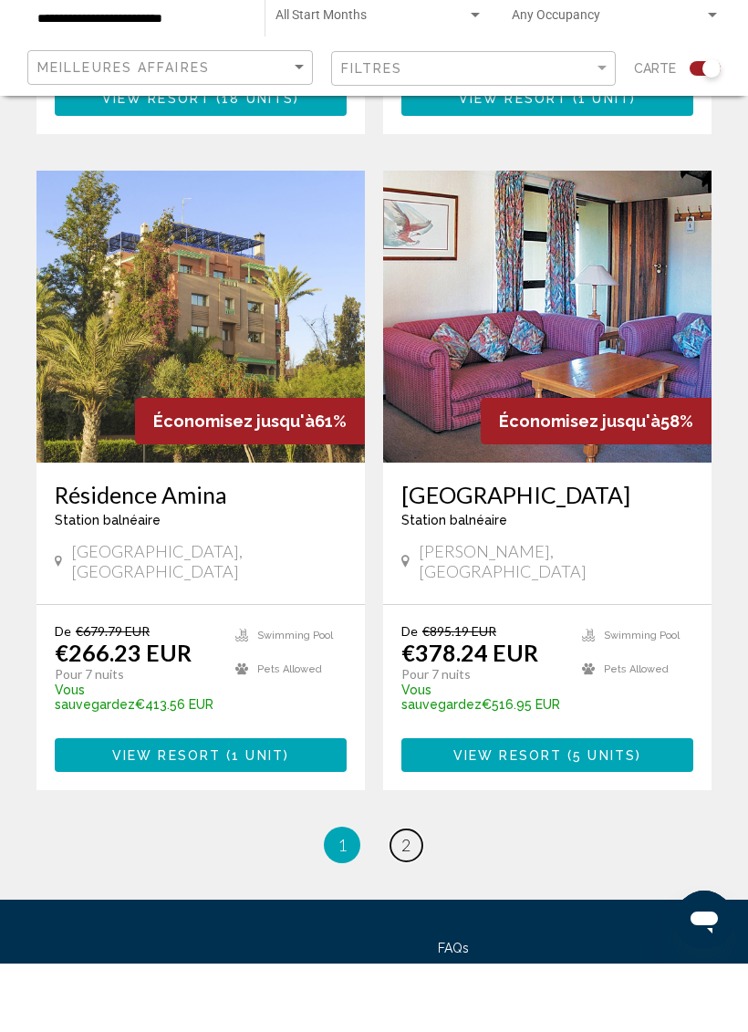
click at [410, 903] on span "2" at bounding box center [406, 913] width 9 height 20
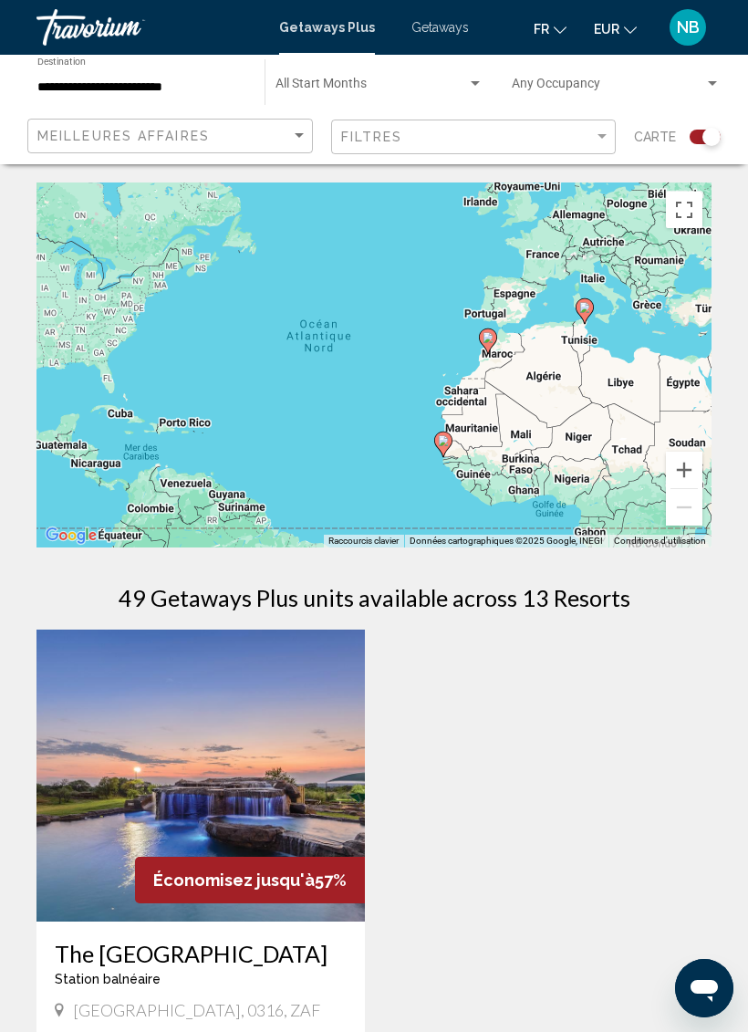
click at [179, 92] on input "**********" at bounding box center [141, 87] width 209 height 15
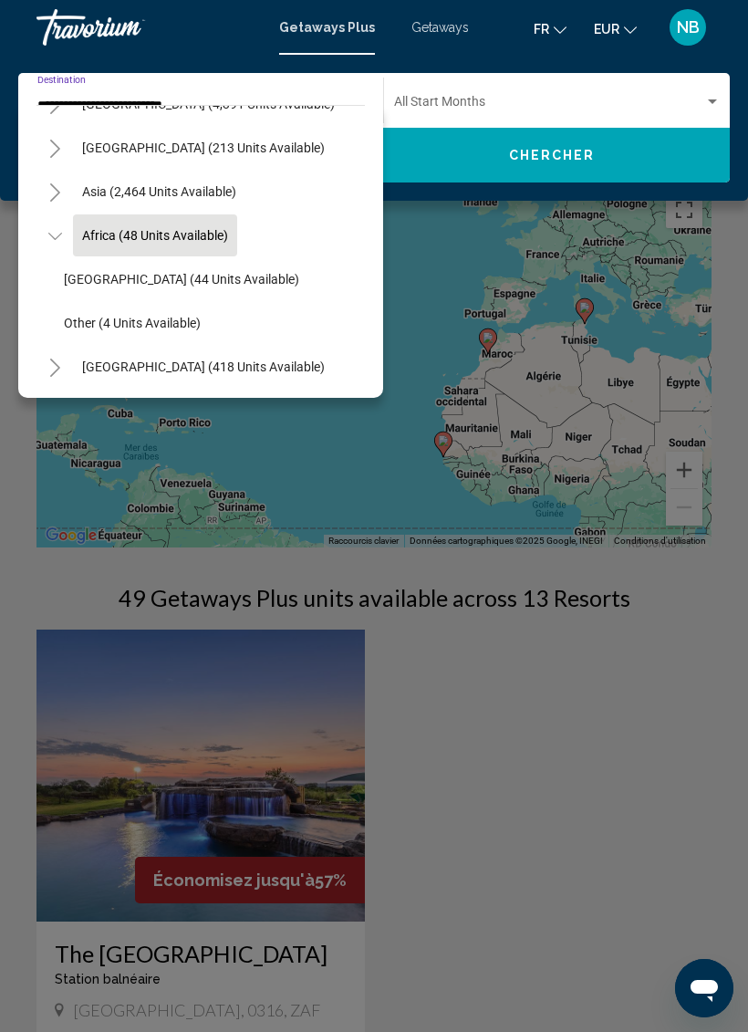
scroll to position [383, 0]
click at [203, 362] on span "[GEOGRAPHIC_DATA] (418 units available)" at bounding box center [203, 367] width 243 height 15
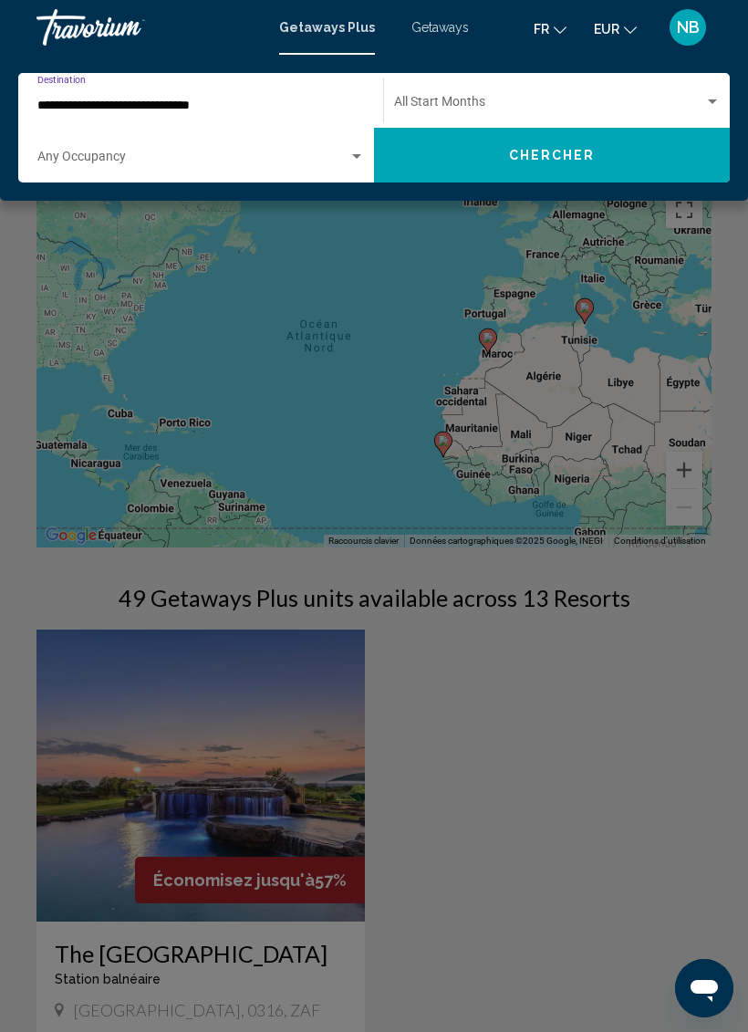
click at [563, 145] on button "Chercher" at bounding box center [552, 155] width 356 height 55
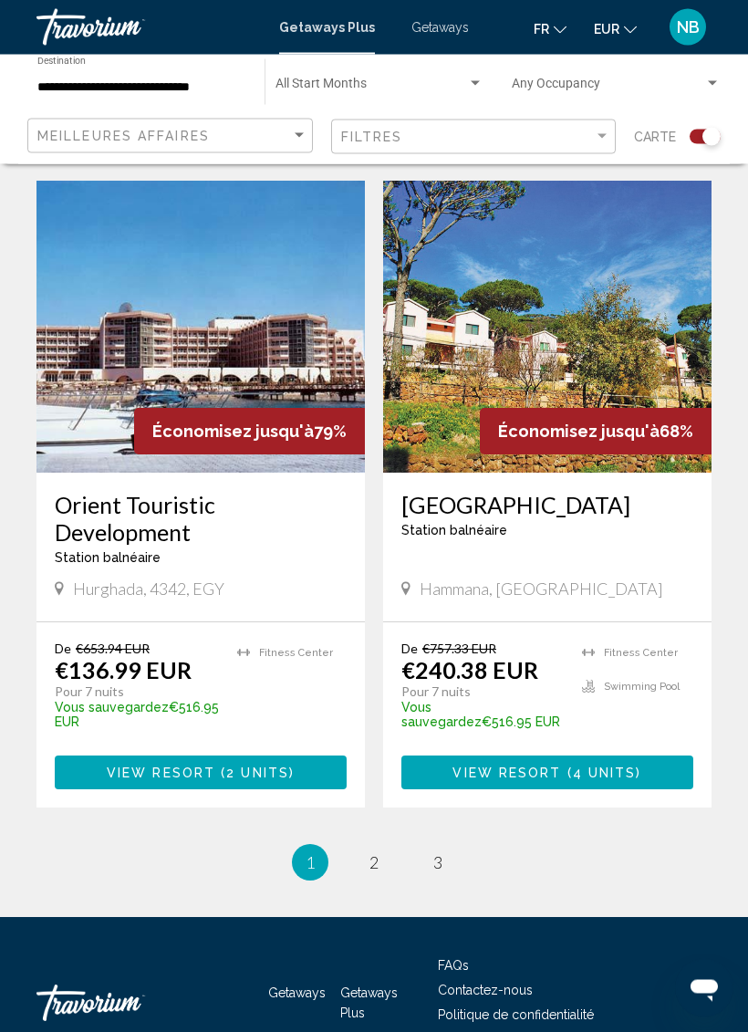
scroll to position [3800, 0]
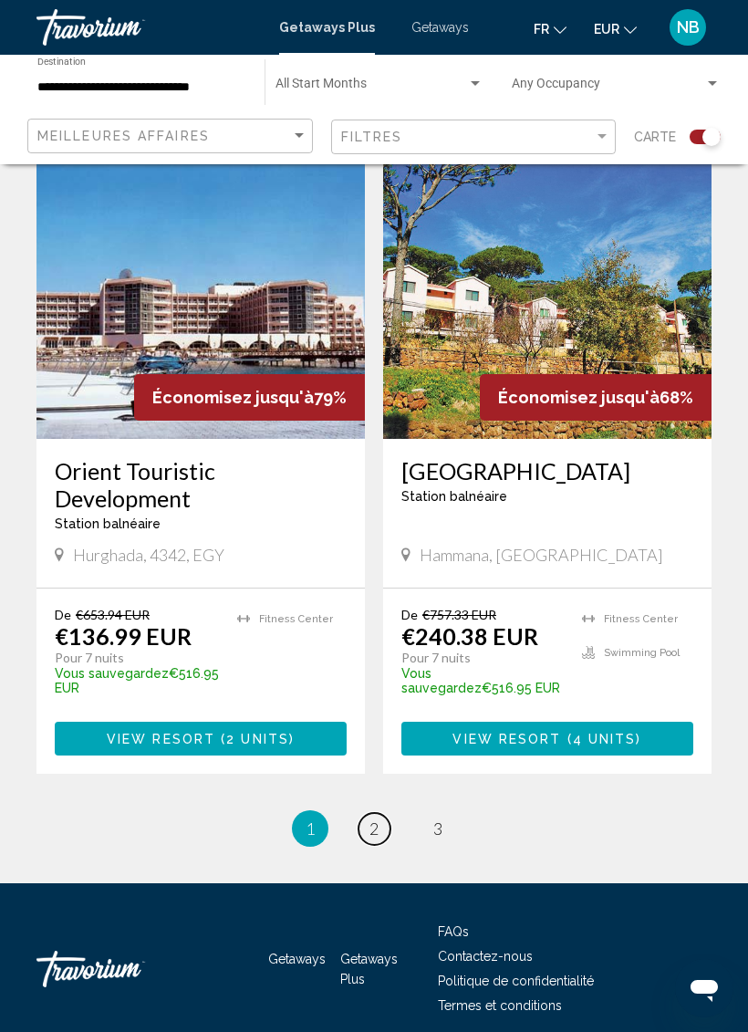
click at [377, 819] on span "2" at bounding box center [374, 829] width 9 height 20
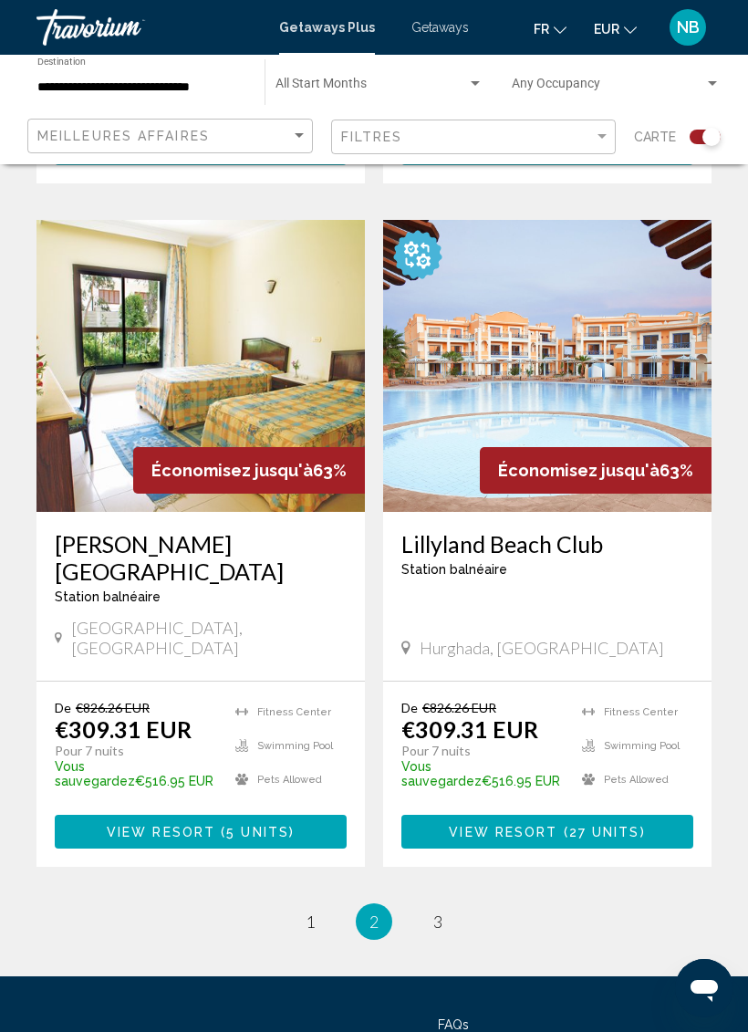
scroll to position [3748, 0]
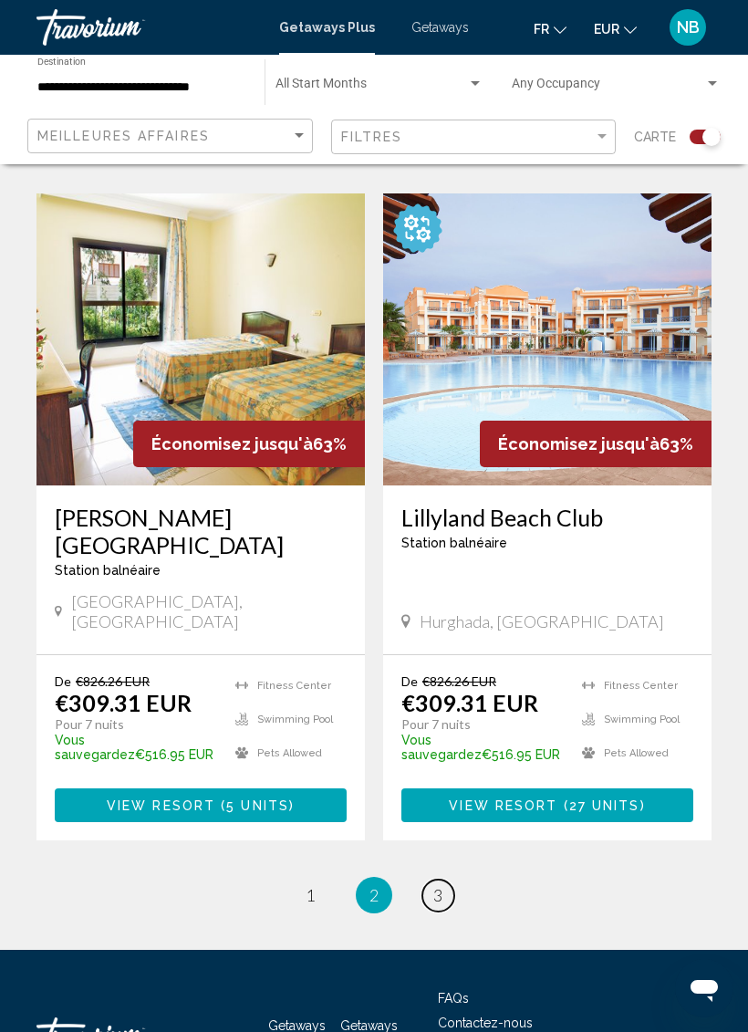
click at [442, 885] on span "3" at bounding box center [437, 895] width 9 height 20
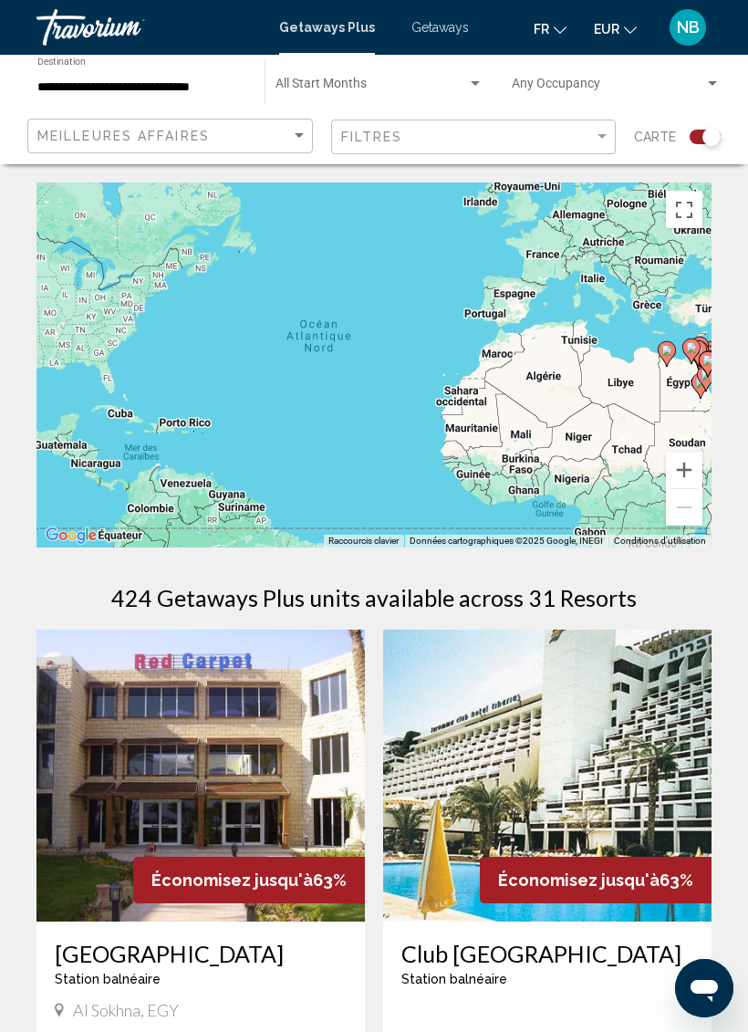
click at [212, 80] on input "**********" at bounding box center [141, 87] width 209 height 15
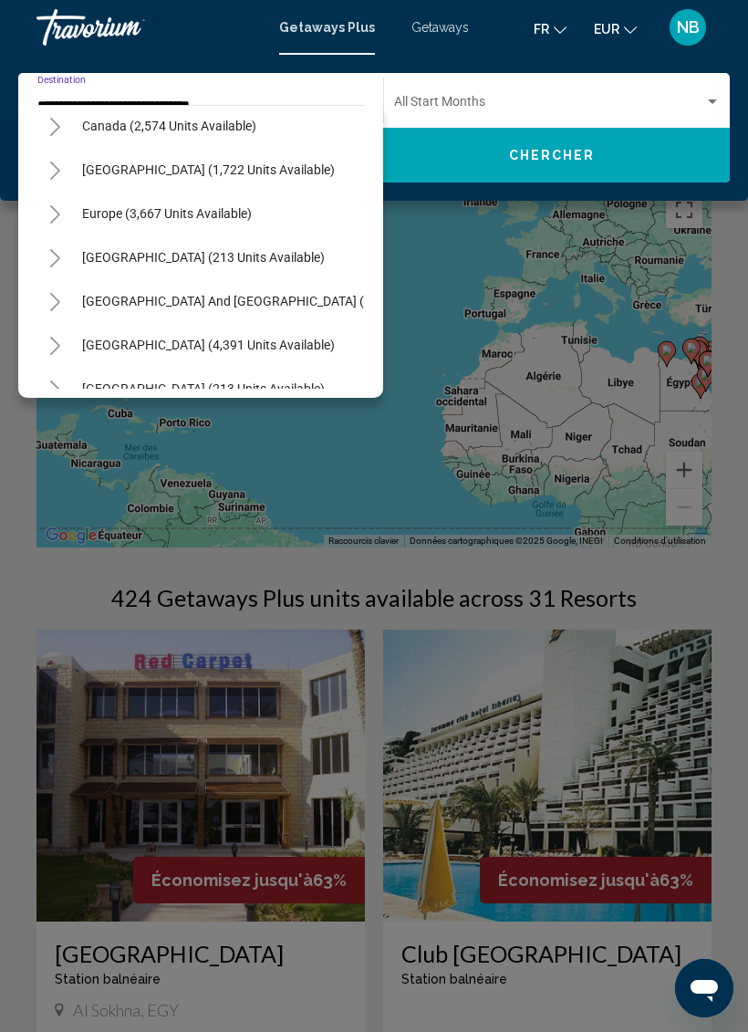
scroll to position [143, 0]
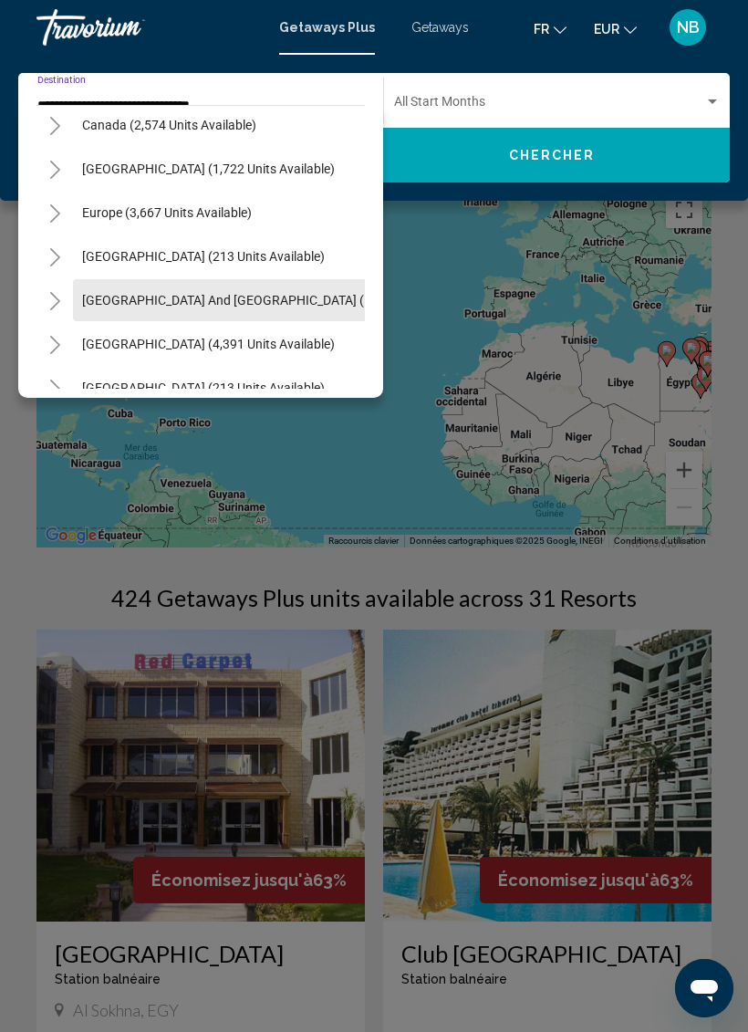
click at [262, 300] on span "[GEOGRAPHIC_DATA] and [GEOGRAPHIC_DATA] (142 units available)" at bounding box center [279, 300] width 394 height 15
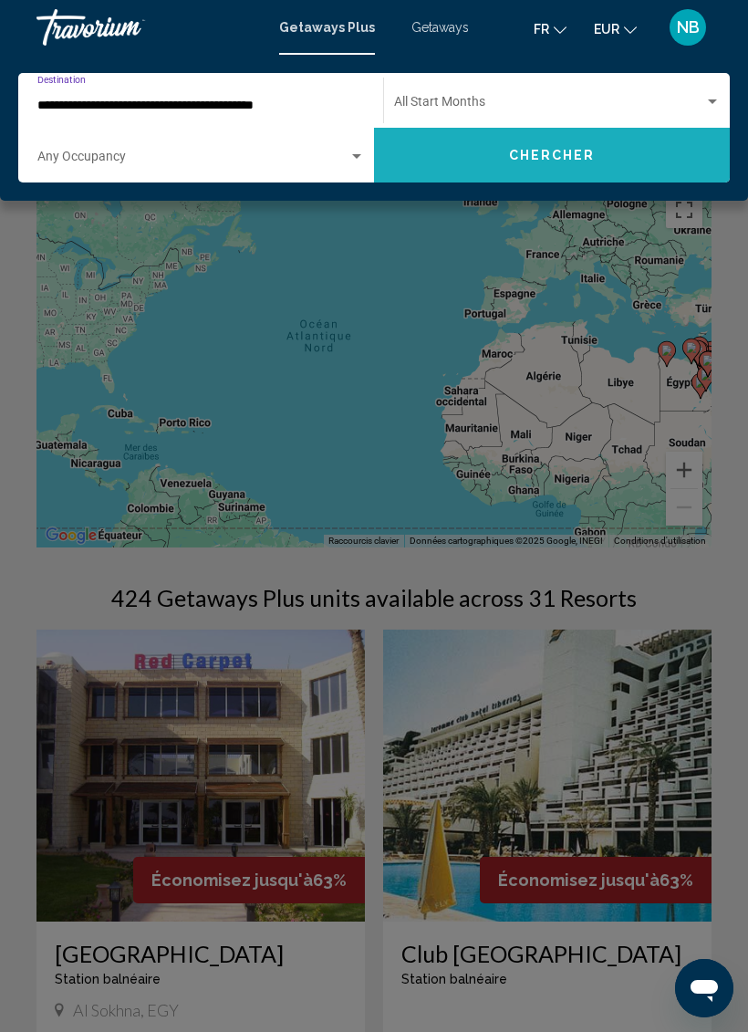
click at [527, 141] on button "Chercher" at bounding box center [552, 155] width 356 height 55
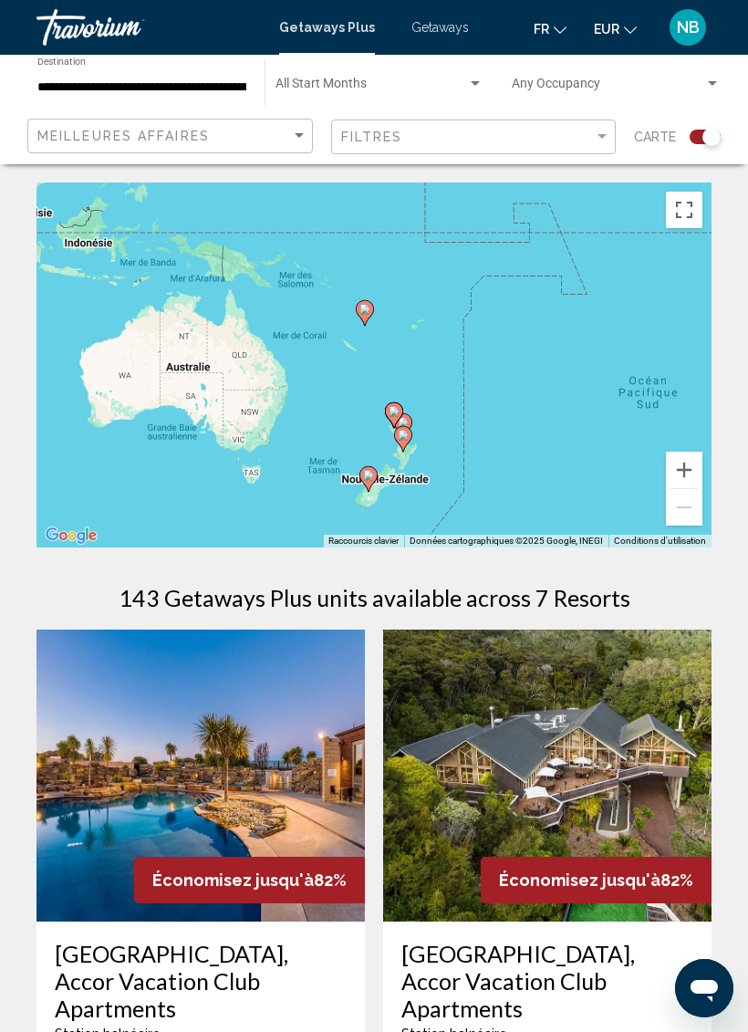
click at [221, 83] on input "**********" at bounding box center [141, 87] width 209 height 15
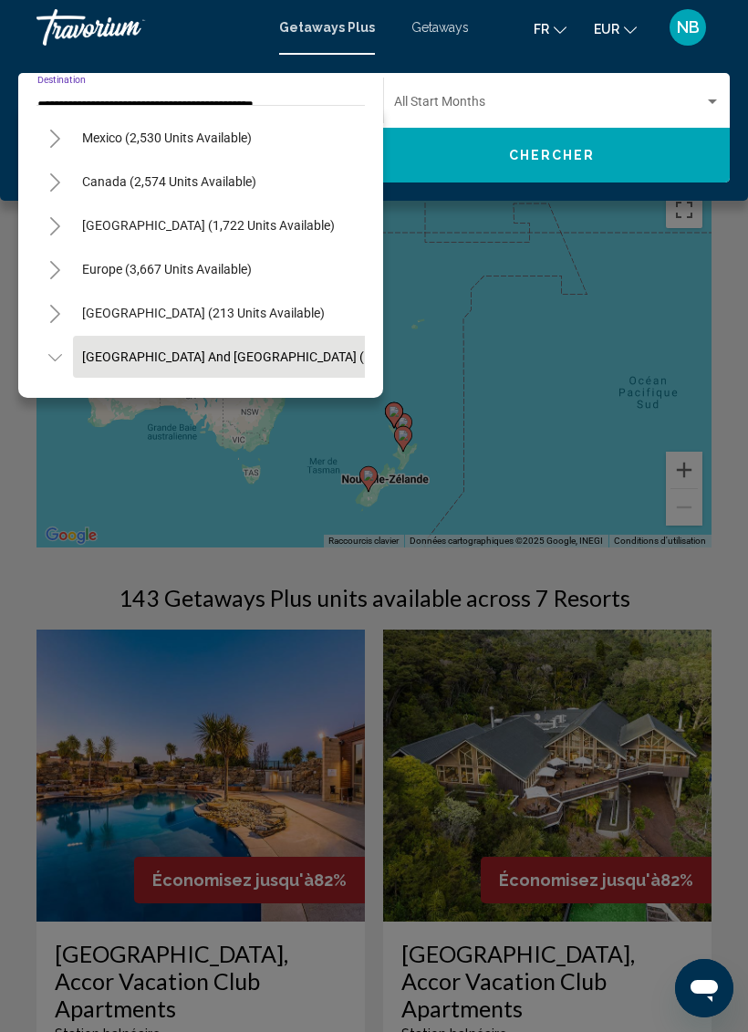
scroll to position [85, 0]
click at [245, 274] on span "Europe (3,667 units available)" at bounding box center [167, 271] width 170 height 15
type input "**********"
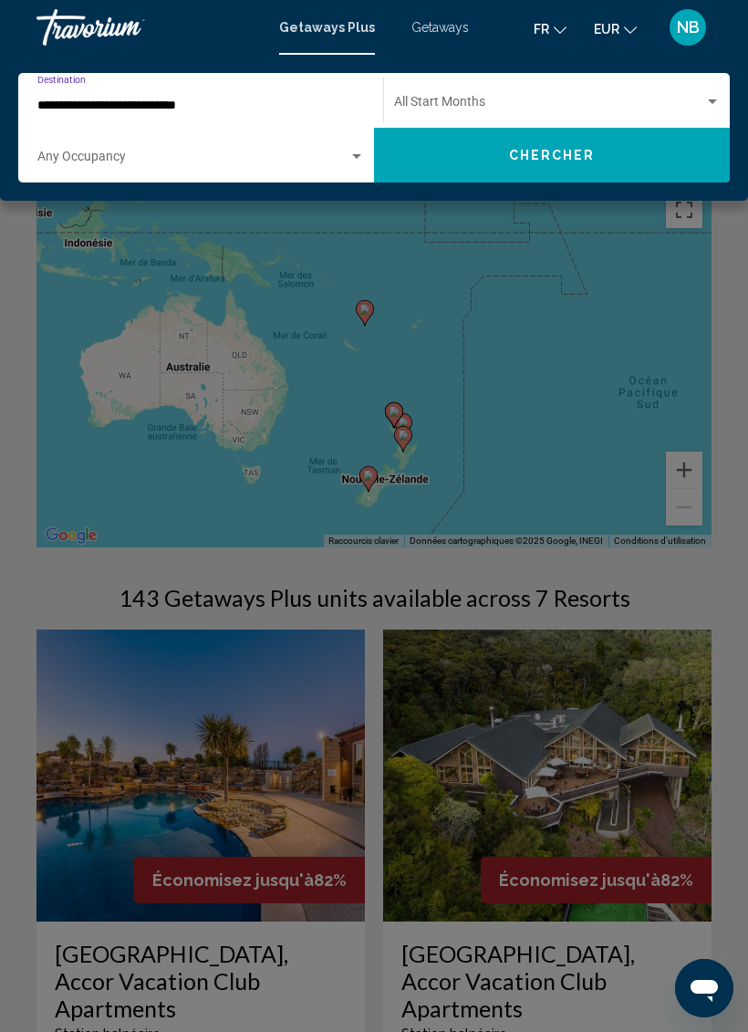
click at [511, 158] on span "Chercher" at bounding box center [552, 156] width 87 height 15
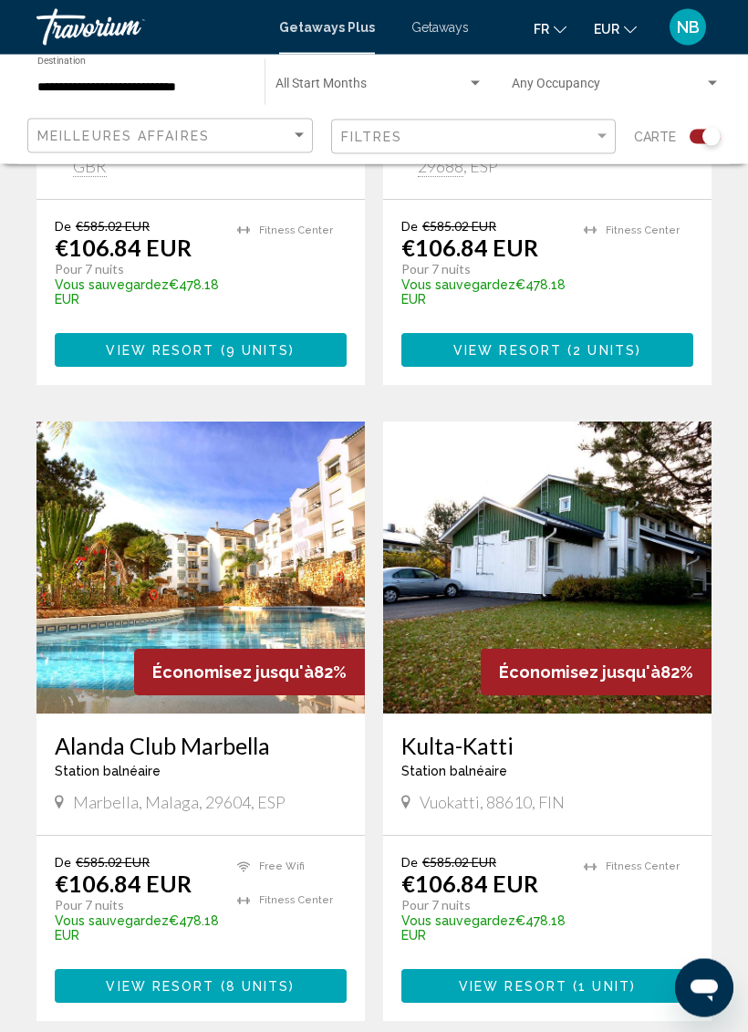
scroll to position [2321, 0]
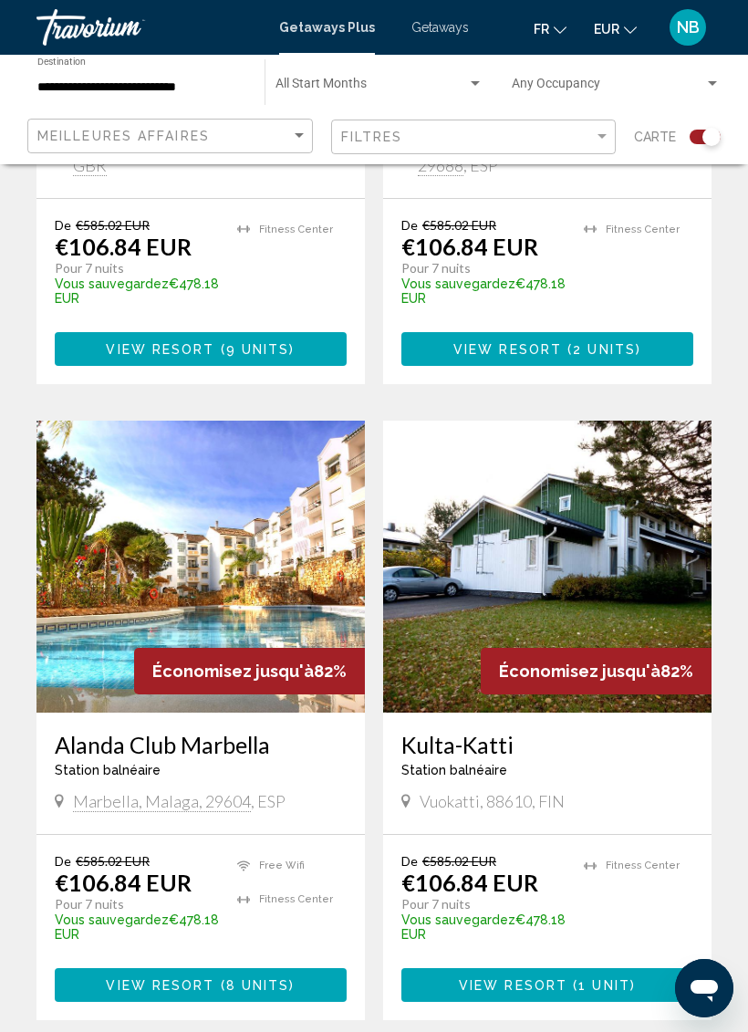
click at [215, 494] on img "Main content" at bounding box center [201, 567] width 329 height 292
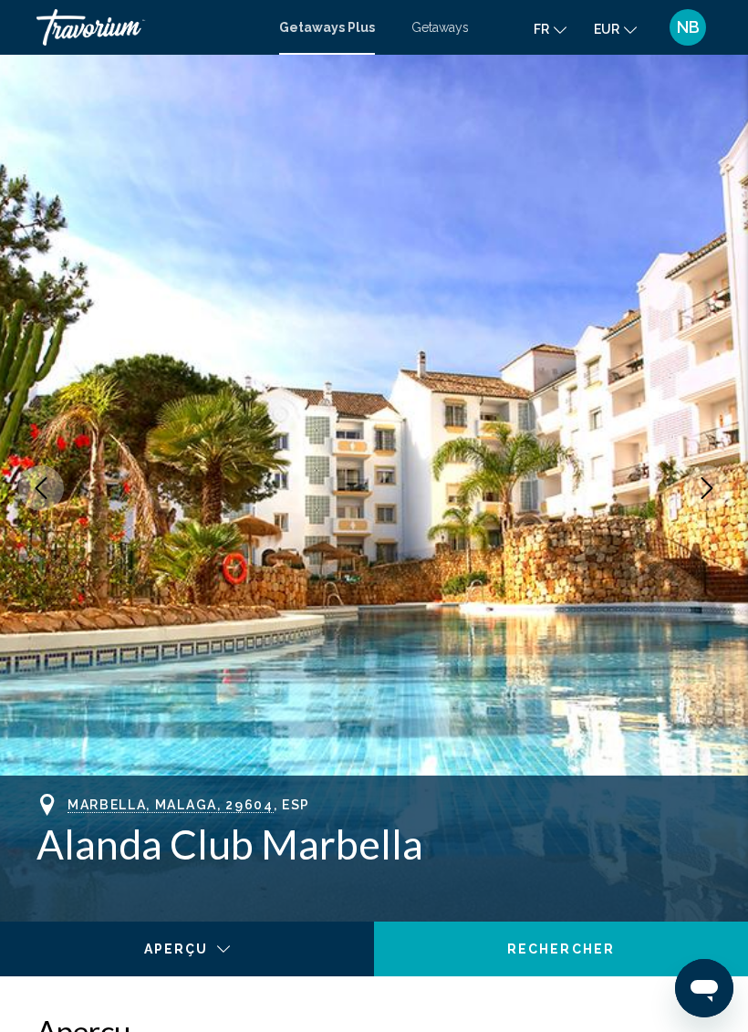
click at [705, 473] on button "Next image" at bounding box center [707, 488] width 46 height 46
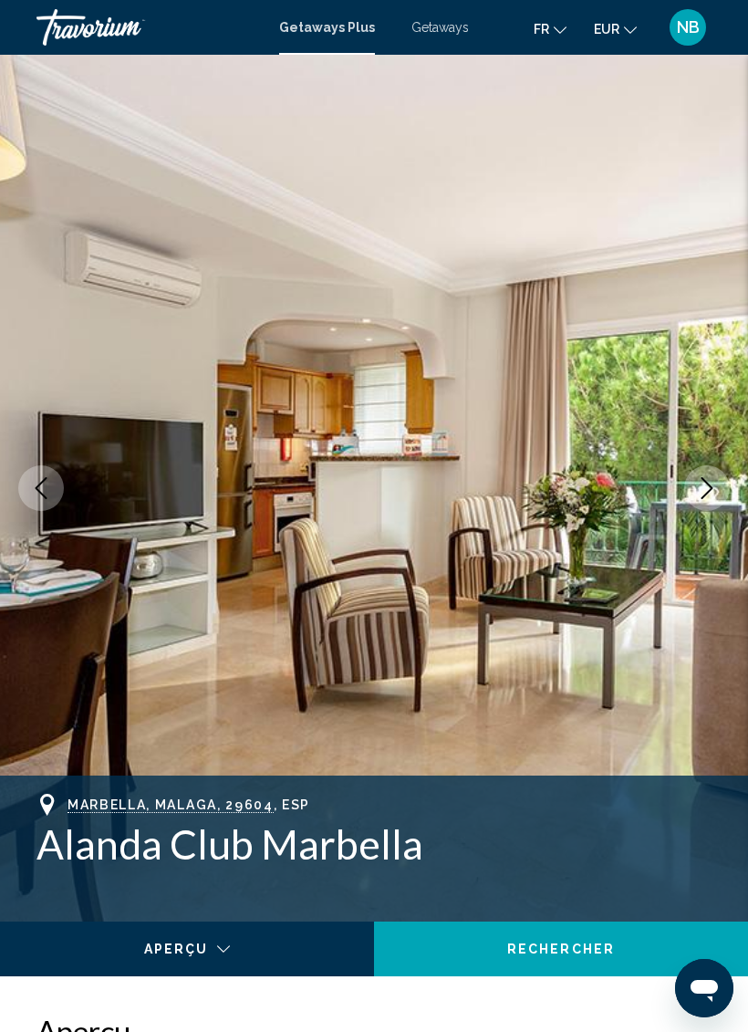
click at [705, 483] on icon "Next image" at bounding box center [707, 488] width 22 height 22
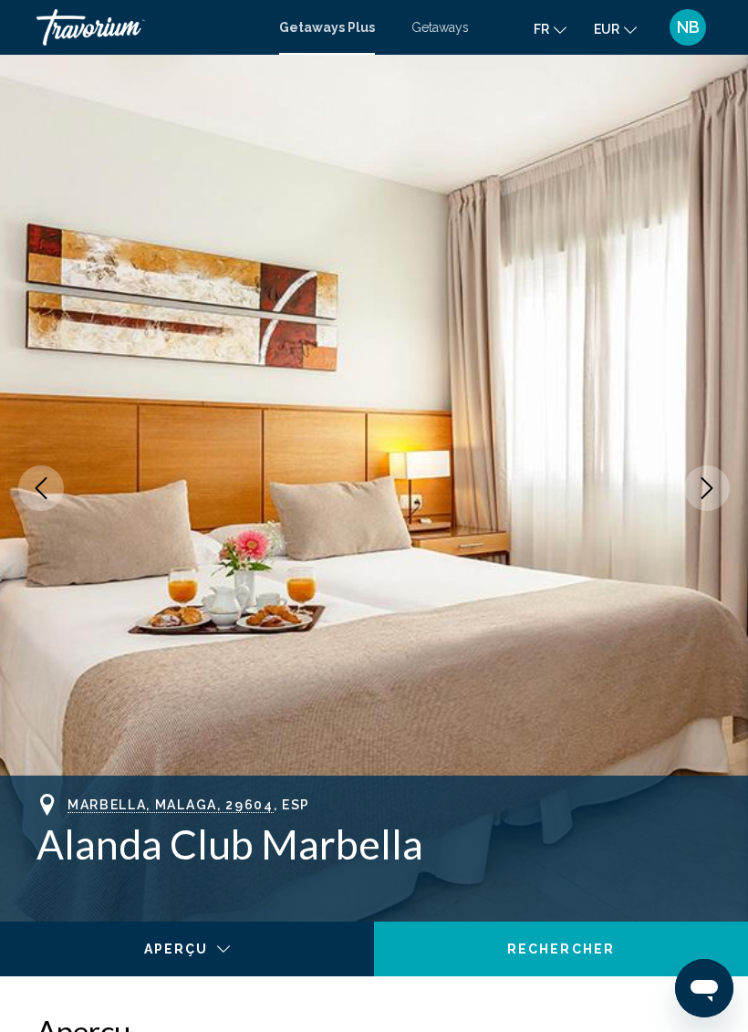
click at [711, 500] on button "Next image" at bounding box center [707, 488] width 46 height 46
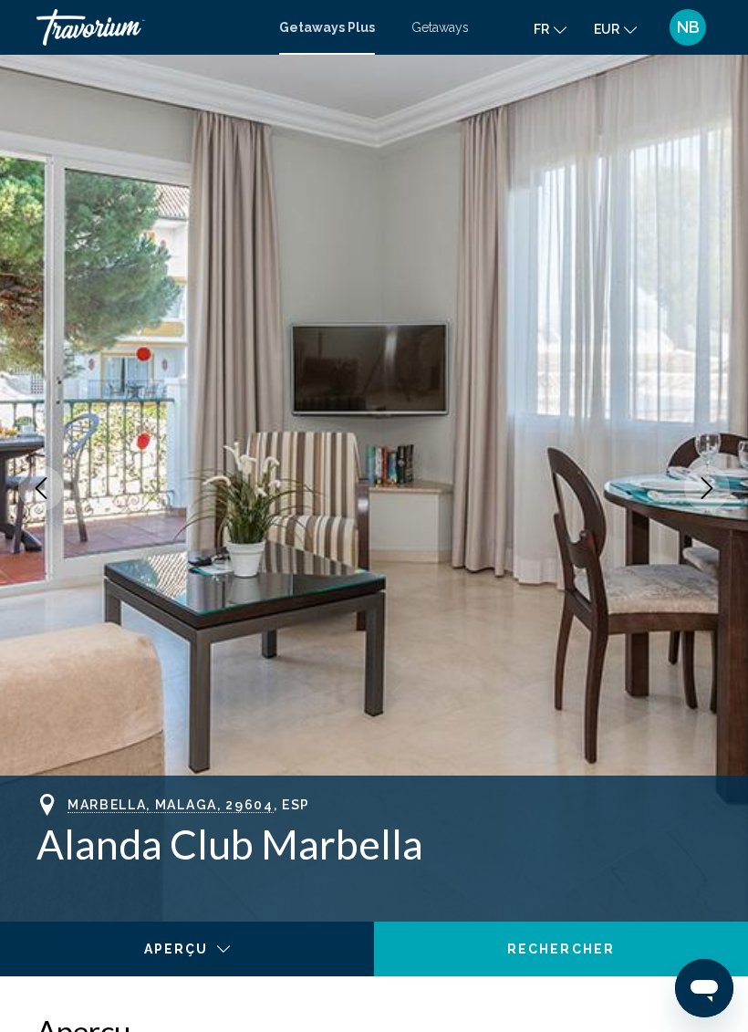
click at [713, 483] on icon "Next image" at bounding box center [707, 488] width 22 height 22
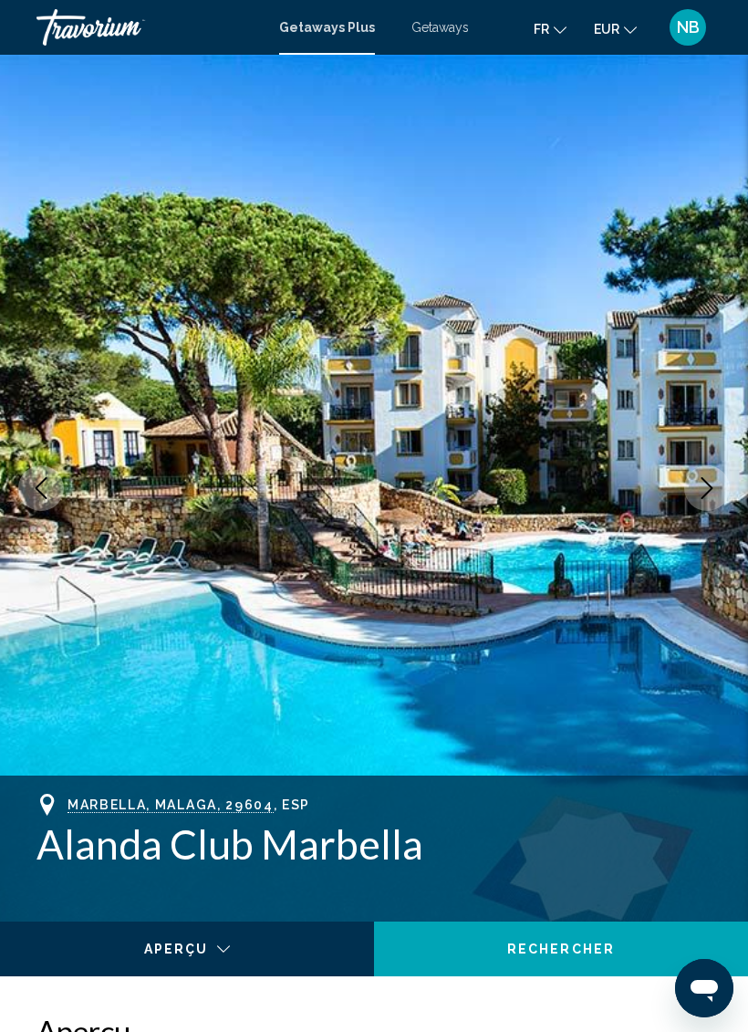
click at [709, 478] on icon "Next image" at bounding box center [707, 488] width 22 height 22
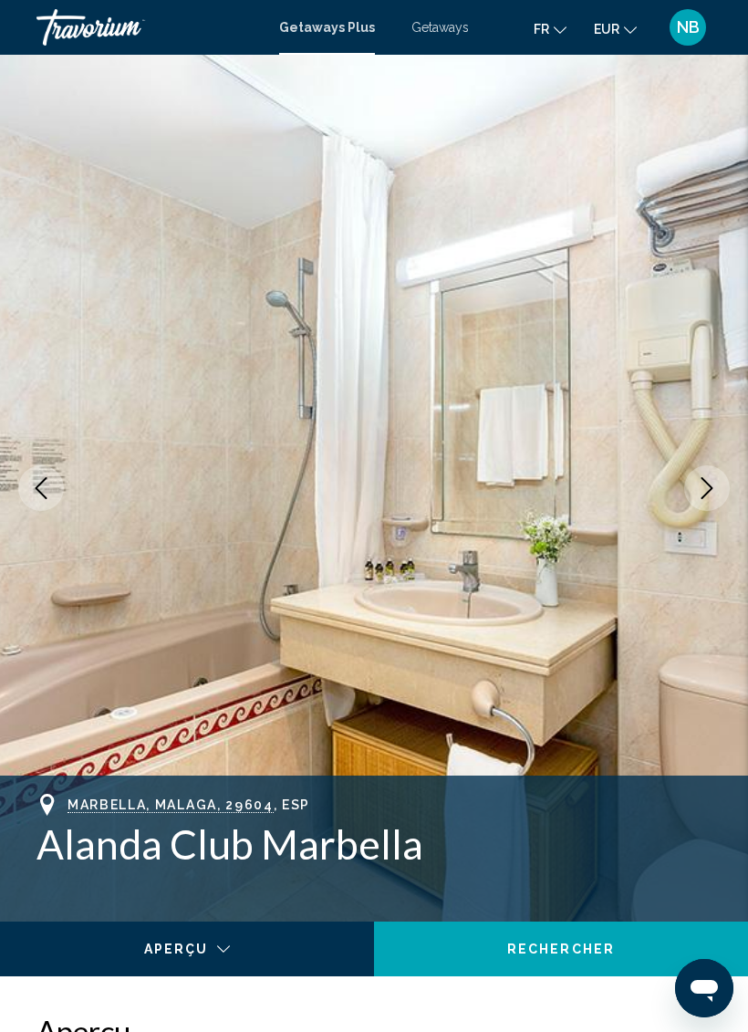
click at [707, 479] on icon "Next image" at bounding box center [707, 488] width 22 height 22
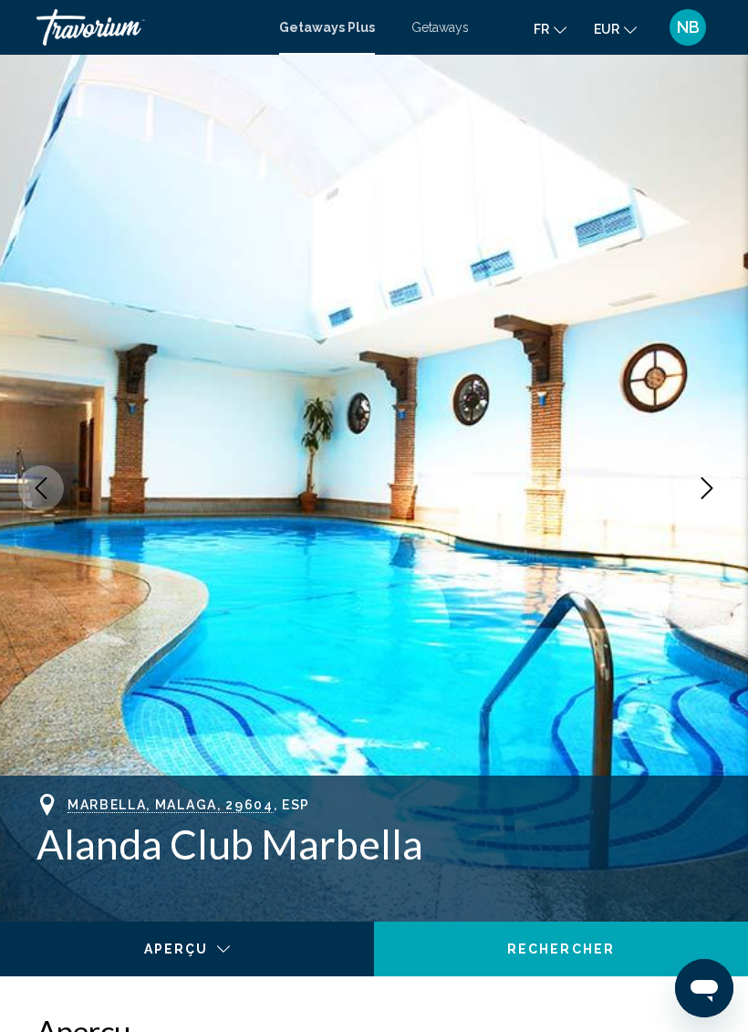
click at [710, 478] on icon "Next image" at bounding box center [707, 488] width 22 height 22
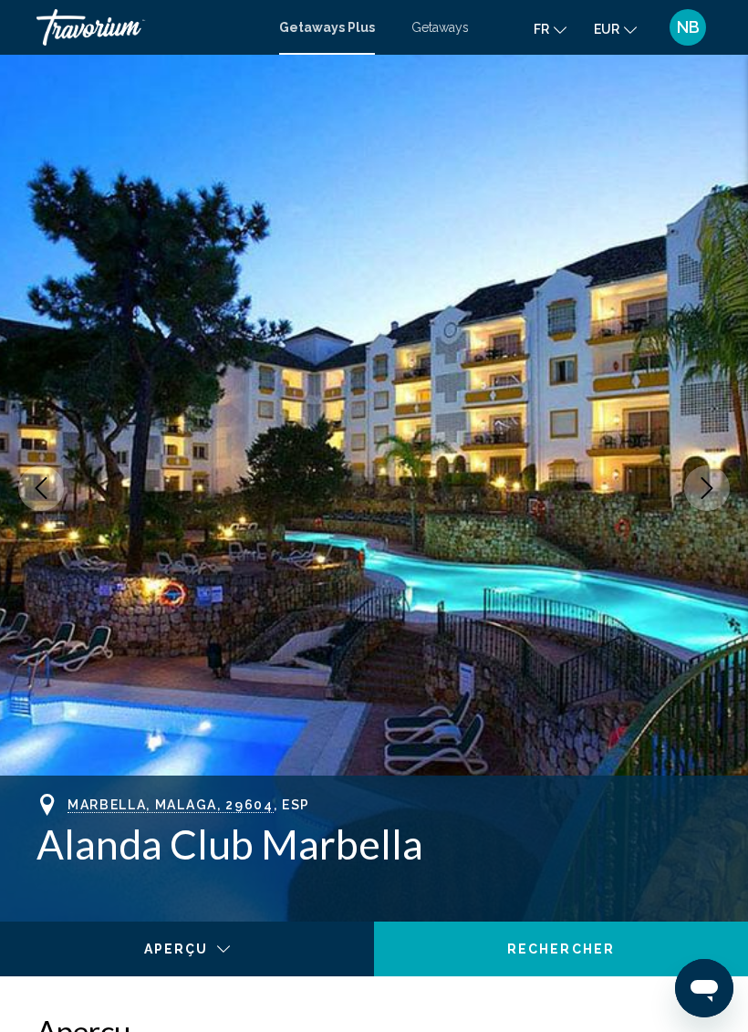
click at [711, 483] on icon "Next image" at bounding box center [707, 488] width 22 height 22
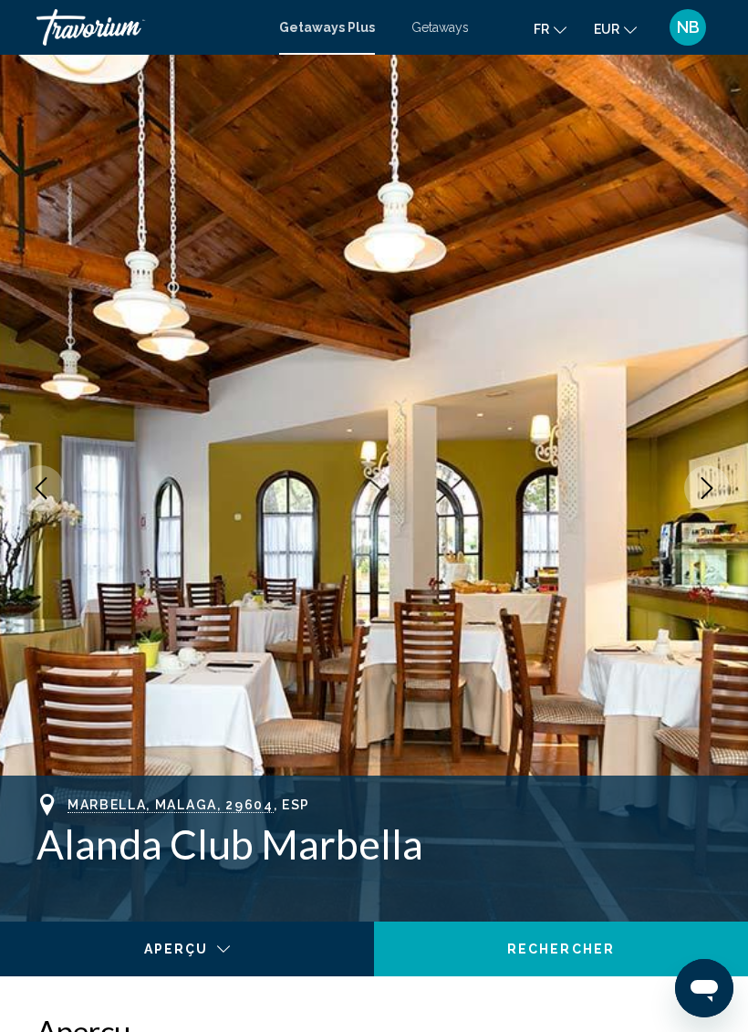
click at [711, 485] on icon "Next image" at bounding box center [707, 488] width 22 height 22
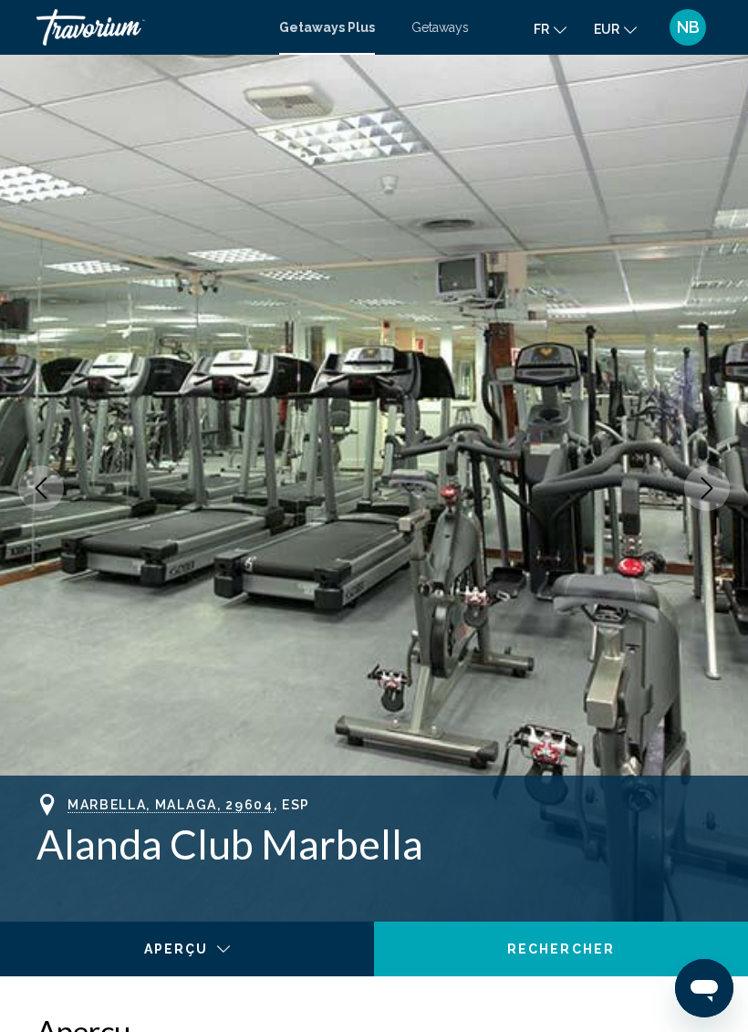
click at [710, 487] on icon "Next image" at bounding box center [707, 488] width 22 height 22
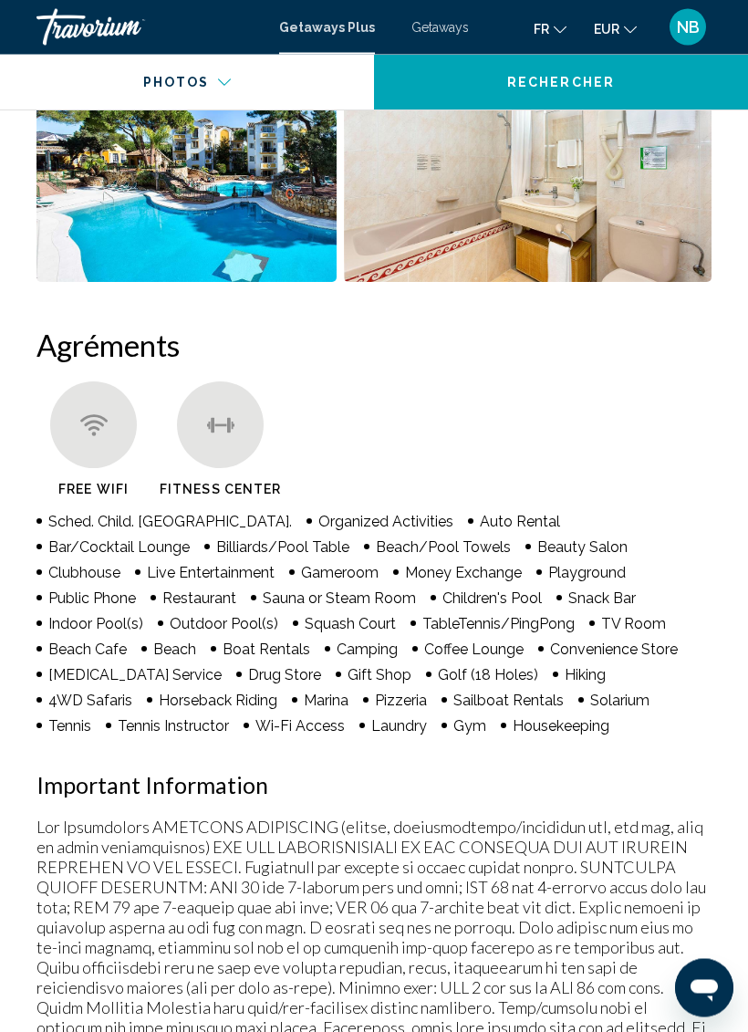
scroll to position [1783, 0]
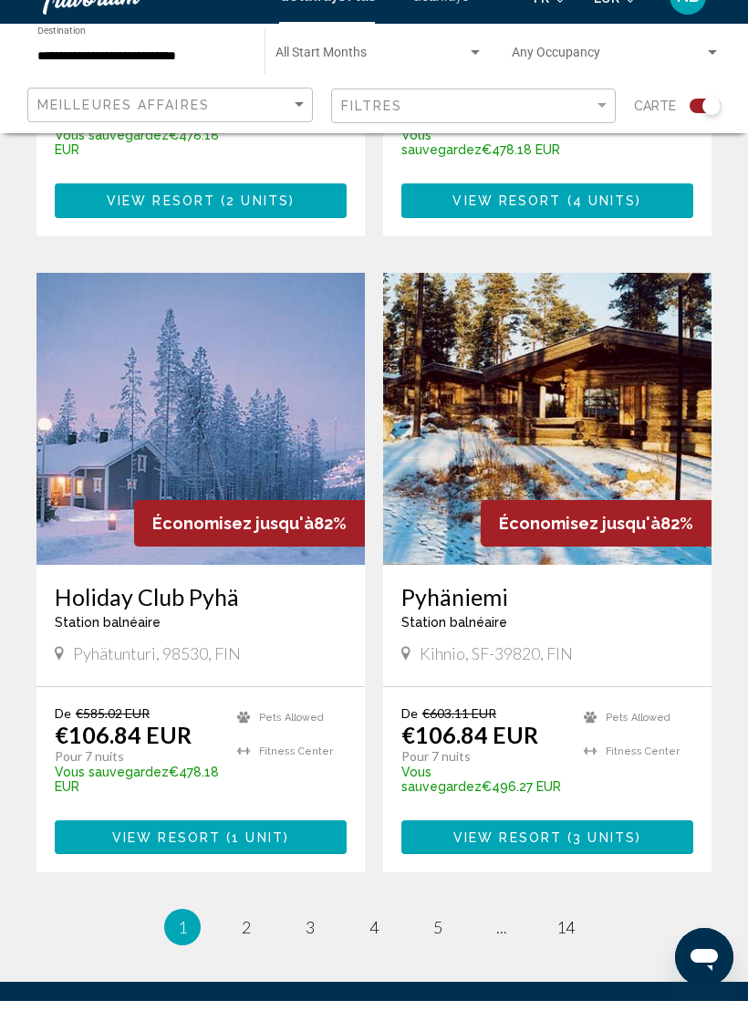
scroll to position [3810, 0]
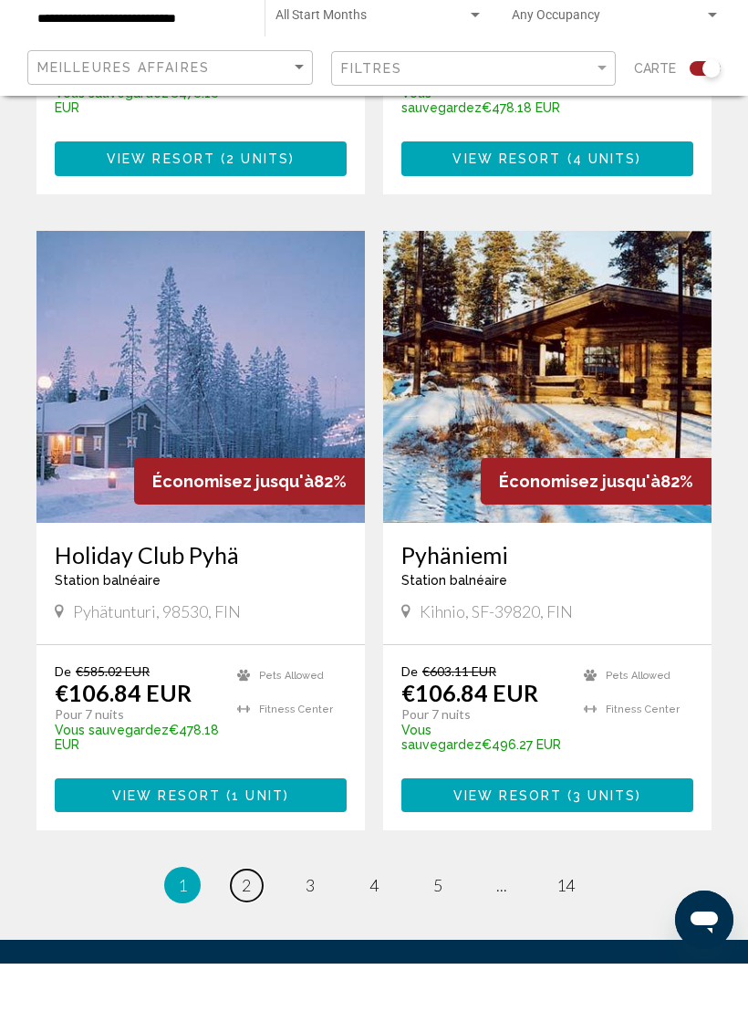
click at [252, 938] on link "page 2" at bounding box center [247, 954] width 32 height 32
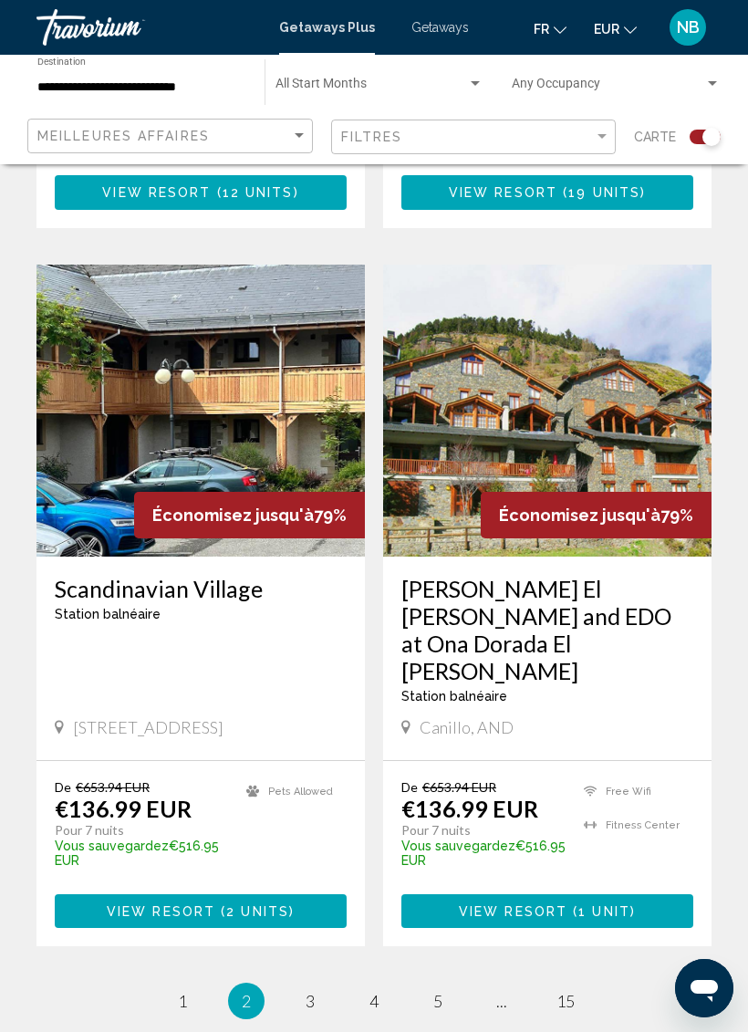
scroll to position [3925, 0]
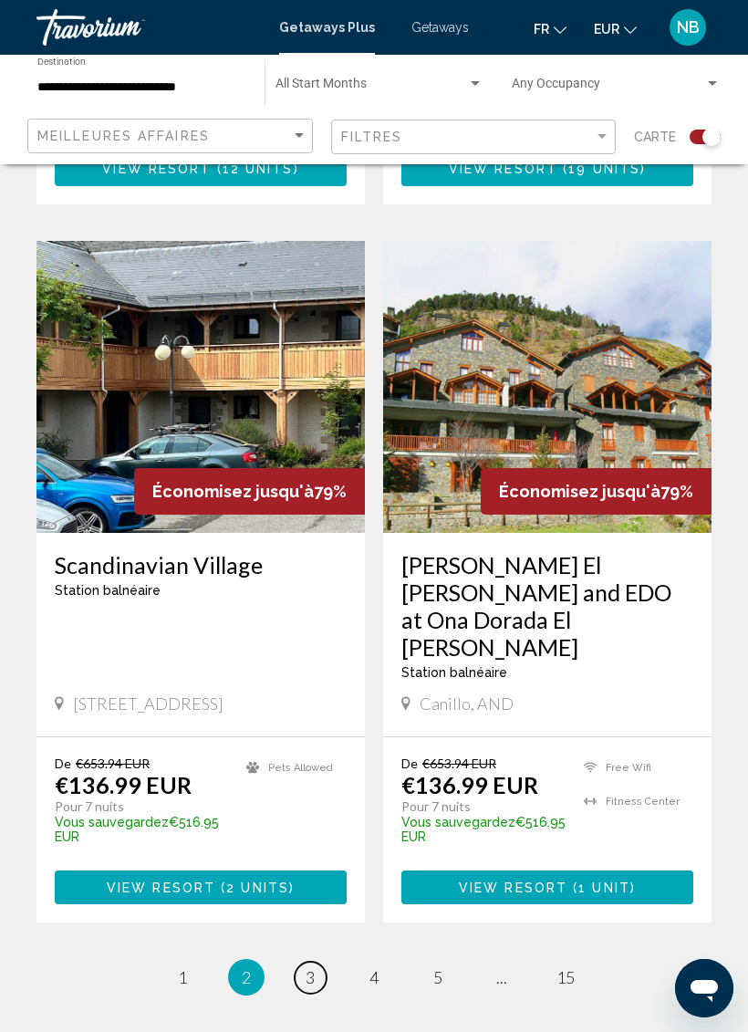
click at [311, 967] on span "3" at bounding box center [310, 977] width 9 height 20
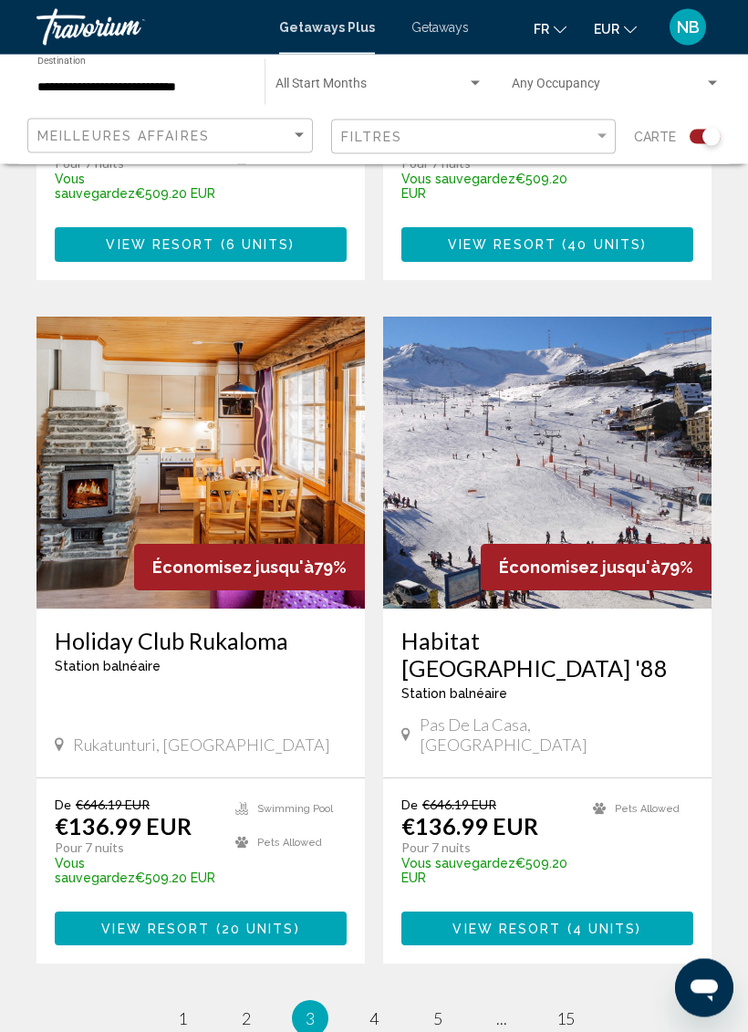
scroll to position [3690, 0]
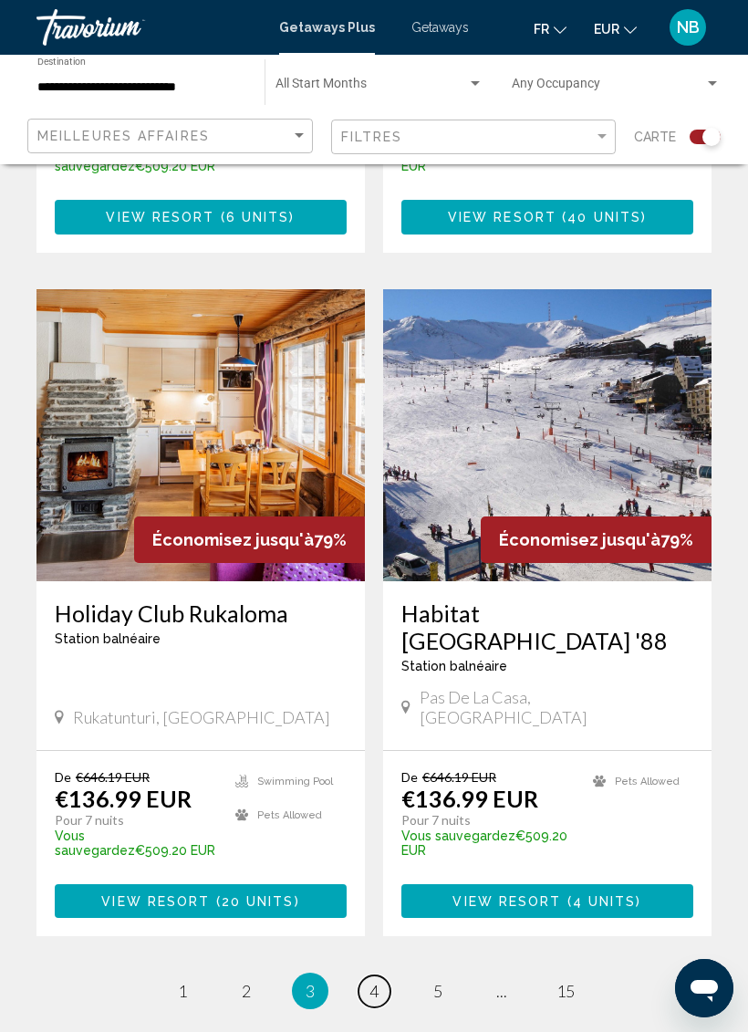
click at [371, 981] on span "4" at bounding box center [374, 991] width 9 height 20
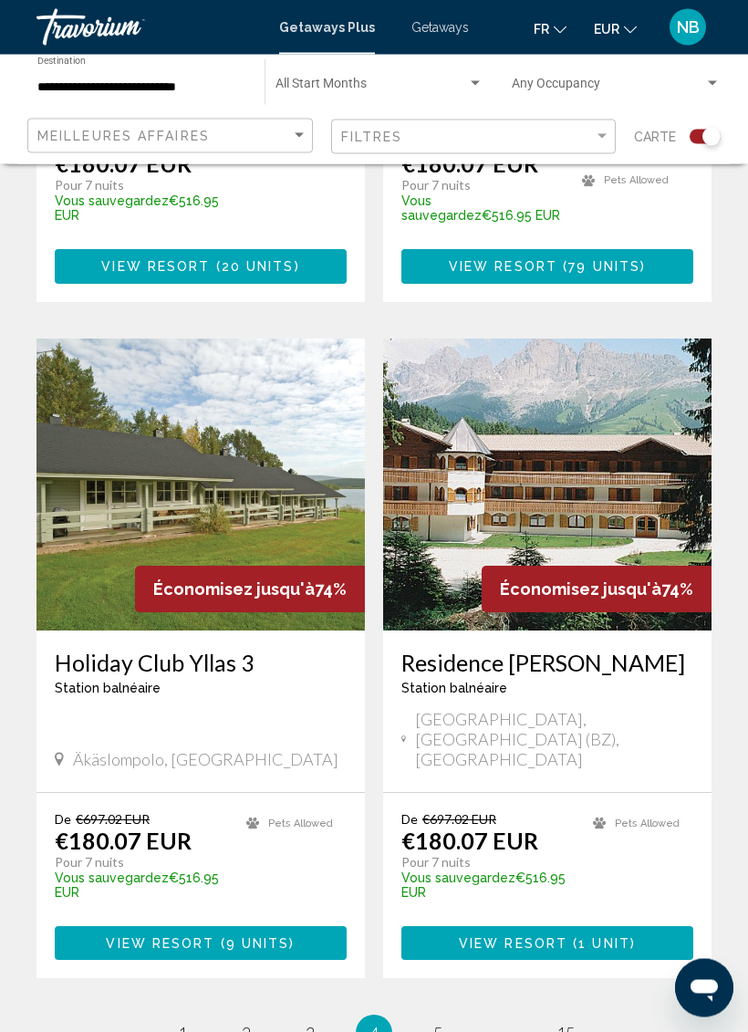
scroll to position [3651, 0]
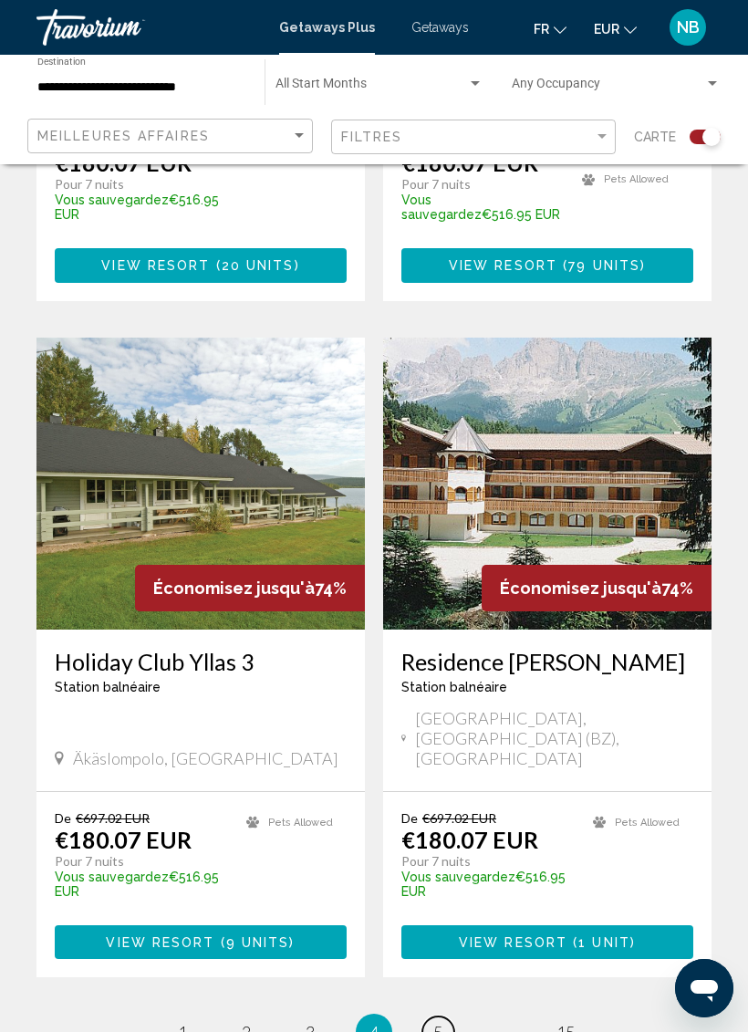
click at [442, 1022] on span "5" at bounding box center [437, 1032] width 9 height 20
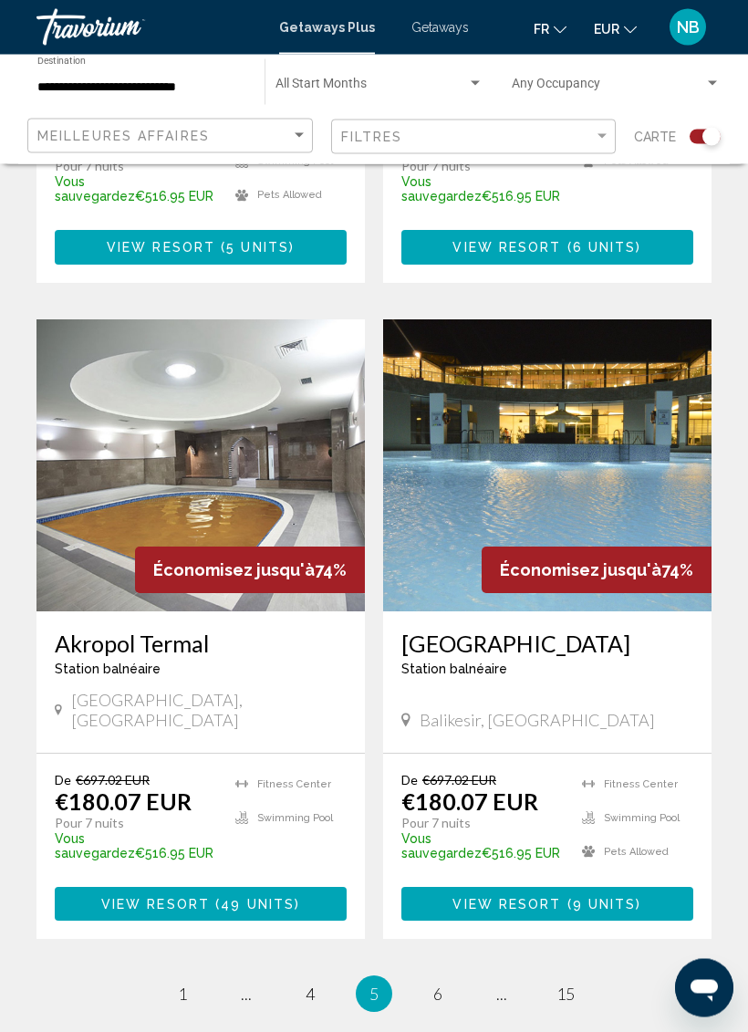
scroll to position [3745, 0]
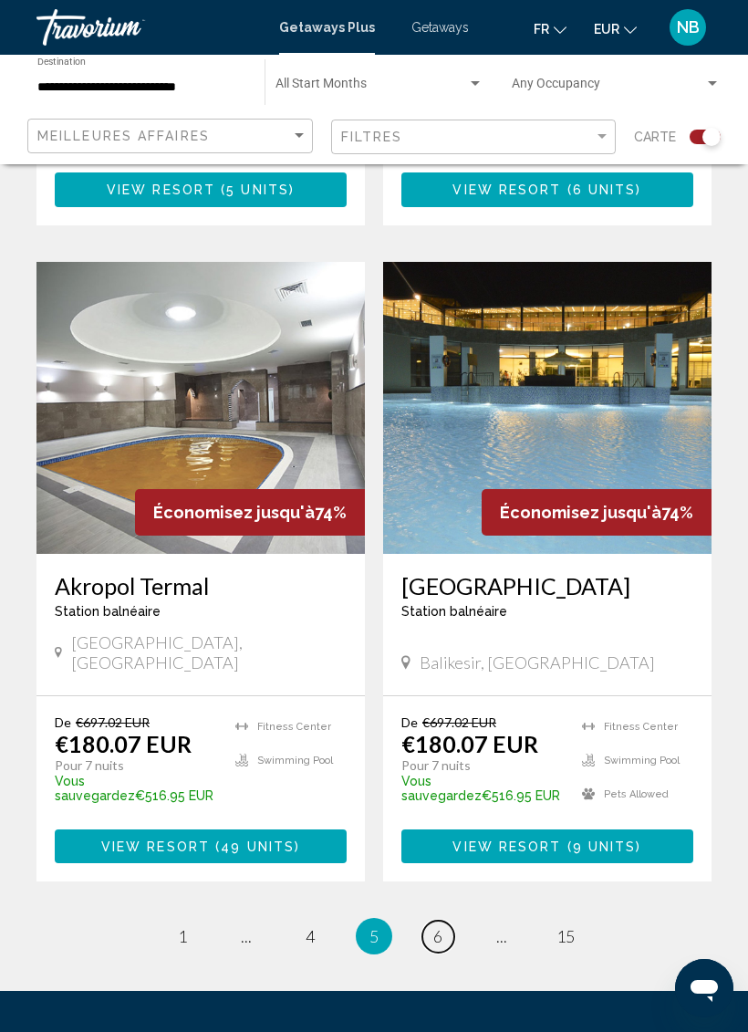
click at [452, 921] on link "page 6" at bounding box center [439, 937] width 32 height 32
